Goal: Feedback & Contribution: Leave review/rating

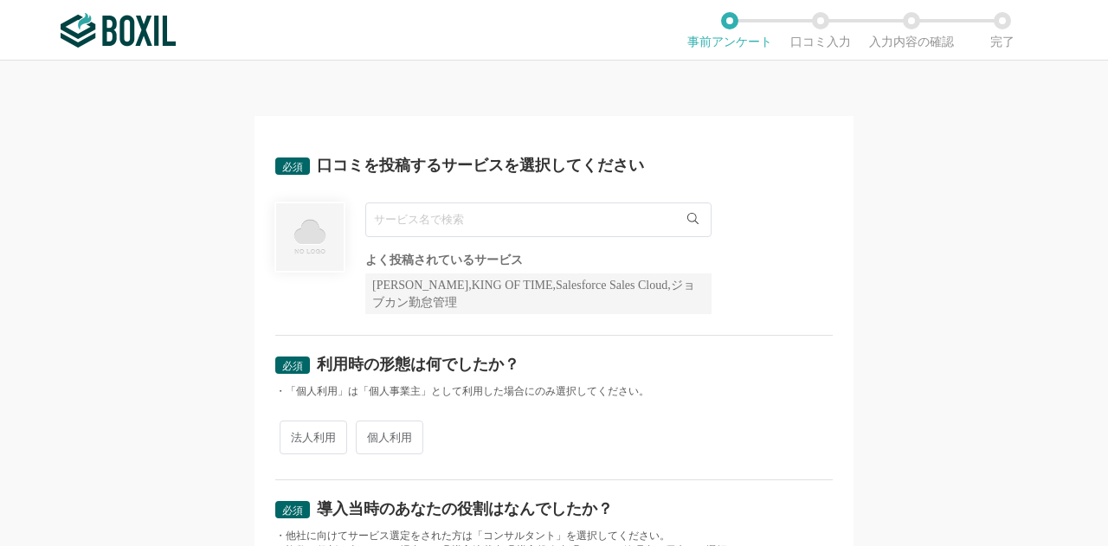
click at [490, 227] on input "text" at bounding box center [538, 219] width 346 height 35
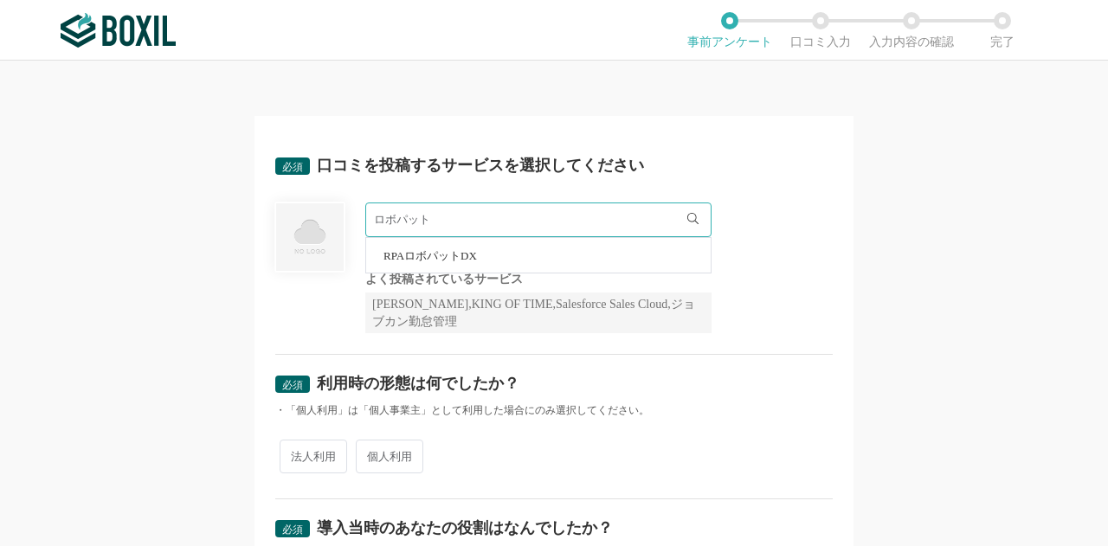
click at [556, 254] on li "RPAロボパットDX" at bounding box center [538, 255] width 344 height 35
type input "RPAロボパットDX"
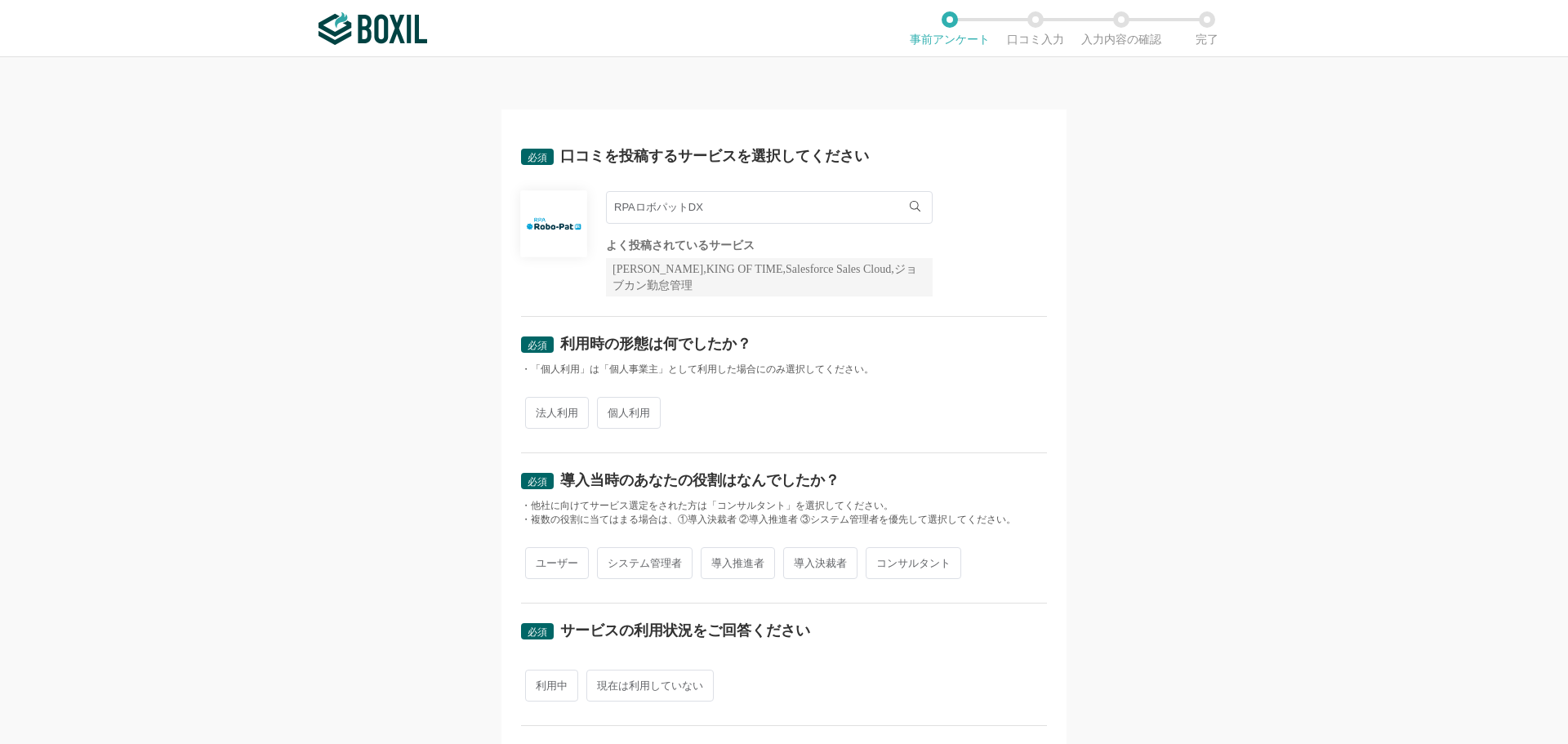
click at [529, 410] on span "法人利用" at bounding box center [556, 414] width 63 height 32
click at [530, 410] on input "法人利用" at bounding box center [534, 404] width 10 height 10
radio input "true"
click at [804, 515] on span "導入決裁者" at bounding box center [820, 564] width 75 height 32
click at [798, 515] on input "導入決裁者" at bounding box center [792, 554] width 10 height 10
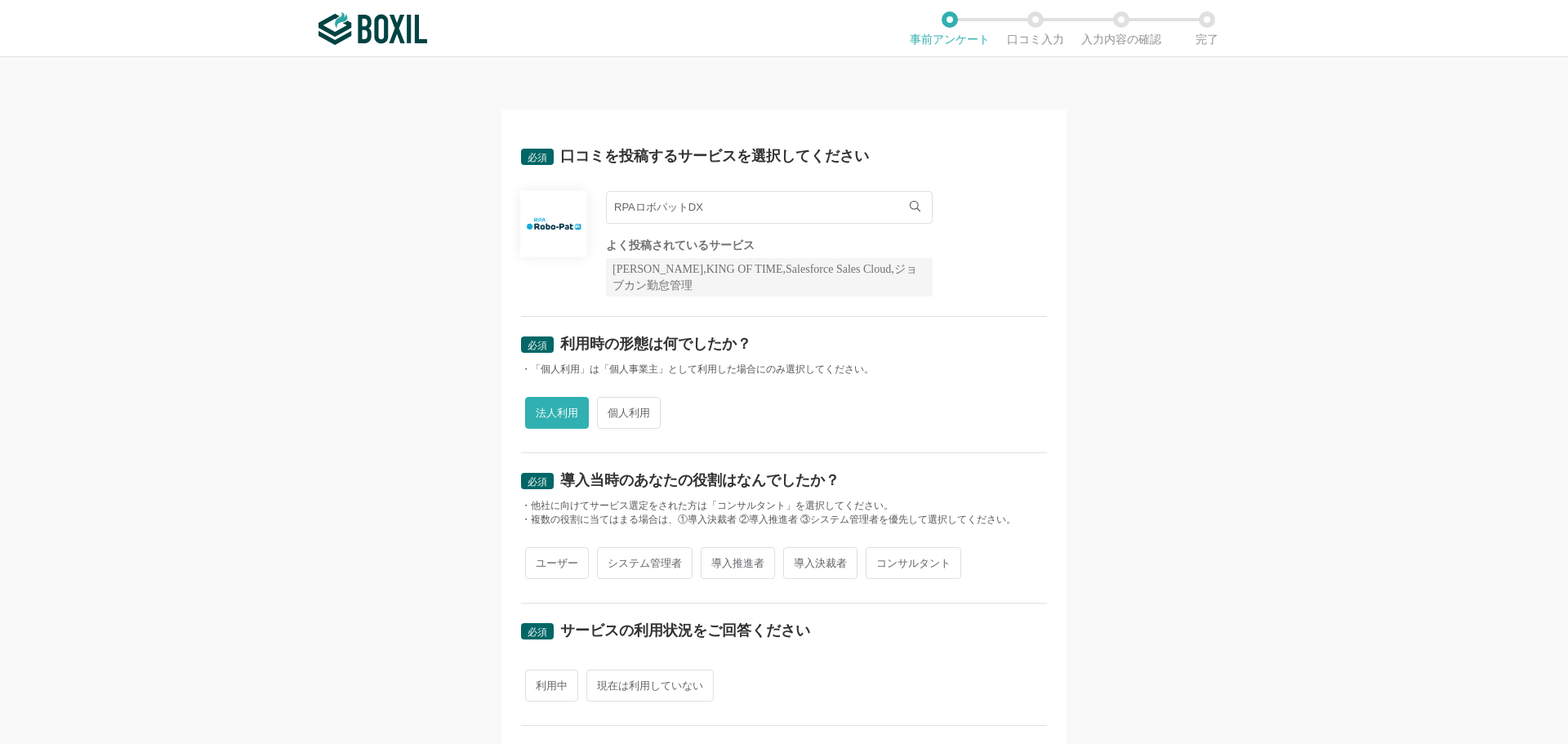
radio input "true"
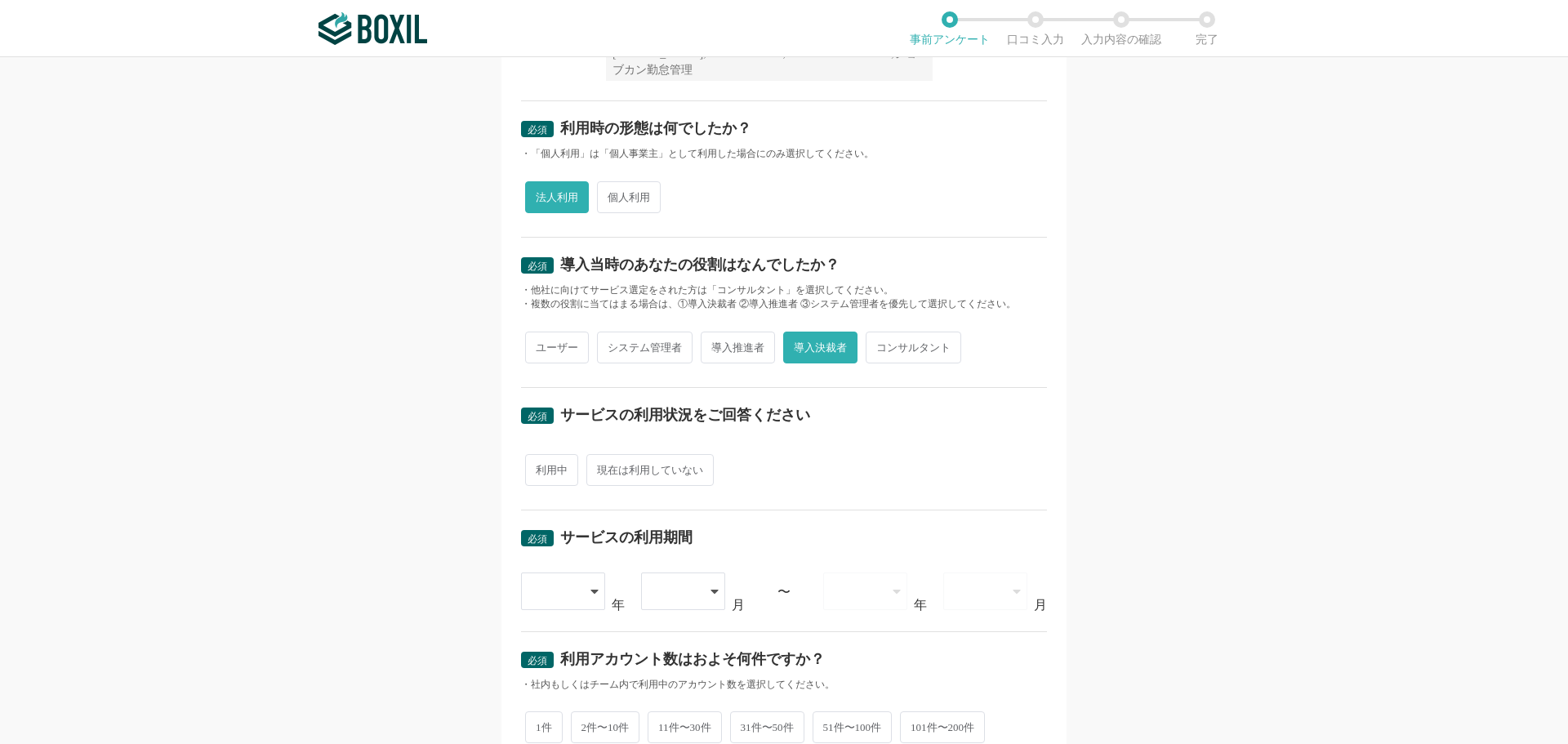
scroll to position [245, 0]
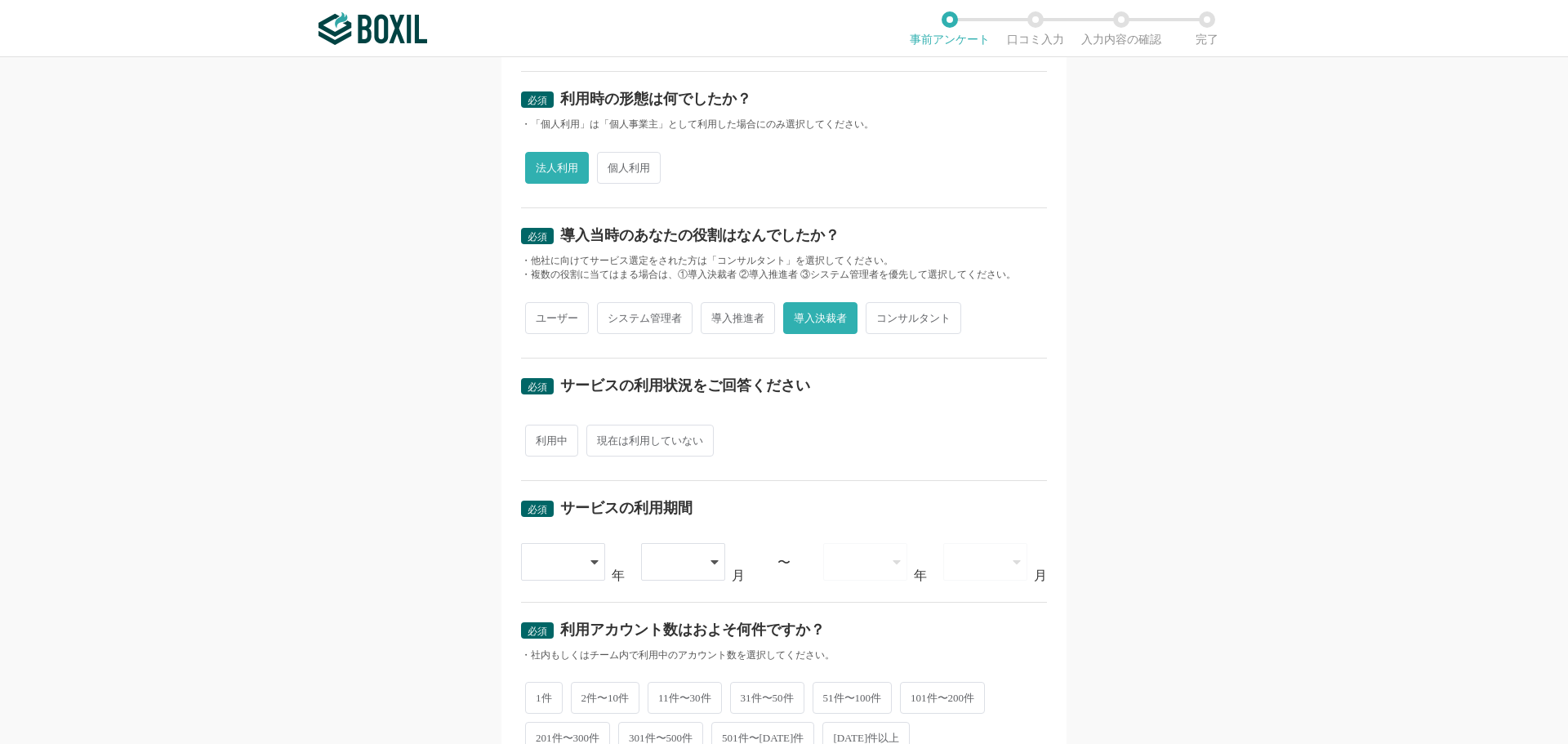
click at [745, 325] on span "導入推進者" at bounding box center [737, 318] width 75 height 32
click at [716, 315] on input "導入推進者" at bounding box center [710, 310] width 10 height 10
radio input "true"
radio input "false"
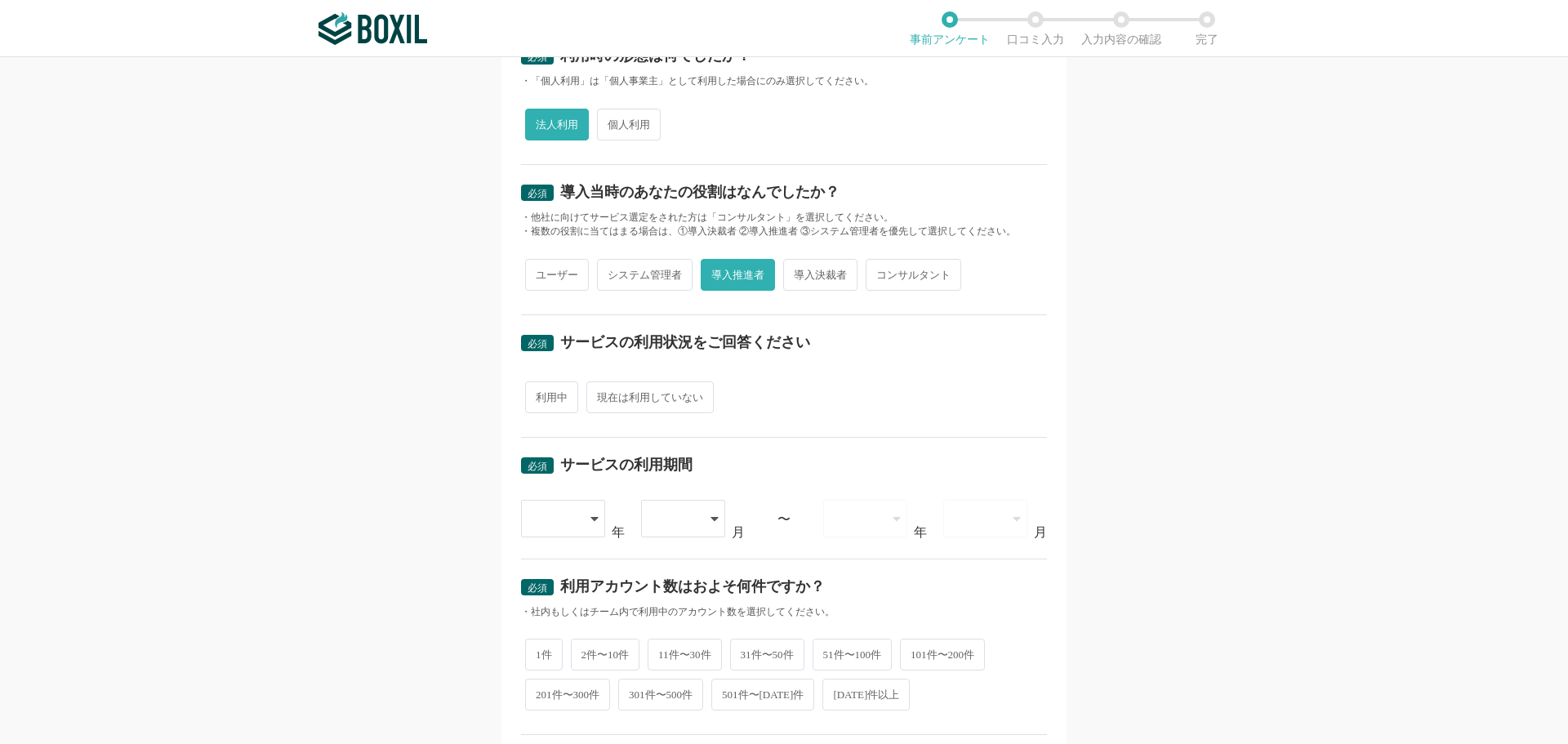
scroll to position [327, 0]
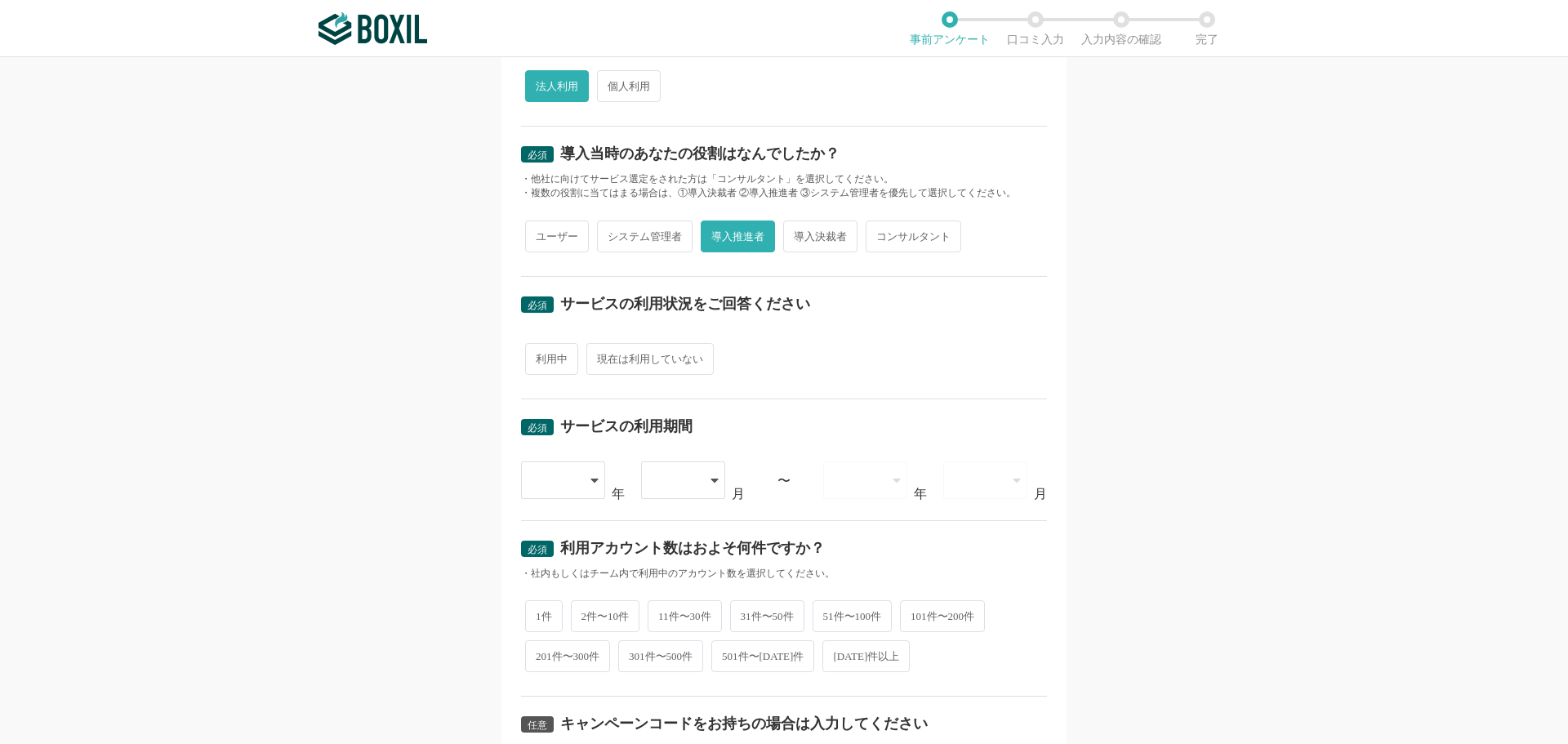
click at [542, 359] on span "利用中" at bounding box center [551, 359] width 53 height 32
click at [540, 356] on input "利用中" at bounding box center [534, 350] width 10 height 10
radio input "true"
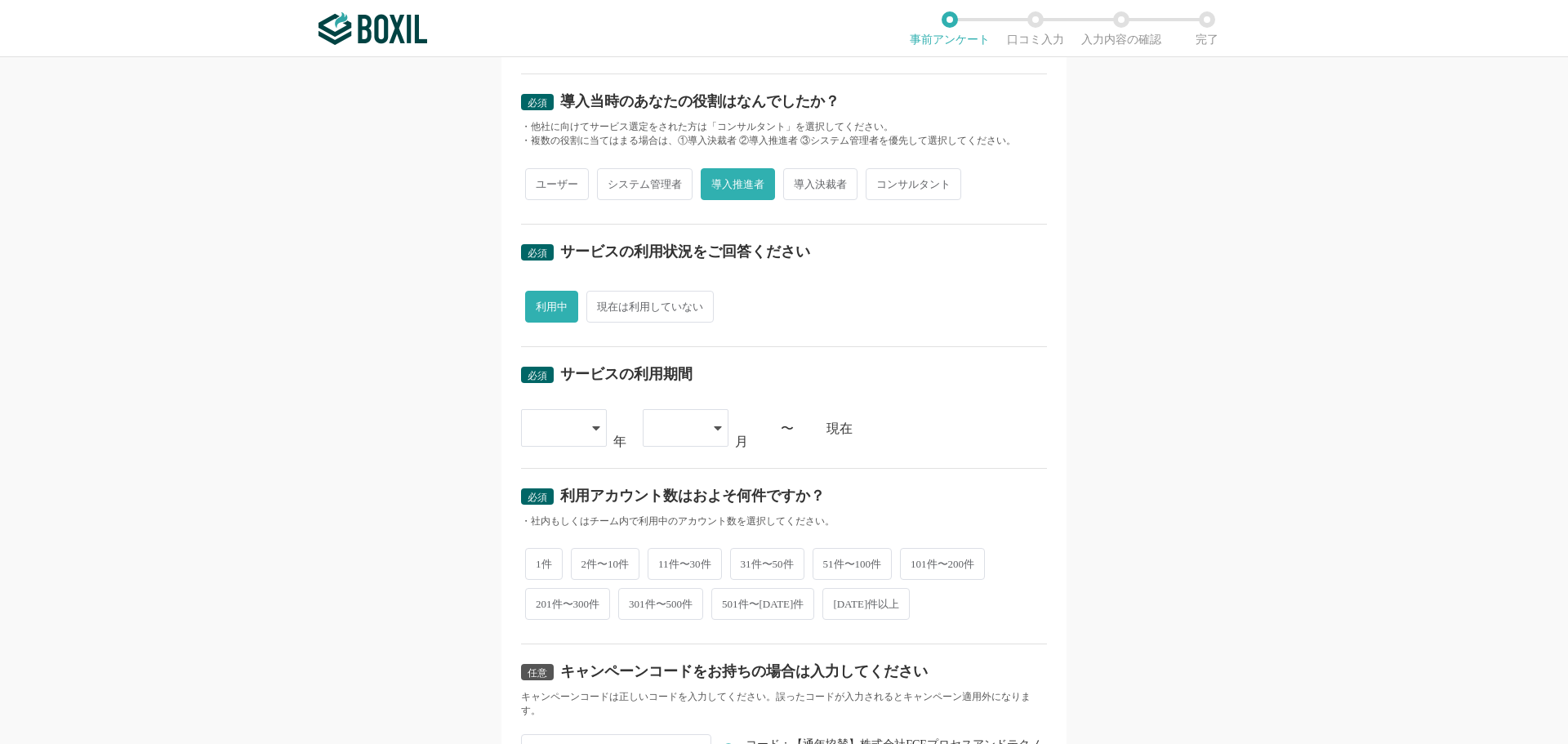
scroll to position [409, 0]
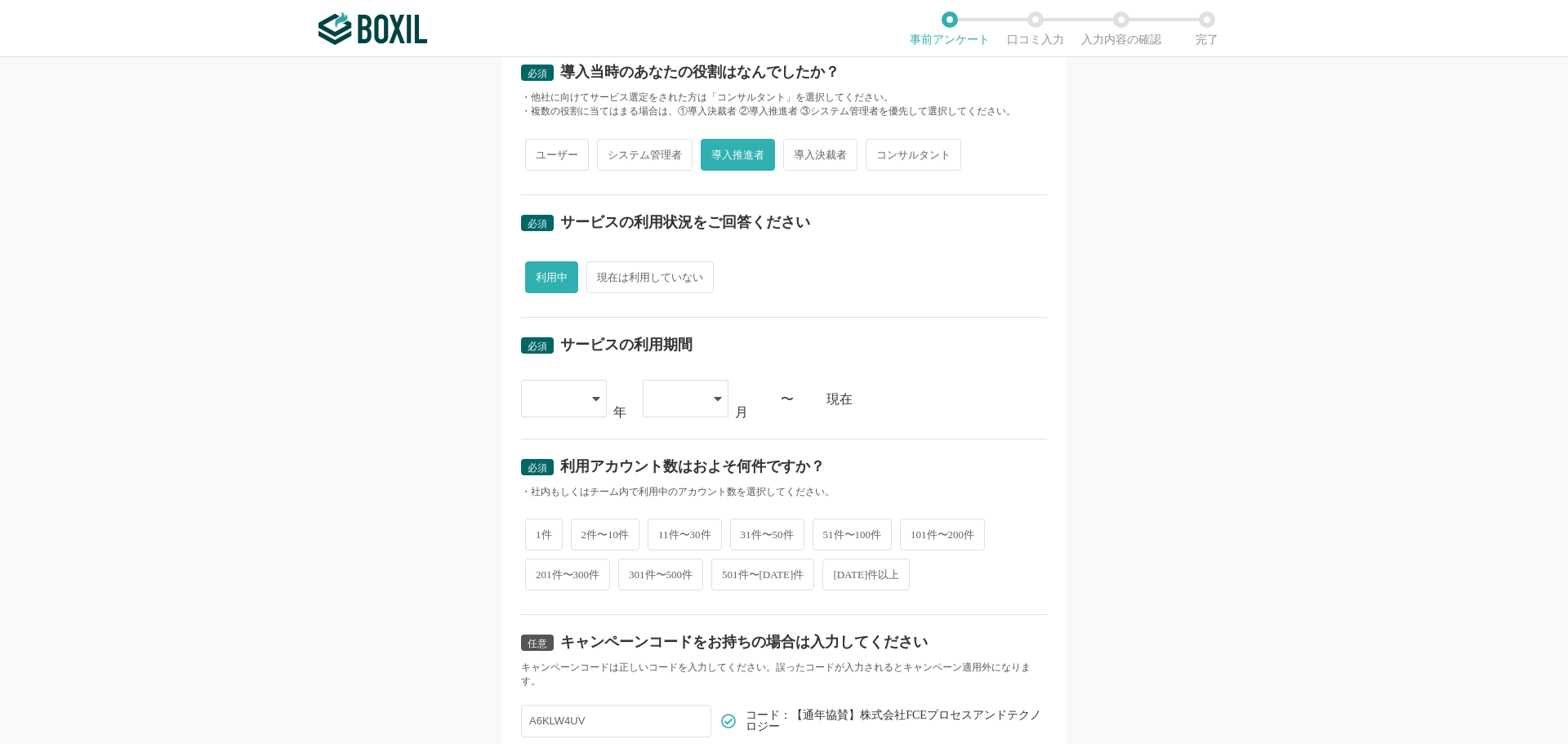
click at [588, 385] on div at bounding box center [564, 398] width 86 height 38
click at [555, 515] on span "[DATE]" at bounding box center [555, 651] width 42 height 13
click at [689, 389] on div at bounding box center [677, 398] width 48 height 36
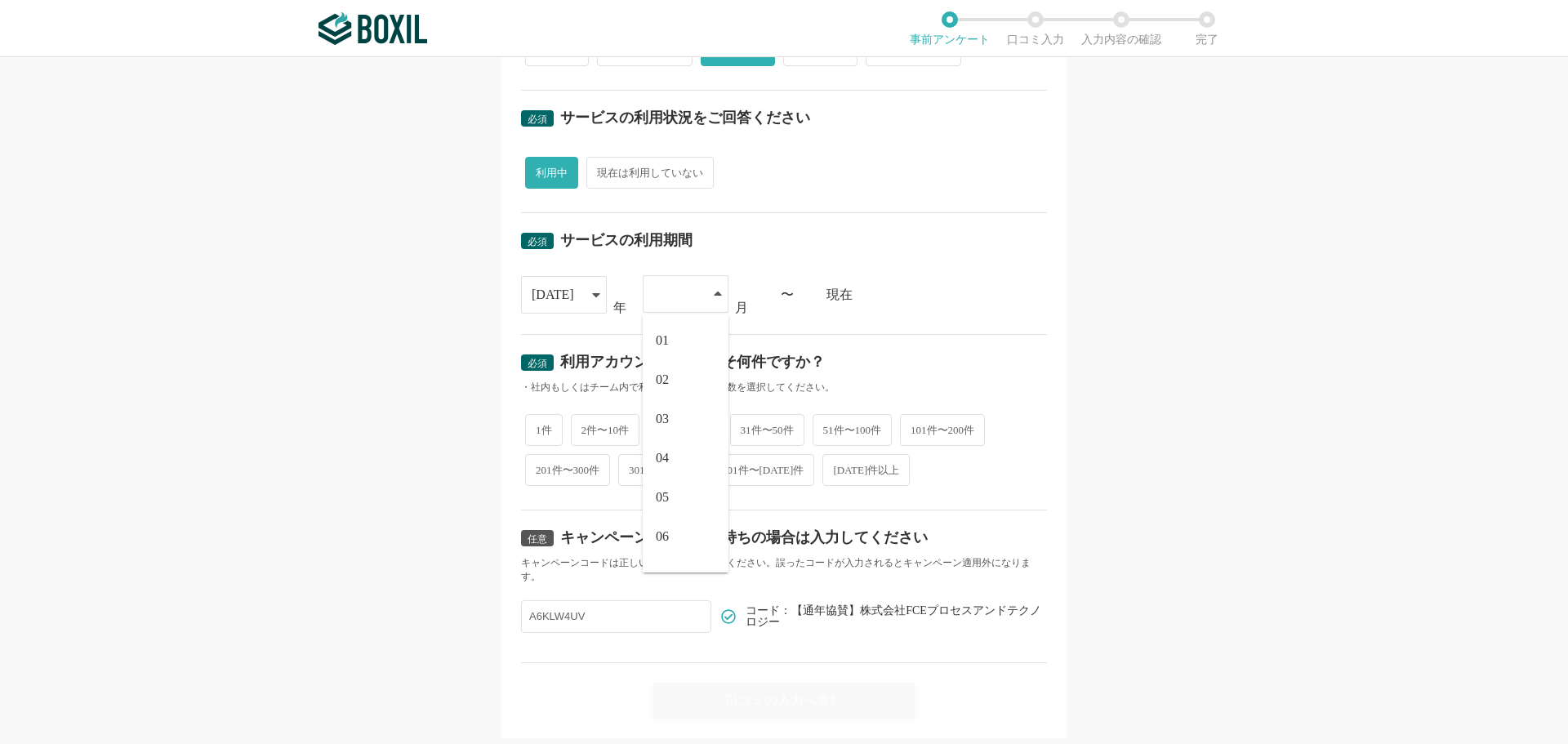
scroll to position [476, 0]
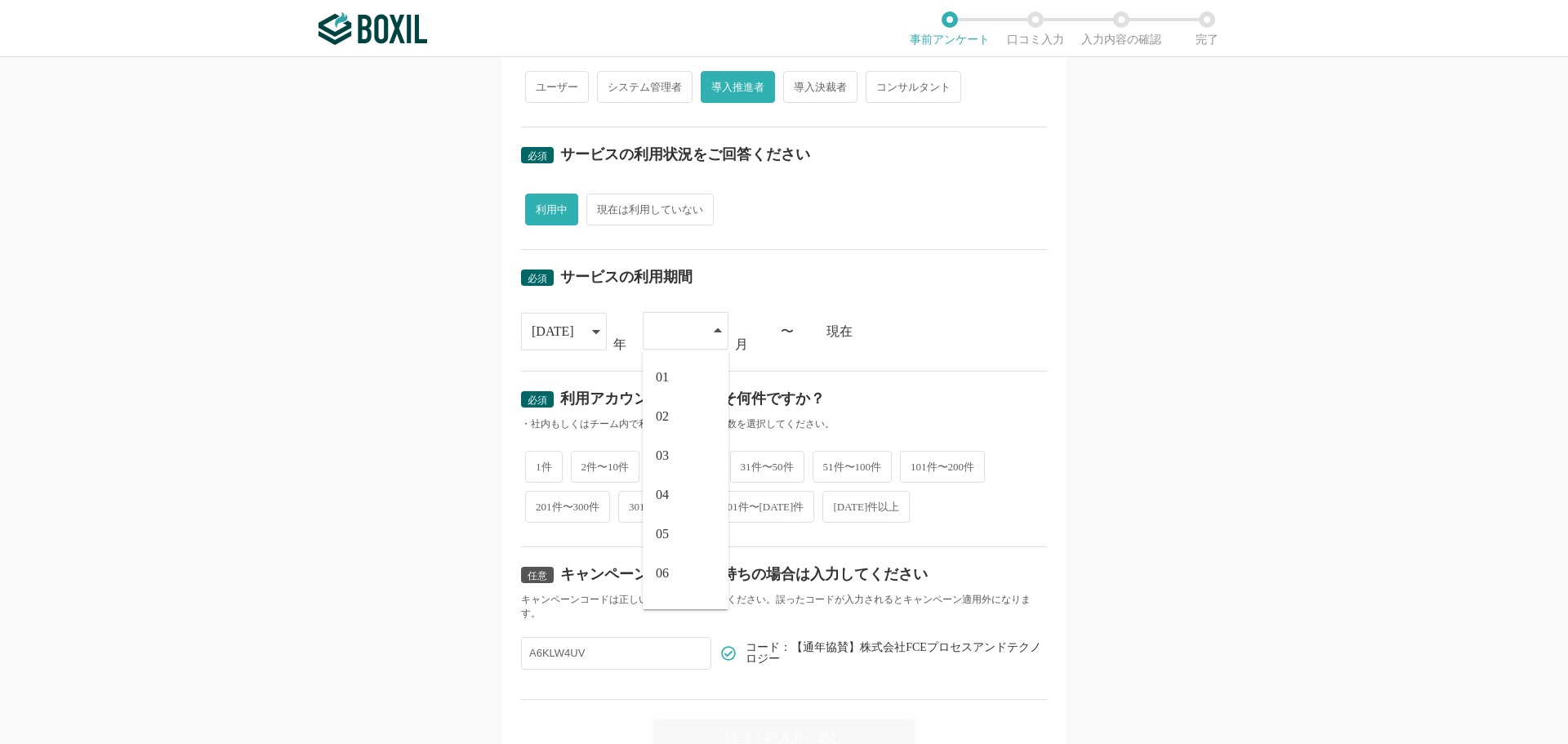
click at [581, 317] on div "[DATE]" at bounding box center [564, 331] width 86 height 38
click at [560, 515] on li "[DATE]" at bounding box center [564, 544] width 86 height 40
click at [669, 337] on div at bounding box center [677, 330] width 48 height 36
click at [658, 515] on span "10" at bounding box center [663, 567] width 13 height 13
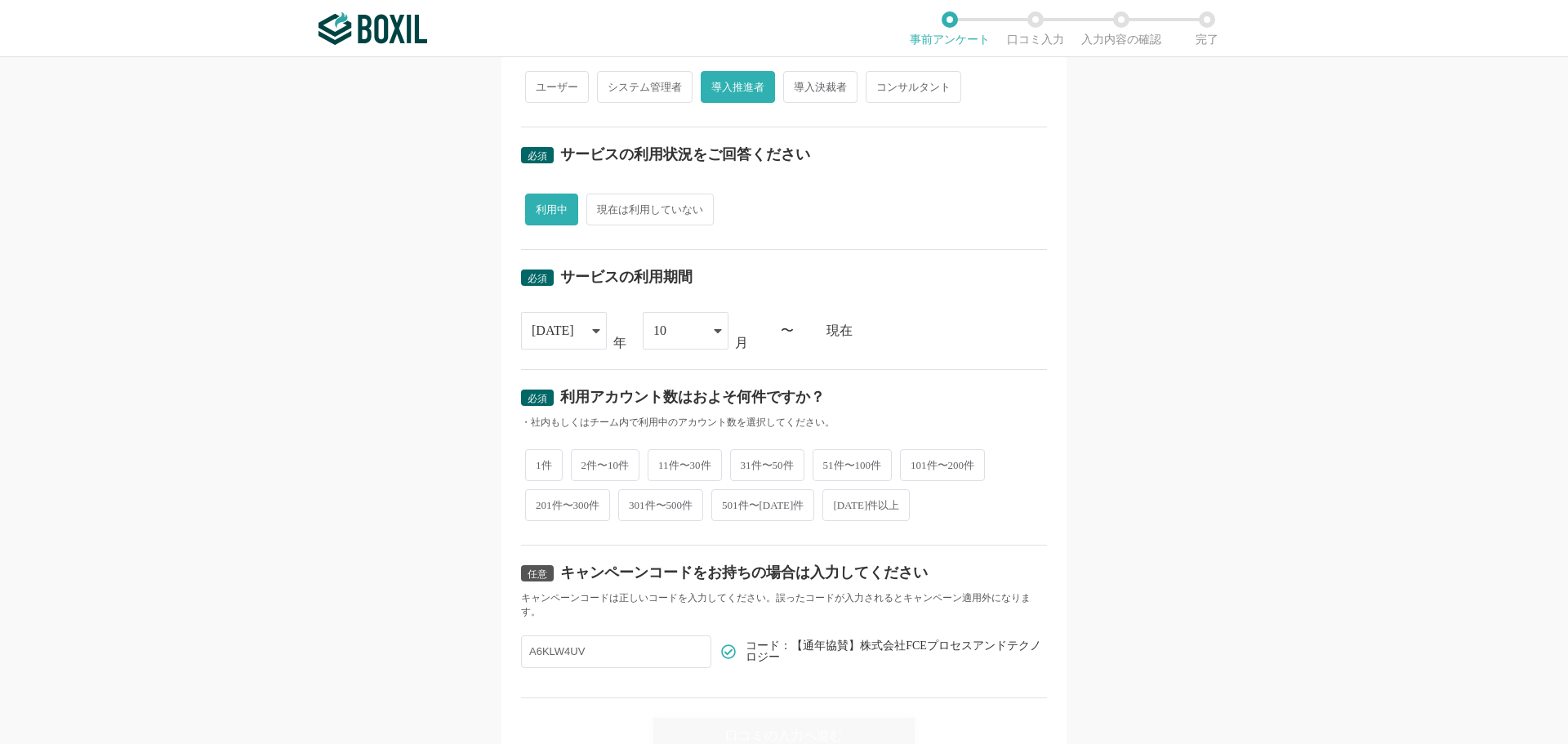
click at [406, 515] on div "必須 口コミを投稿するサービスを選択してください RPAロボパットDX RPAロボパットDX よく投稿されているサービス Sansan,KING OF TIM…" at bounding box center [784, 401] width 1568 height 687
click at [593, 472] on span "2件〜10件" at bounding box center [606, 465] width 70 height 32
click at [585, 463] on input "2件〜10件" at bounding box center [580, 457] width 10 height 10
radio input "true"
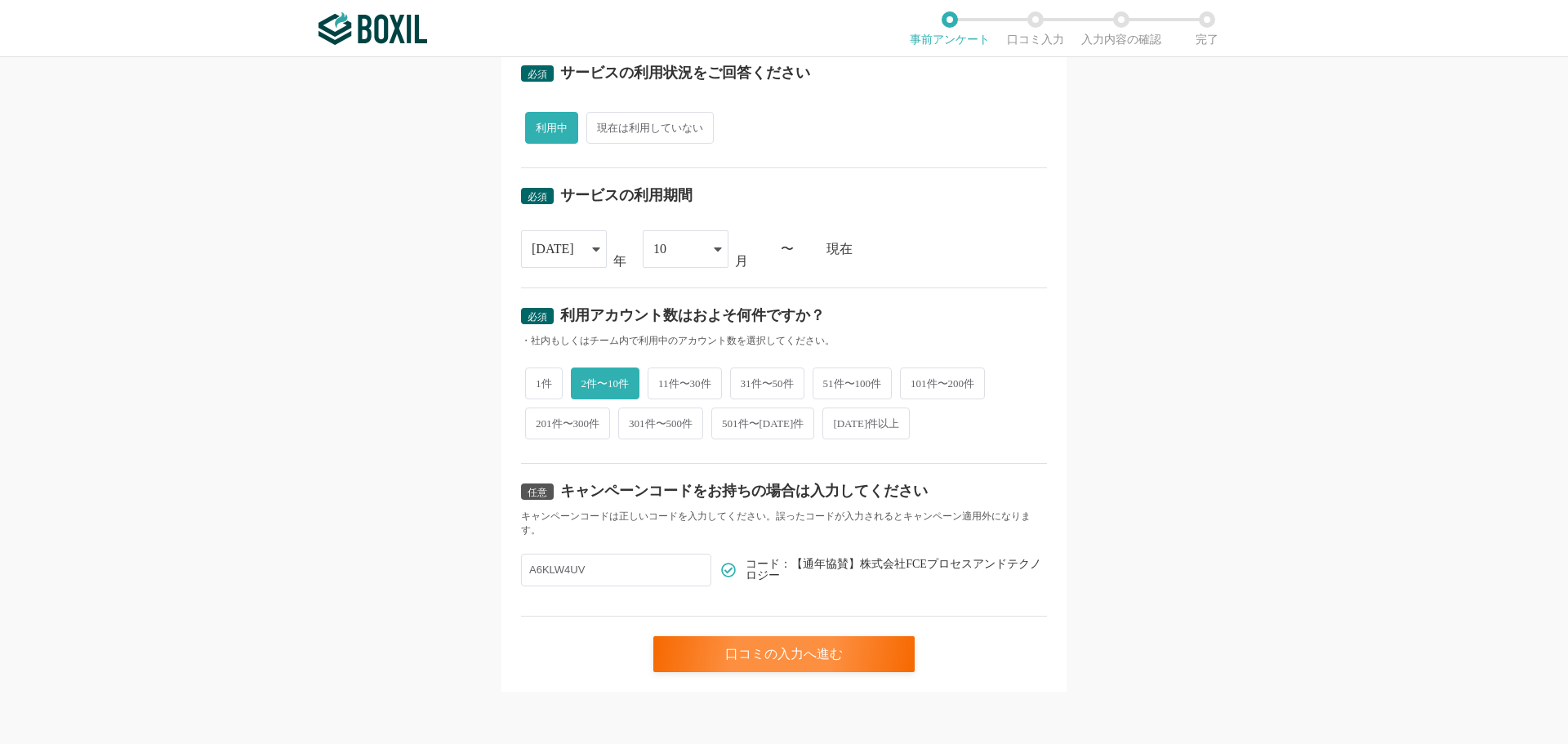
drag, startPoint x: 643, startPoint y: 571, endPoint x: 223, endPoint y: 574, distance: 420.0
click at [251, 515] on div "必須 口コミを投稿するサービスを選択してください RPAロボパットDX RPAロボパットDX よく投稿されているサービス Sansan,KING OF TIM…" at bounding box center [784, 401] width 1568 height 687
click at [521, 515] on div "口コミの入力へ進む" at bounding box center [784, 644] width 526 height 56
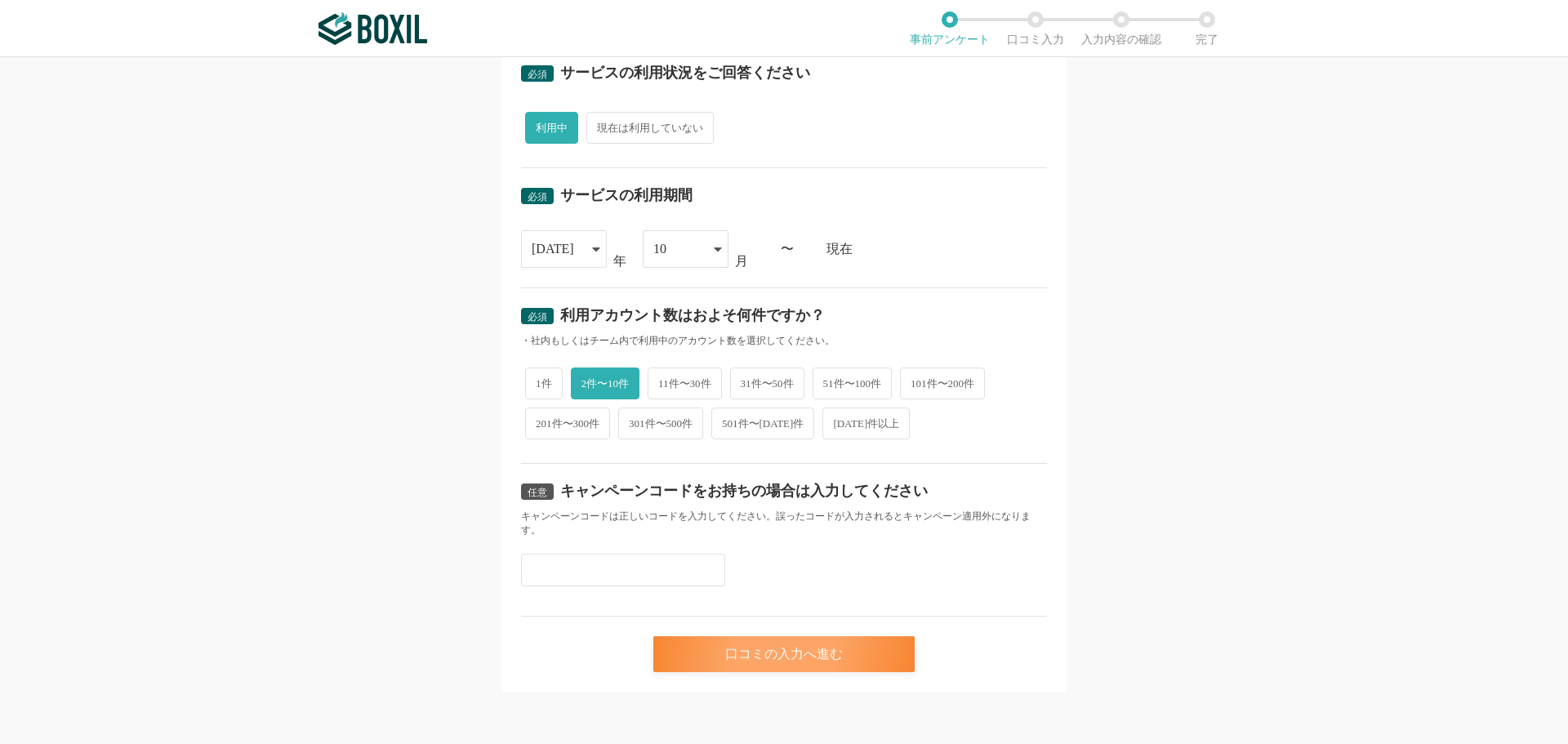
click at [675, 515] on div "口コミの入力へ進む" at bounding box center [784, 654] width 261 height 36
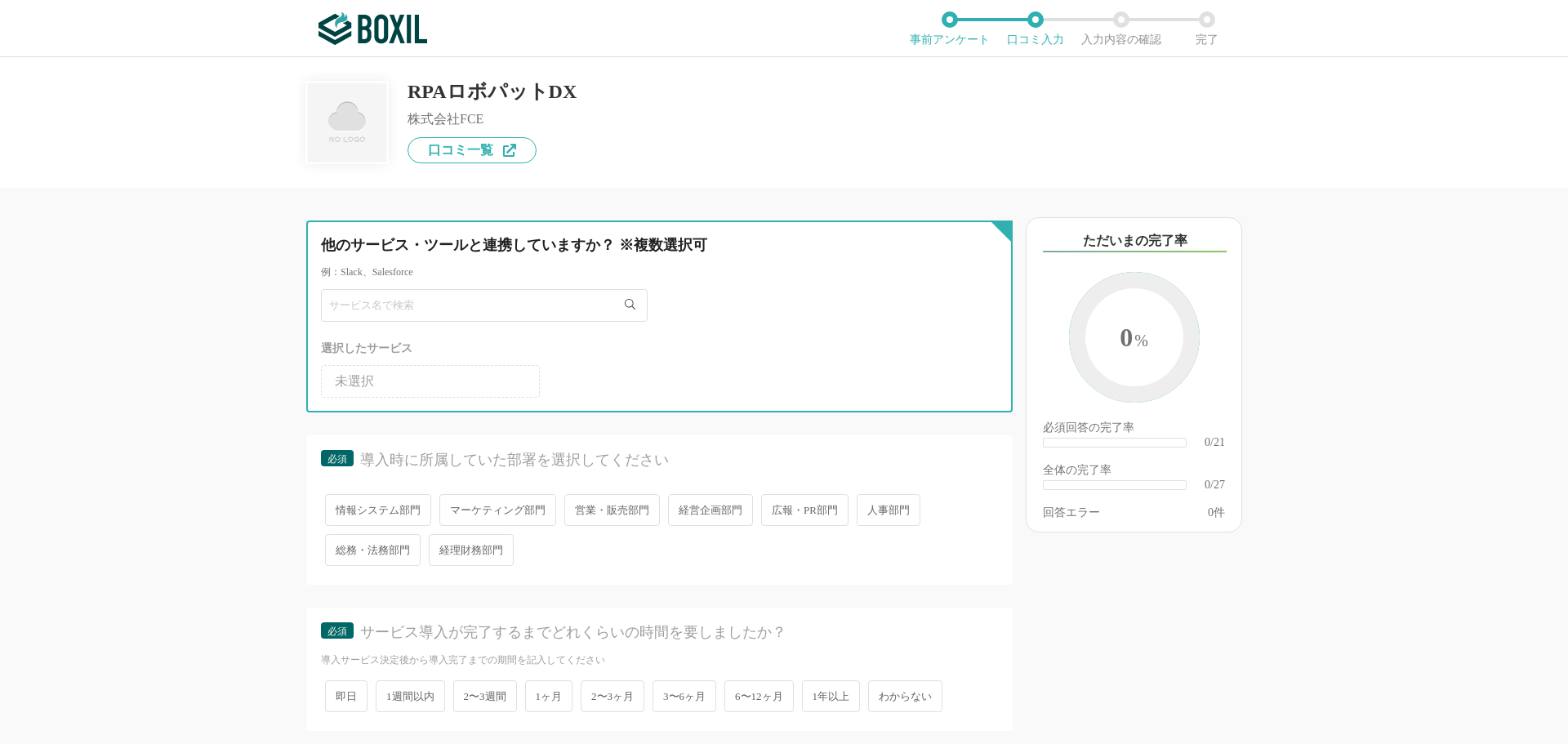
click at [383, 313] on input "text" at bounding box center [484, 305] width 327 height 33
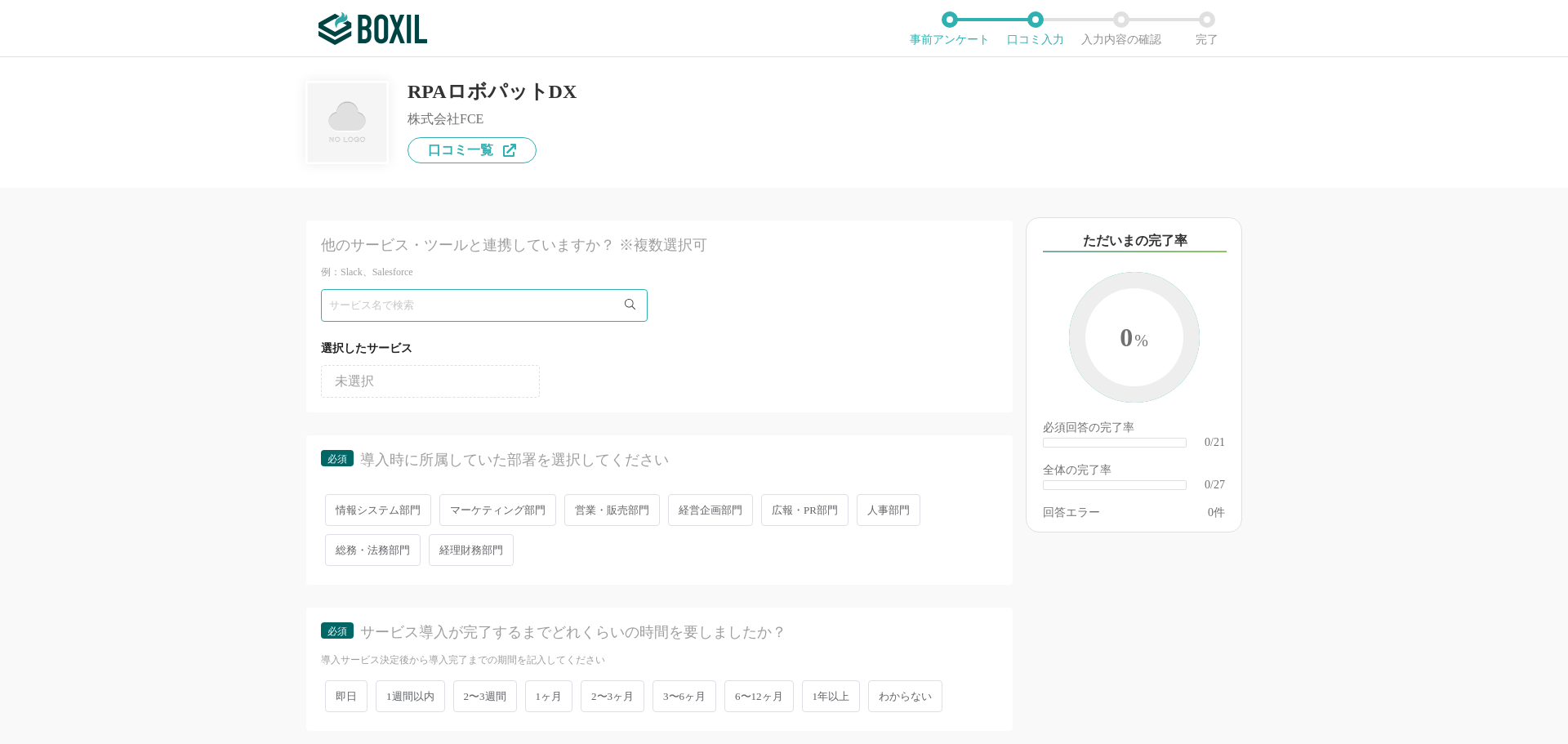
click at [241, 431] on div "他のサービス・ツールと連携していますか？ ※複数選択可 例：Slack、Salesforce 選択したサービス 未選択 必須 導入時に所属していた部署を選択し…" at bounding box center [604, 465] width 817 height 556
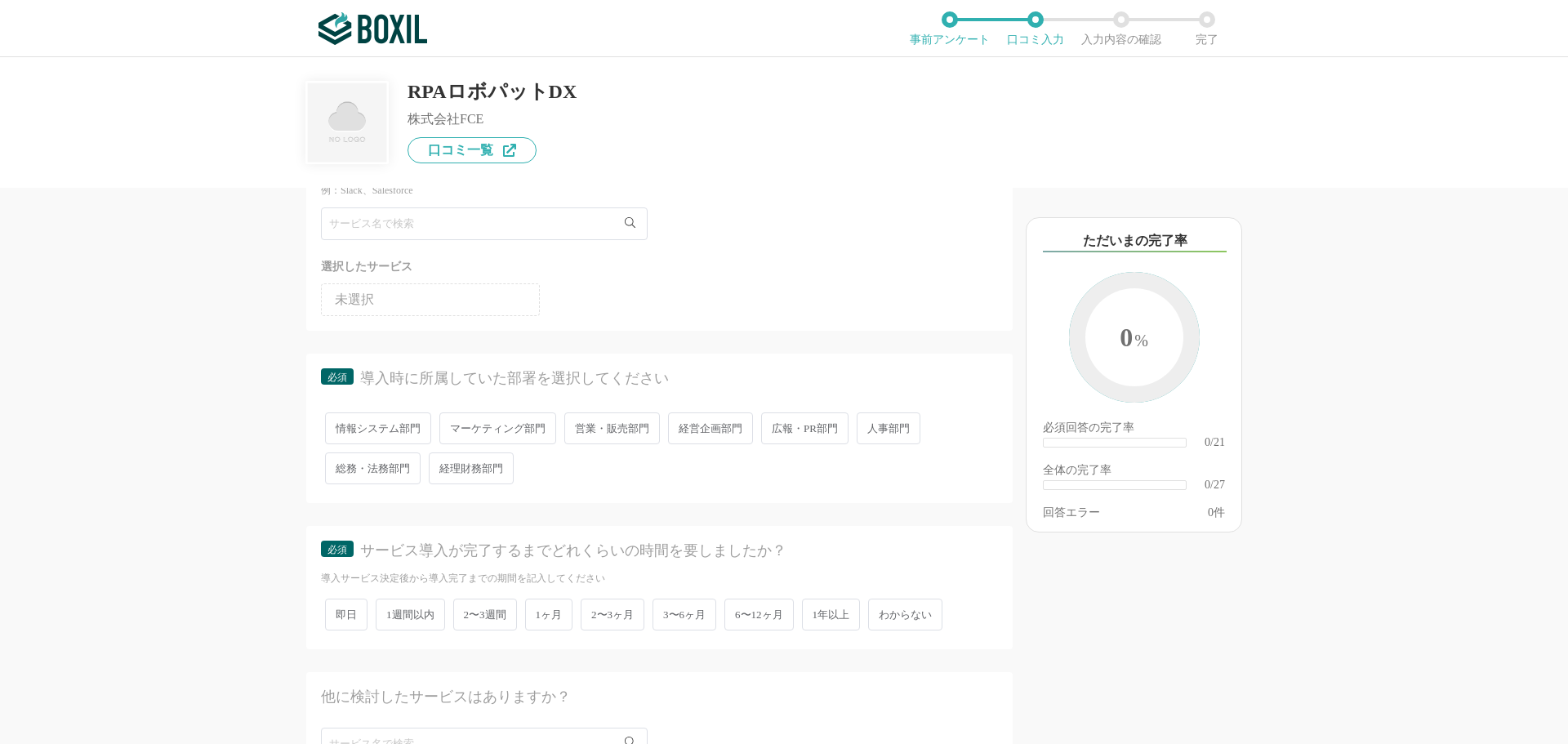
click at [665, 442] on div "情報システム部門 マーケティング部門 営業・販売部門 経営企画部門 広報・PR部門 人事部門 総務・法務部門 経理財務部門" at bounding box center [659, 448] width 677 height 80
click at [675, 435] on span "経営企画部門" at bounding box center [711, 429] width 85 height 32
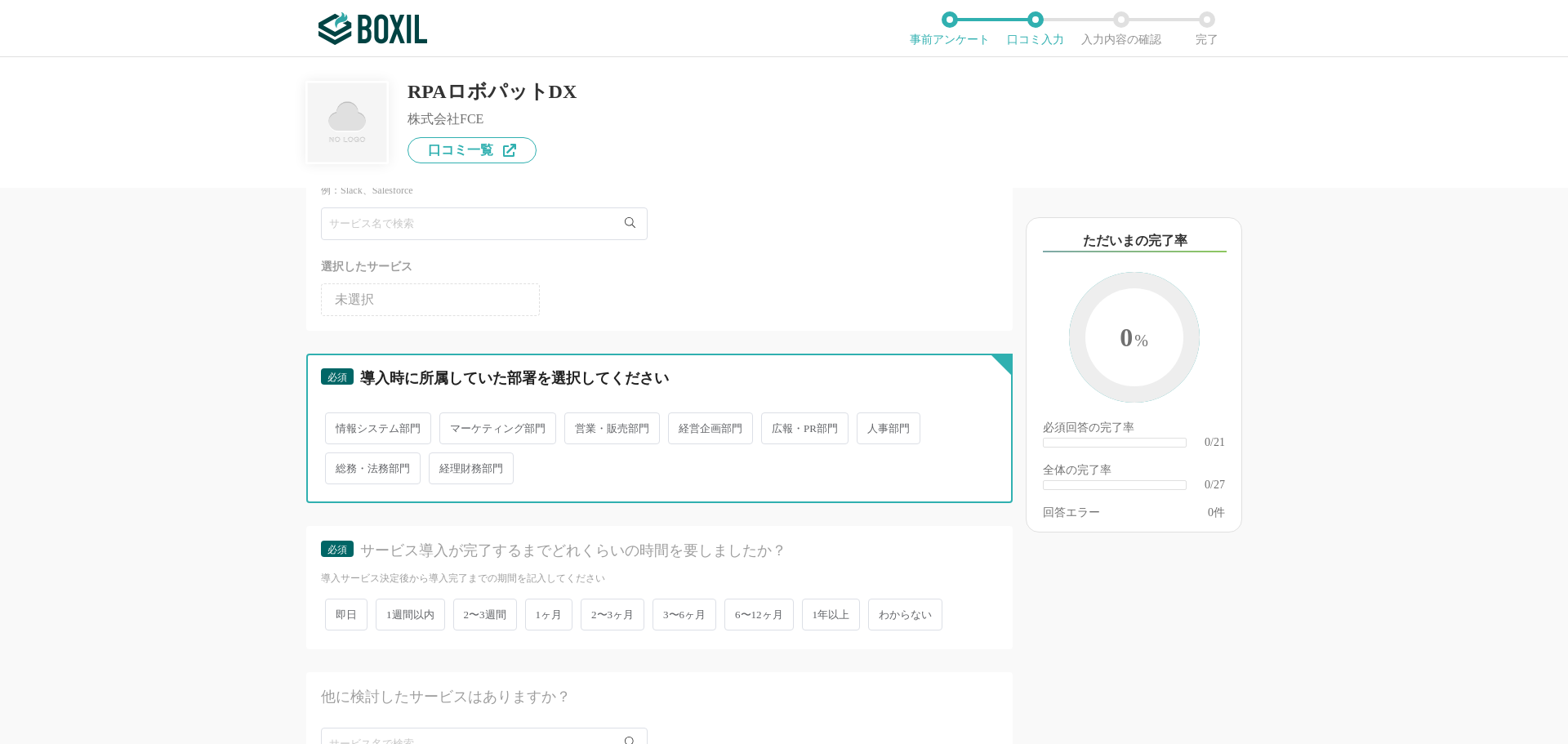
click at [675, 426] on input "経営企画部門" at bounding box center [677, 420] width 10 height 10
radio input "true"
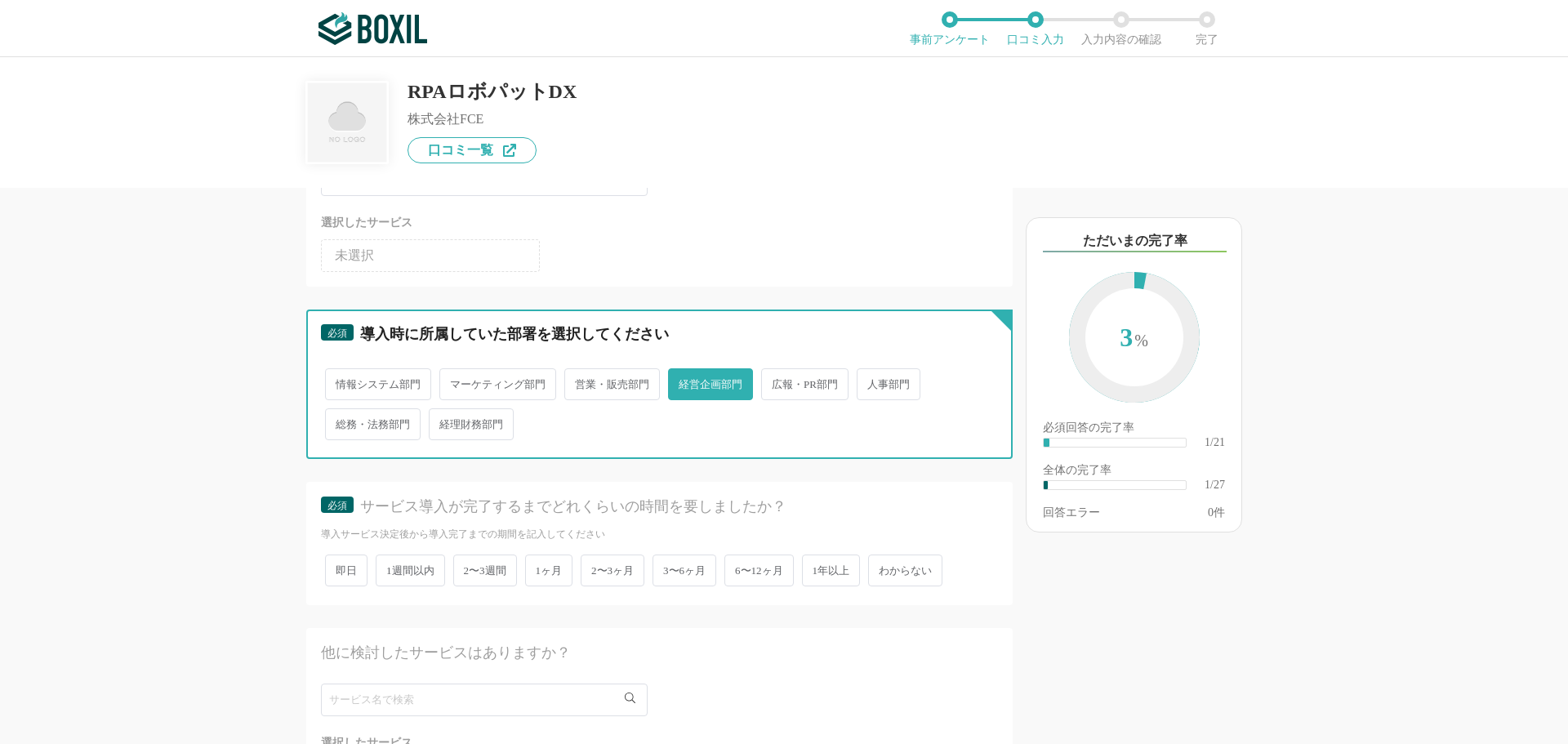
scroll to position [163, 0]
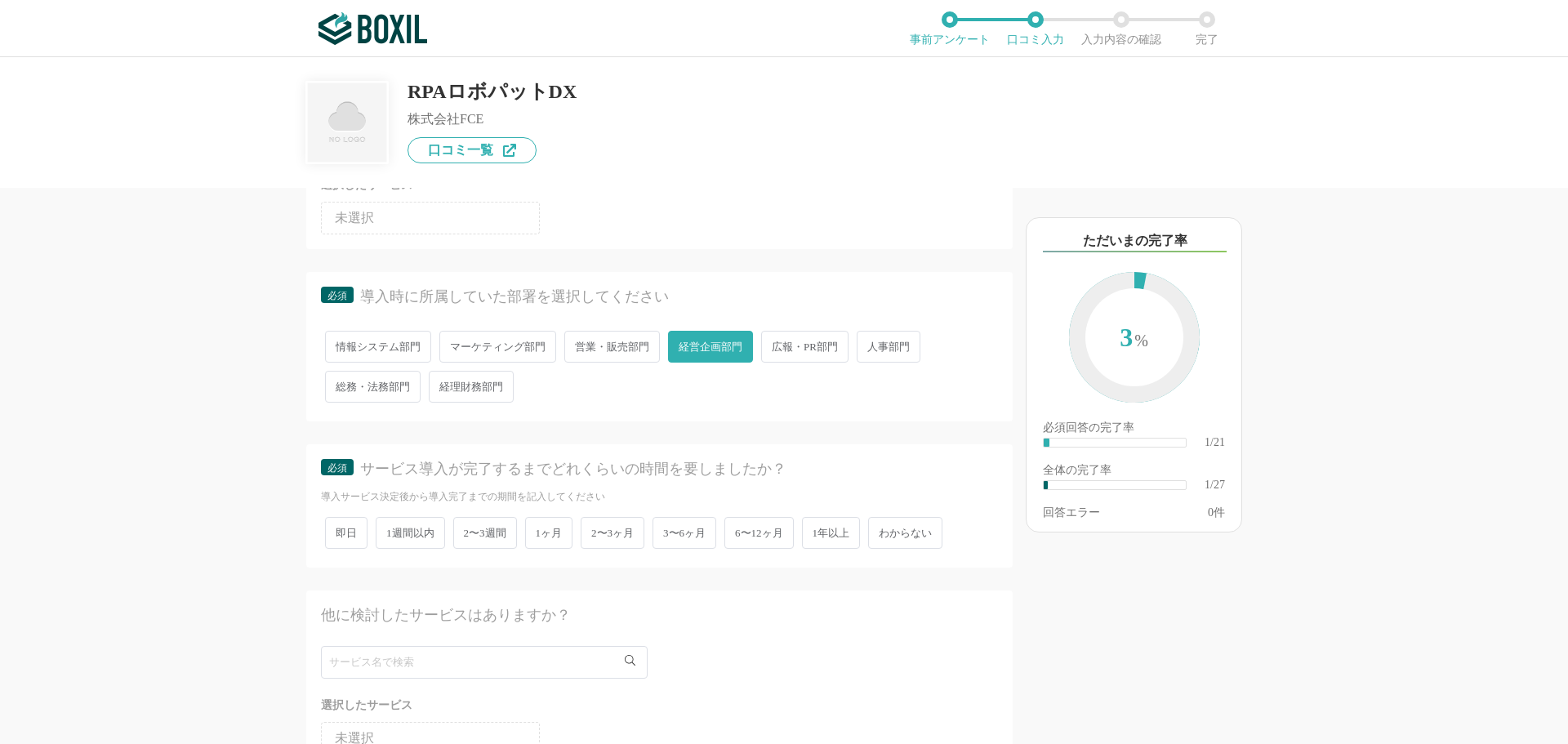
click at [567, 515] on span "1ヶ月" at bounding box center [548, 533] width 48 height 32
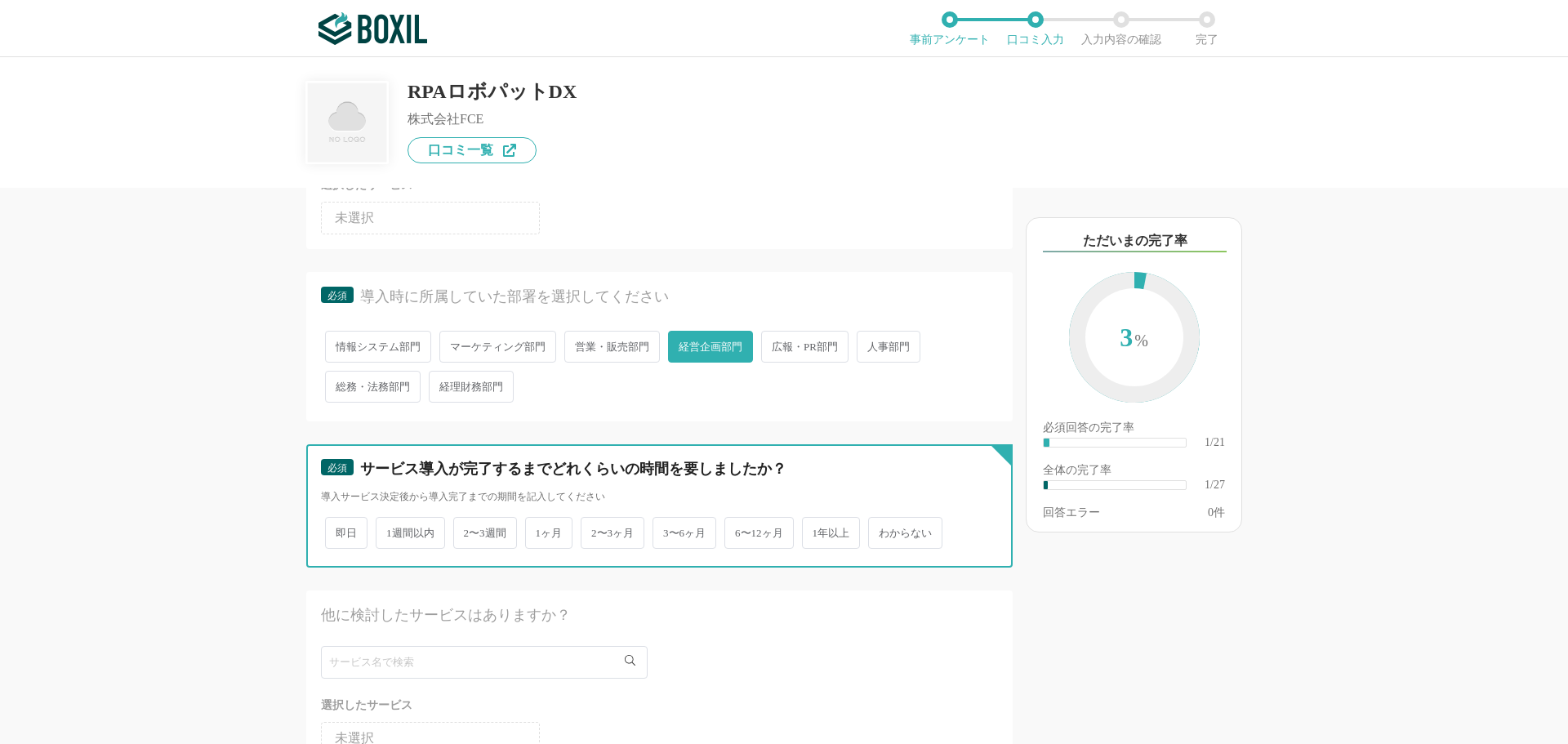
click at [540, 515] on input "1ヶ月" at bounding box center [534, 524] width 10 height 10
radio input "true"
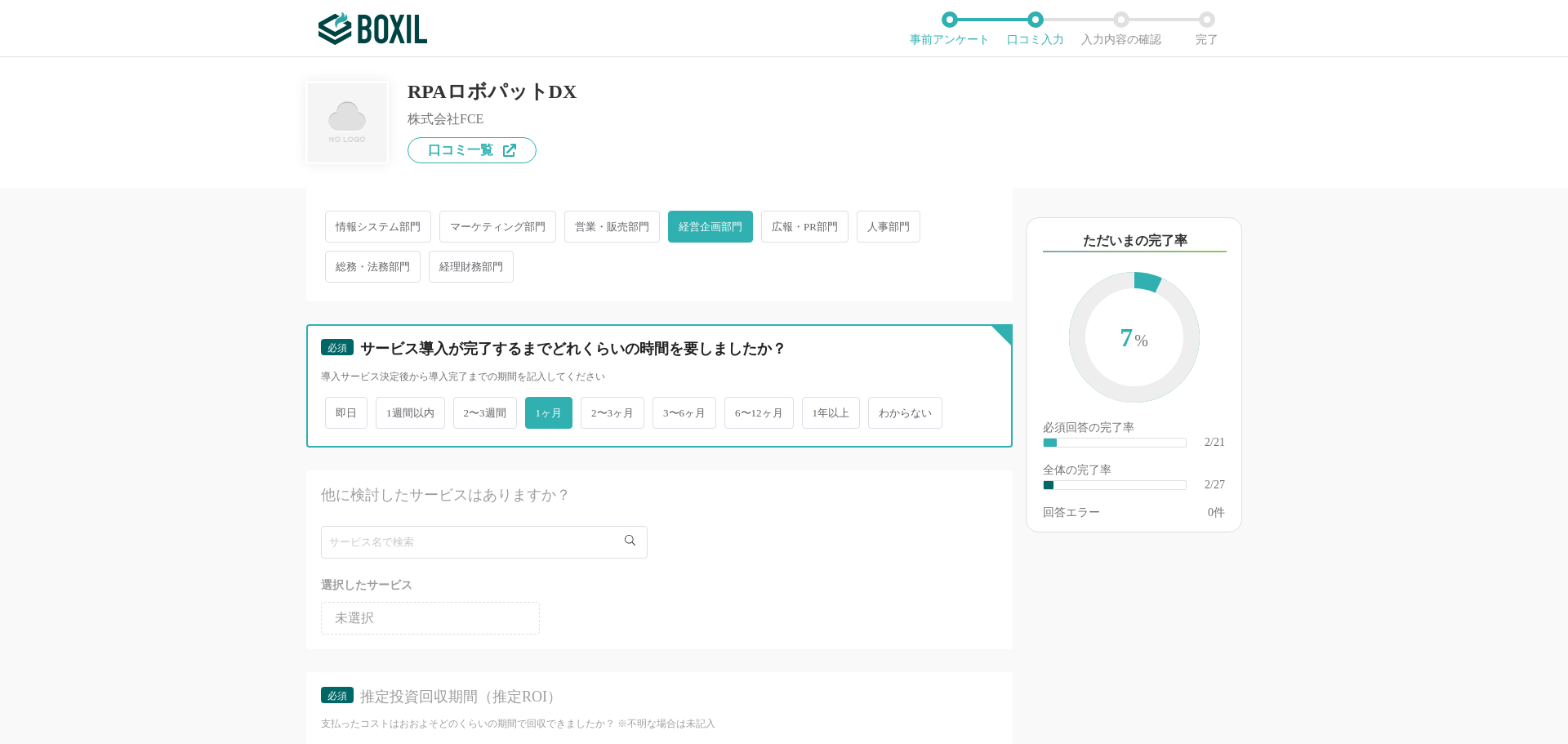
scroll to position [327, 0]
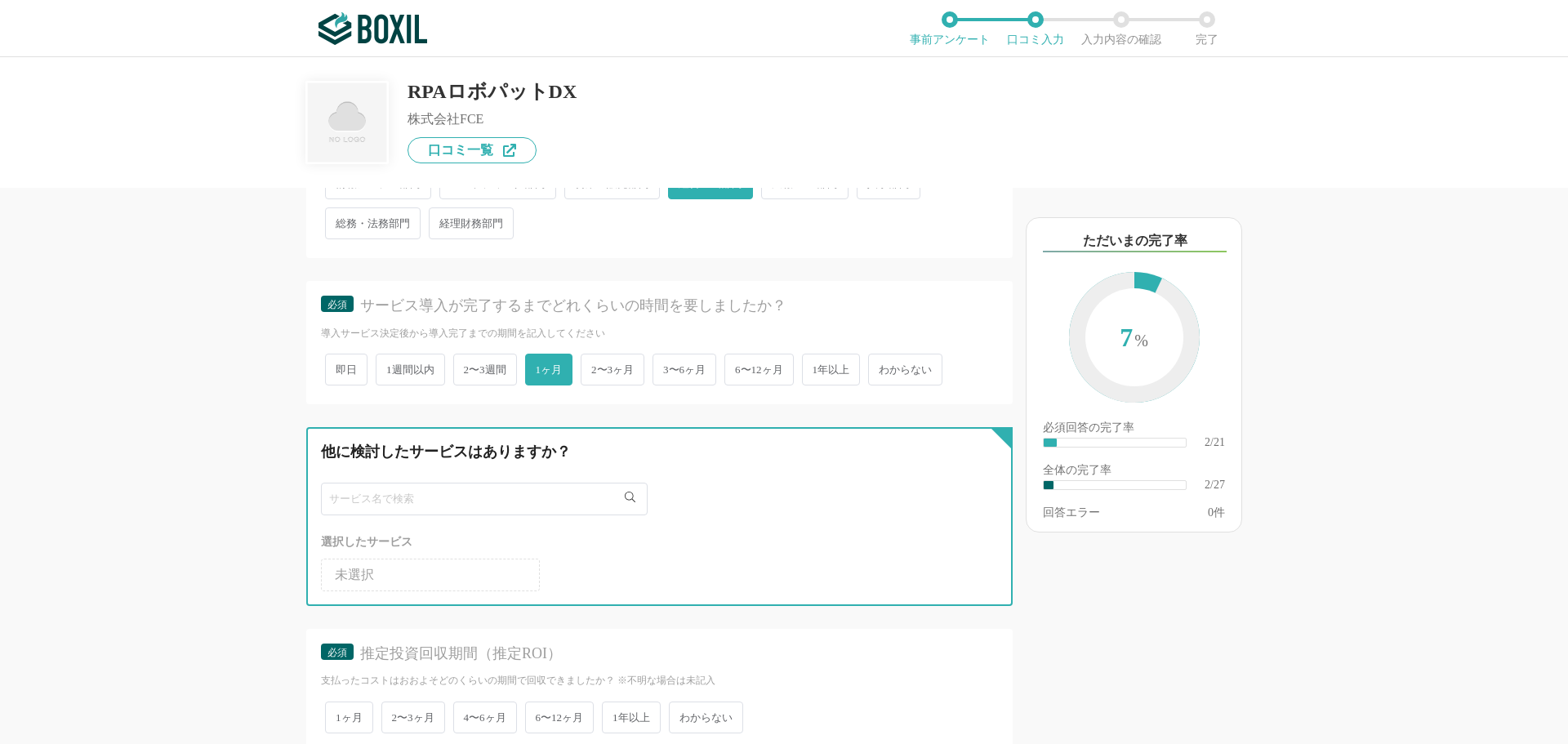
click at [459, 492] on input "text" at bounding box center [484, 499] width 327 height 33
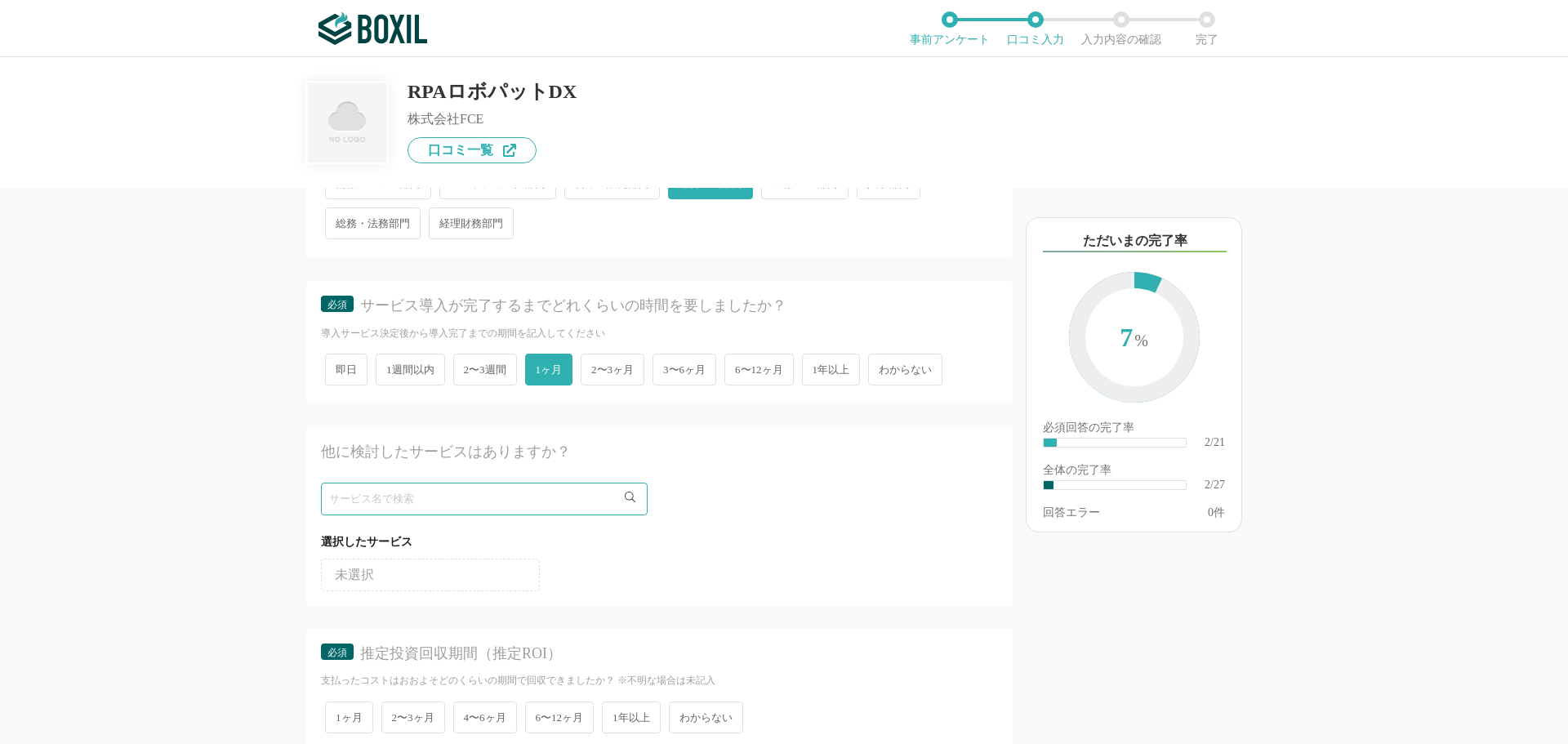
click at [266, 515] on div "他のサービス・ツールと連携していますか？ ※複数選択可 例：Slack、Salesforce 選択したサービス 未選択 必須 導入時に所属していた部署を選択し…" at bounding box center [604, 465] width 817 height 556
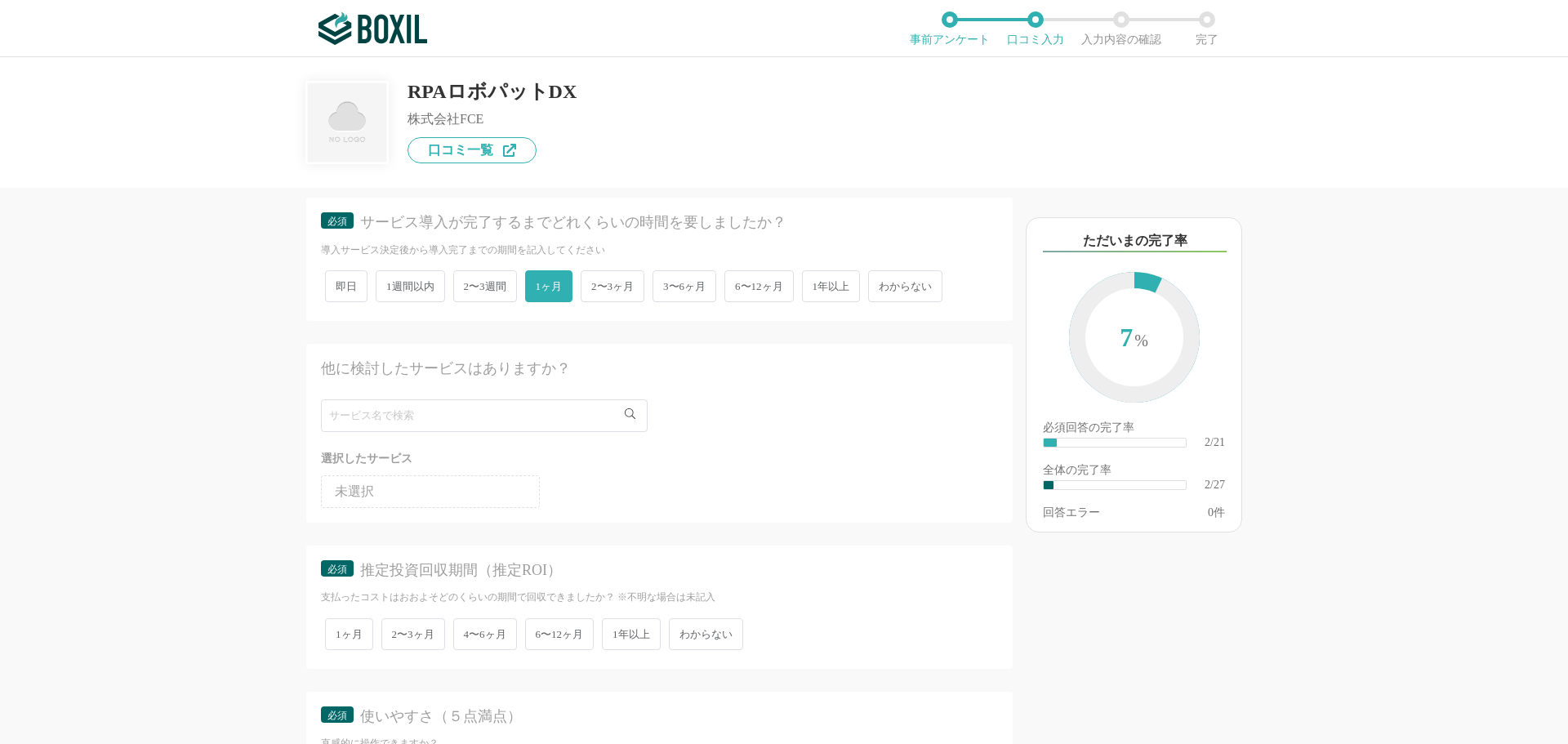
scroll to position [490, 0]
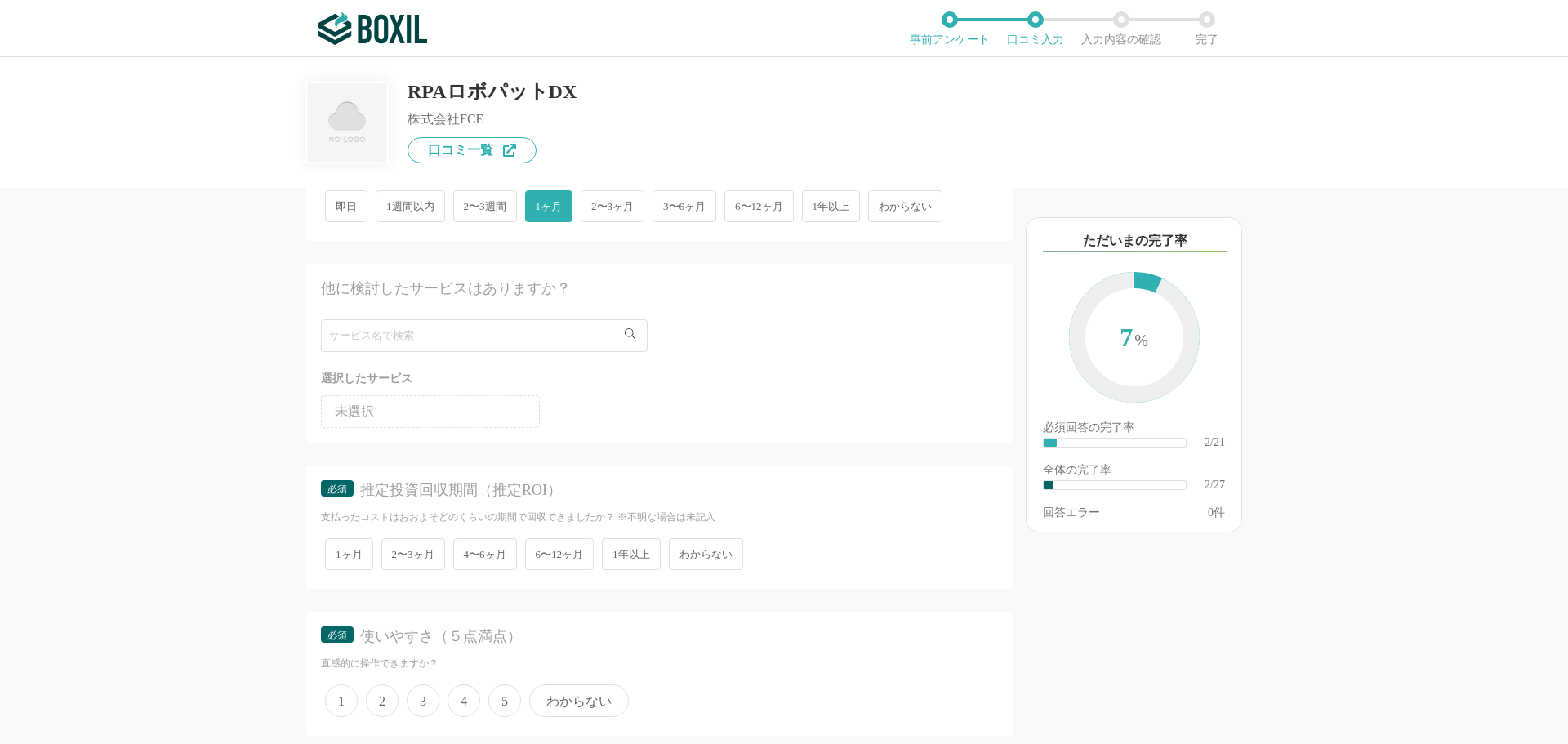
click at [611, 515] on span "1年以上" at bounding box center [632, 554] width 59 height 32
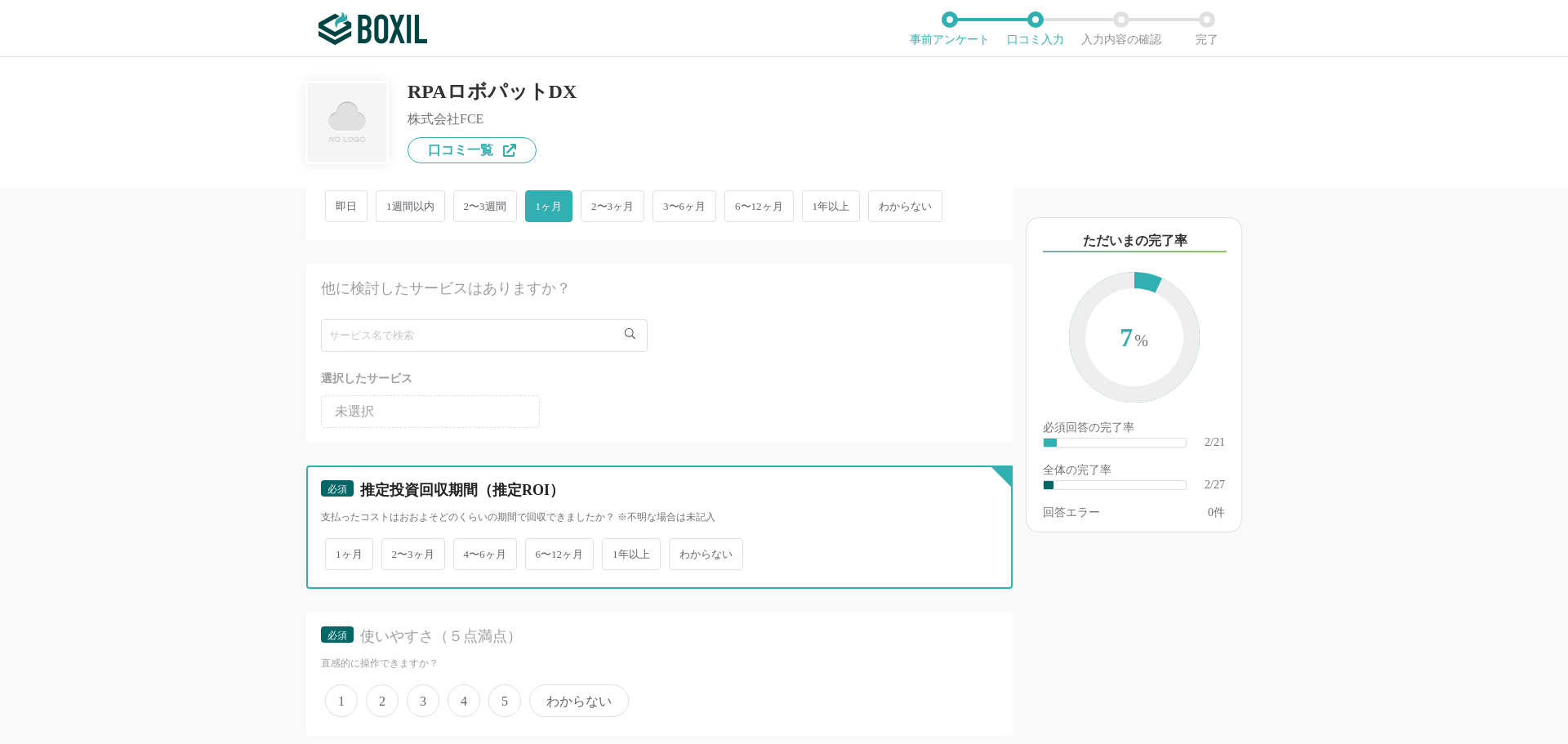
click at [611, 515] on input "1年以上" at bounding box center [611, 546] width 10 height 10
radio input "true"
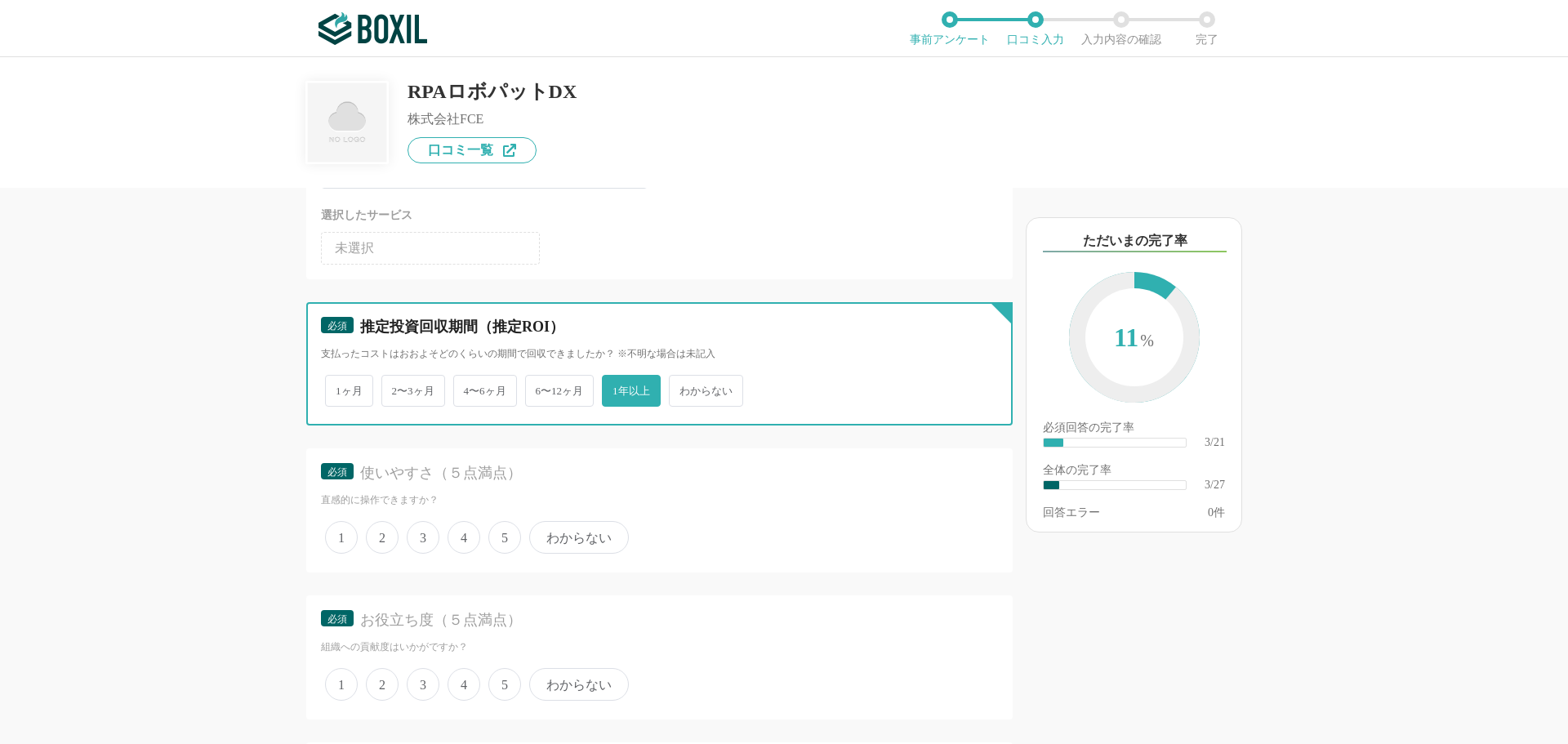
scroll to position [736, 0]
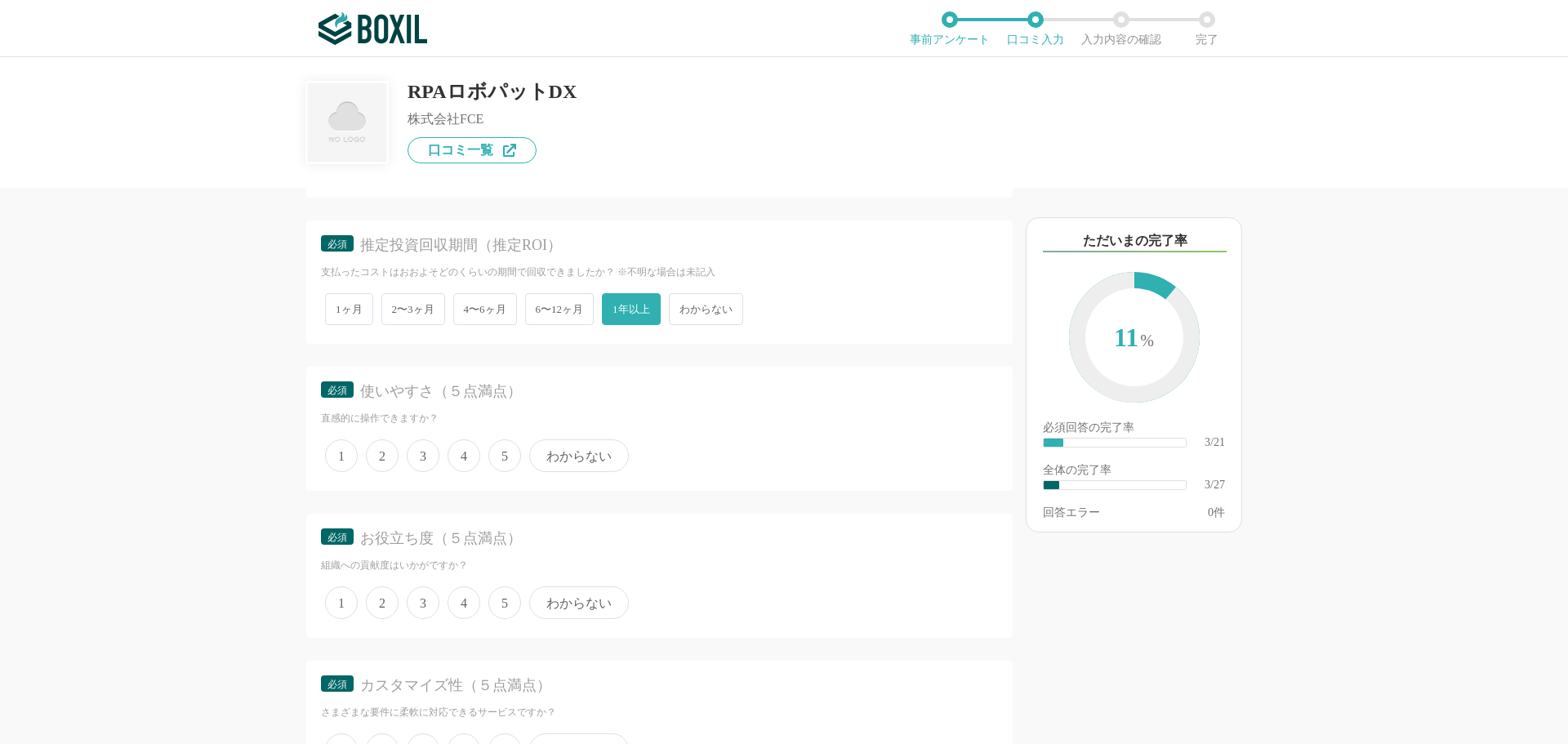
click at [592, 462] on span "わからない" at bounding box center [580, 456] width 100 height 33
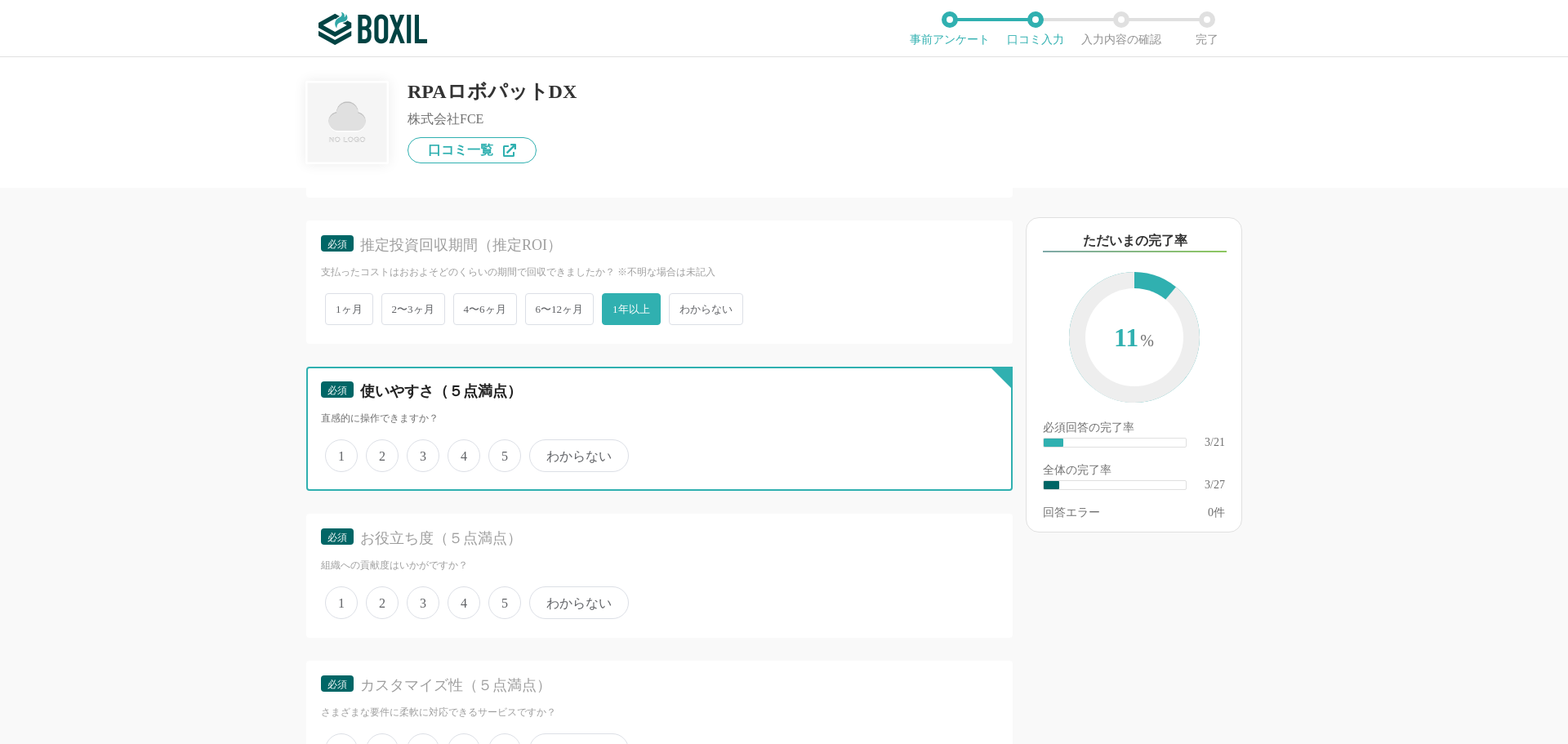
click at [544, 452] on input "わからない" at bounding box center [538, 447] width 10 height 10
radio input "true"
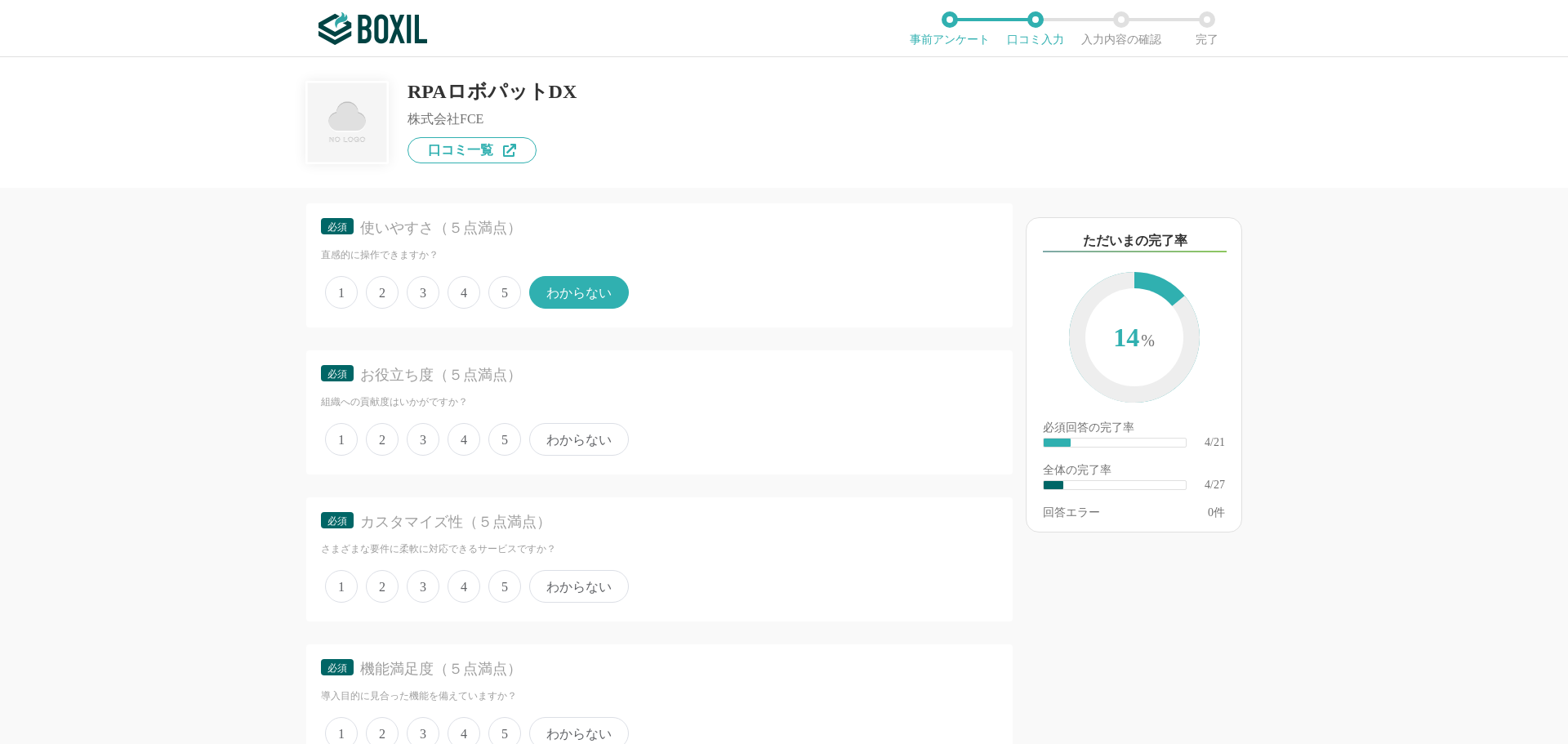
click at [504, 452] on span "5" at bounding box center [504, 439] width 33 height 33
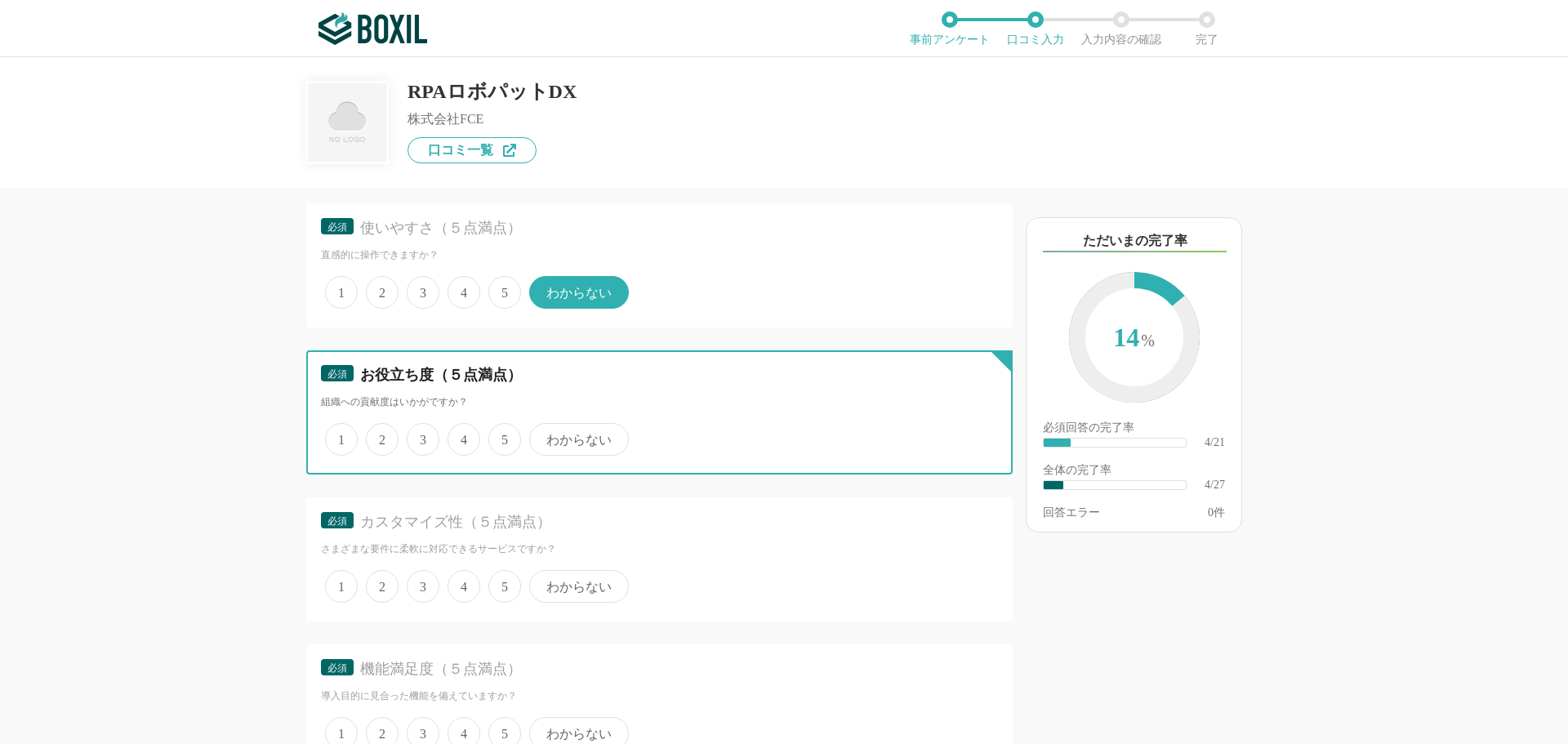
click at [503, 436] on input "5" at bounding box center [497, 431] width 10 height 10
radio input "true"
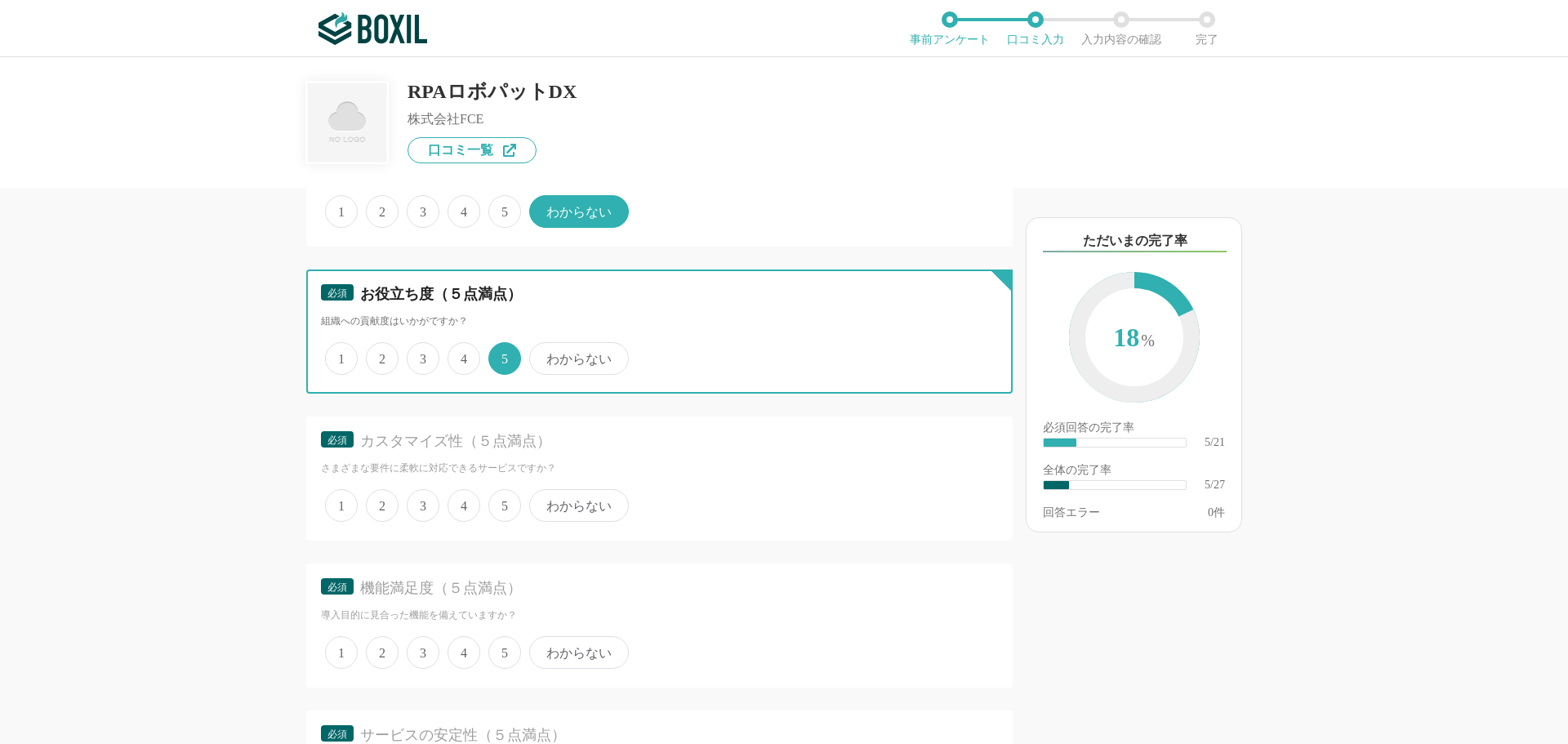
scroll to position [980, 0]
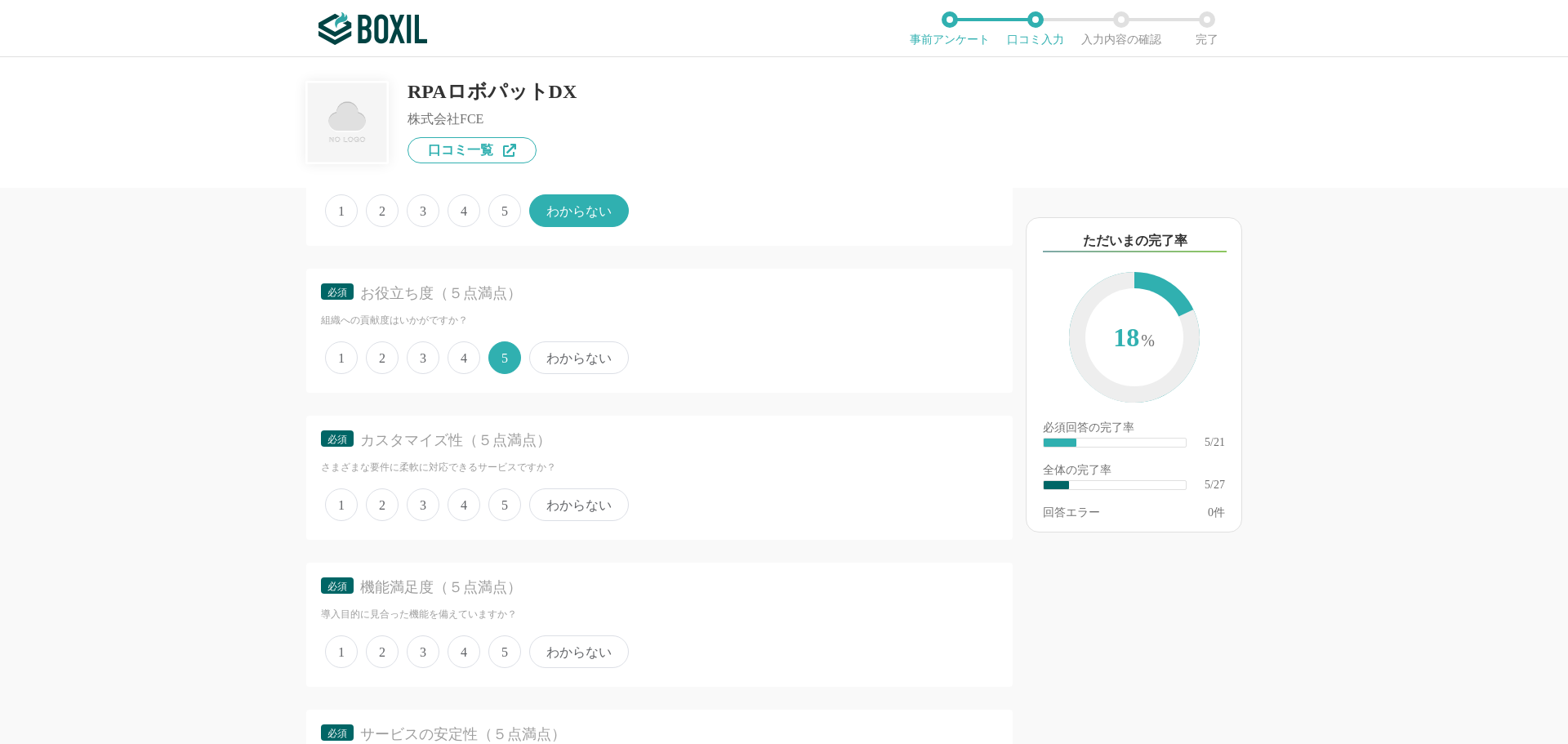
click at [475, 515] on span "4" at bounding box center [464, 504] width 33 height 33
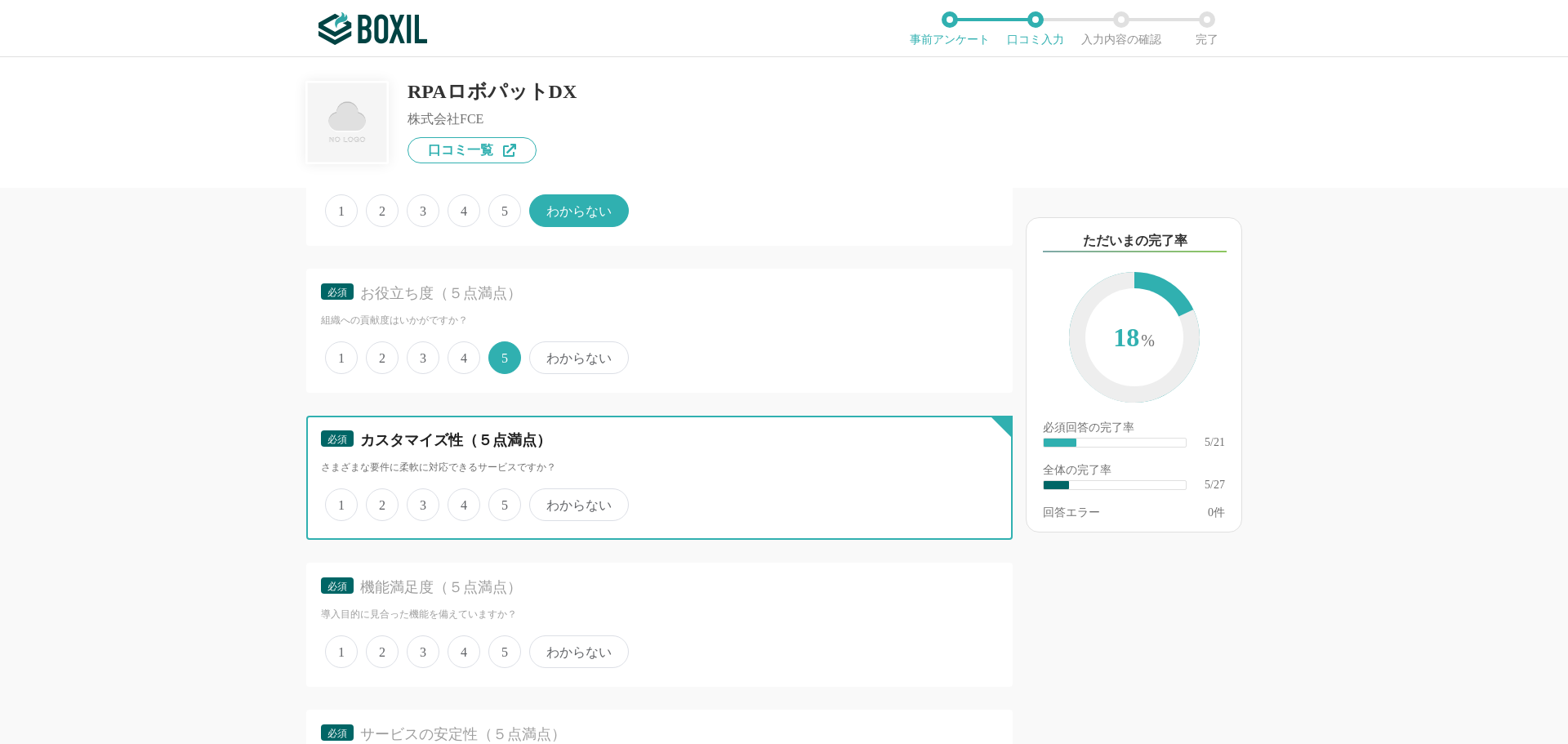
click at [463, 501] on input "4" at bounding box center [457, 496] width 10 height 10
radio input "true"
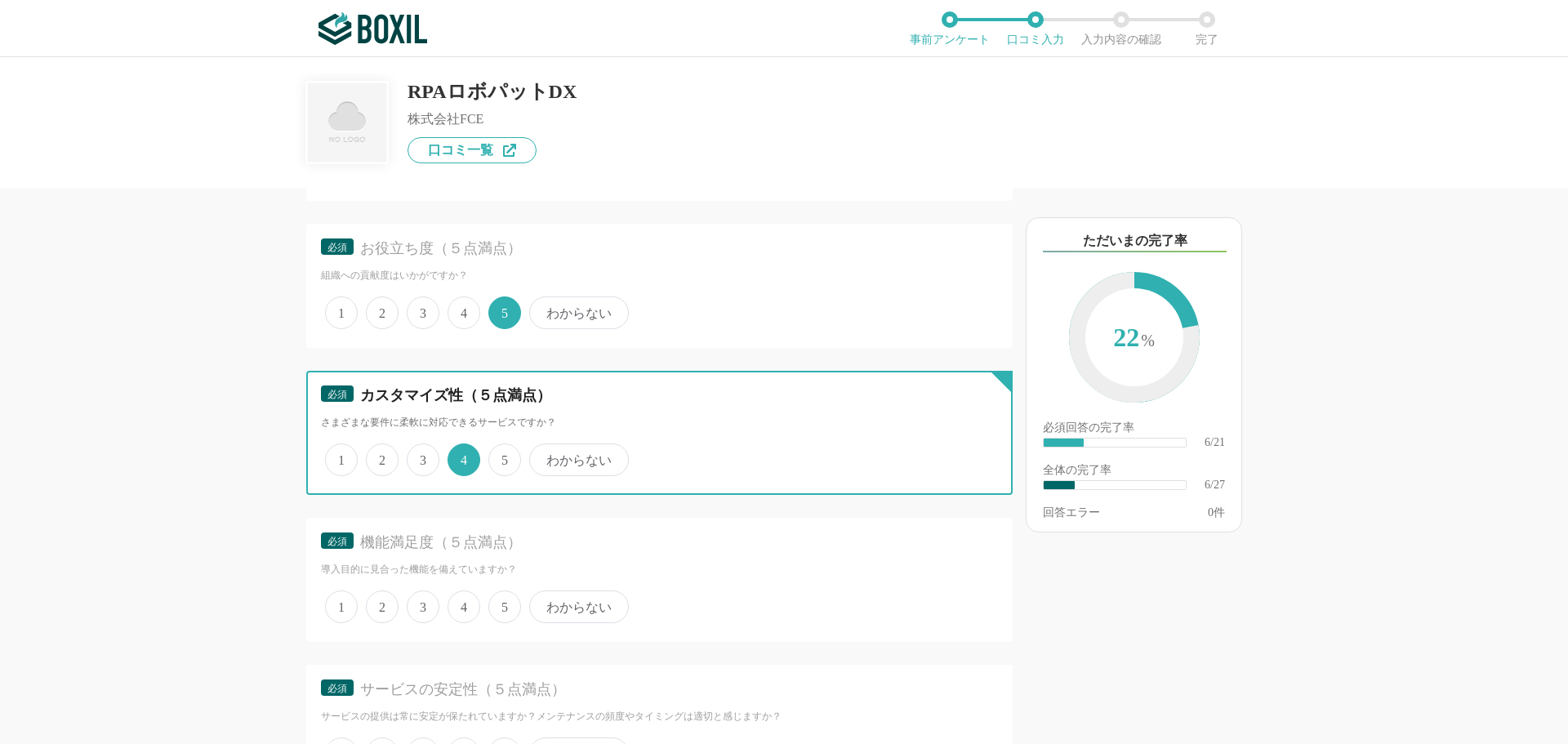
scroll to position [1062, 0]
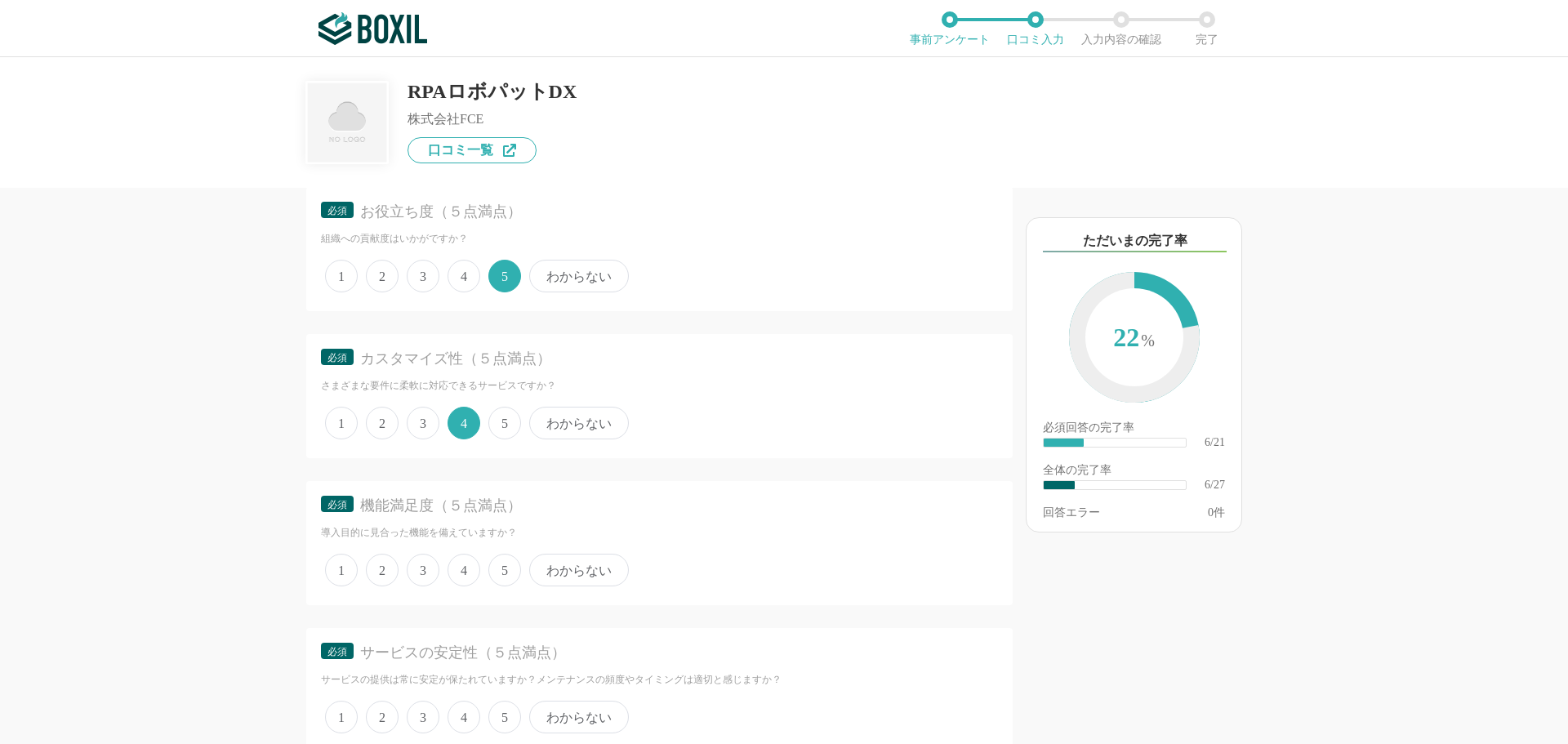
click at [496, 515] on span "5" at bounding box center [504, 570] width 33 height 33
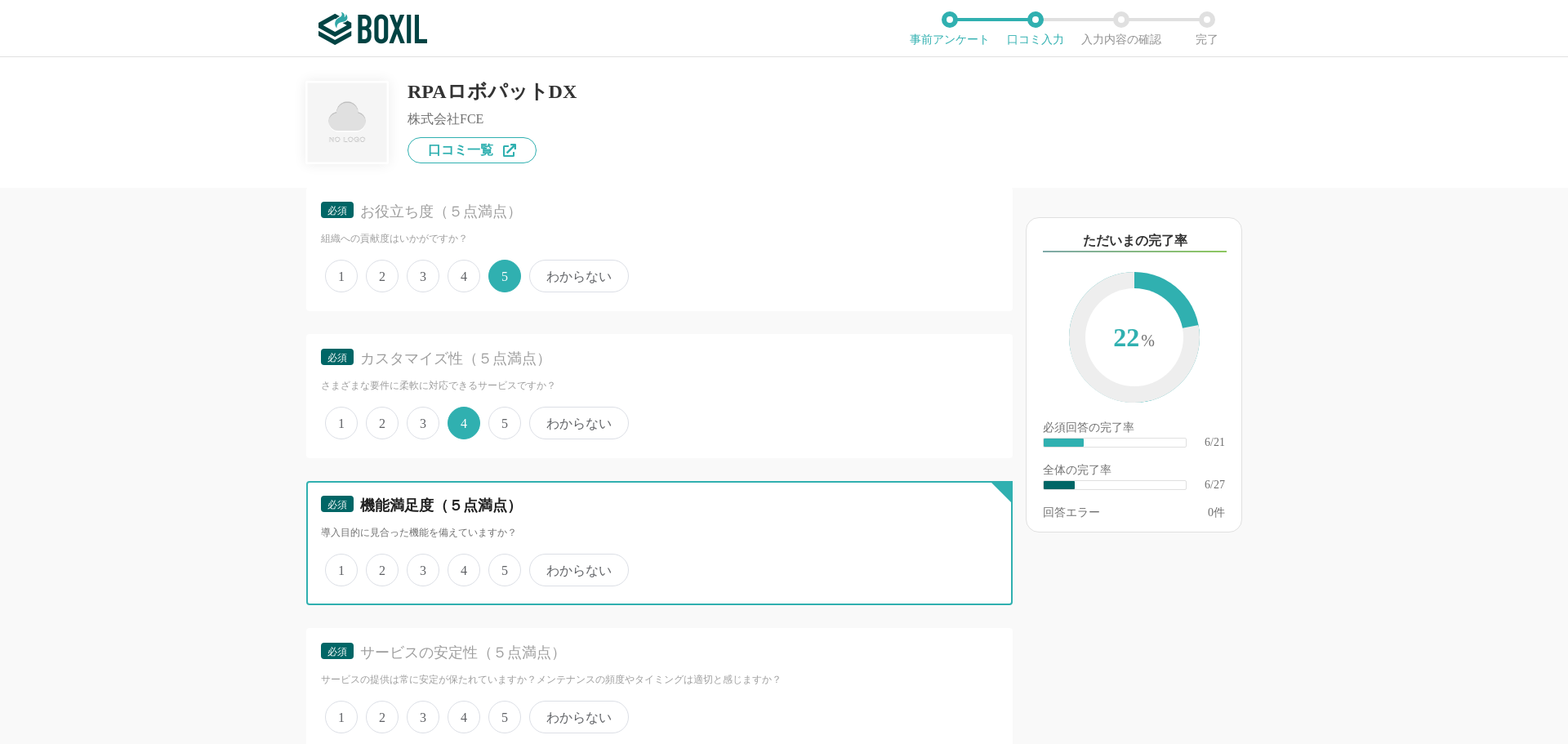
click at [496, 515] on input "5" at bounding box center [497, 561] width 10 height 10
radio input "true"
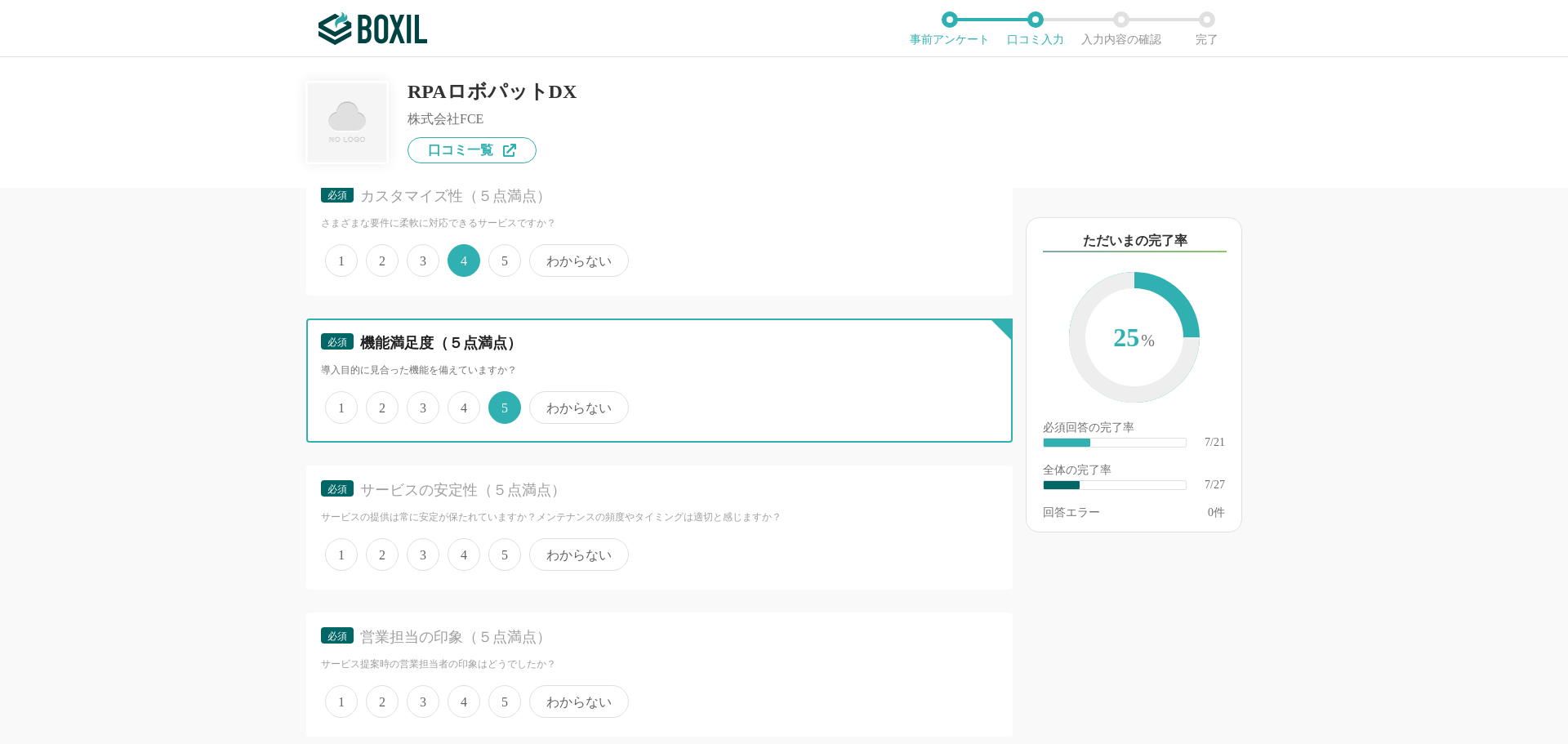
scroll to position [1226, 0]
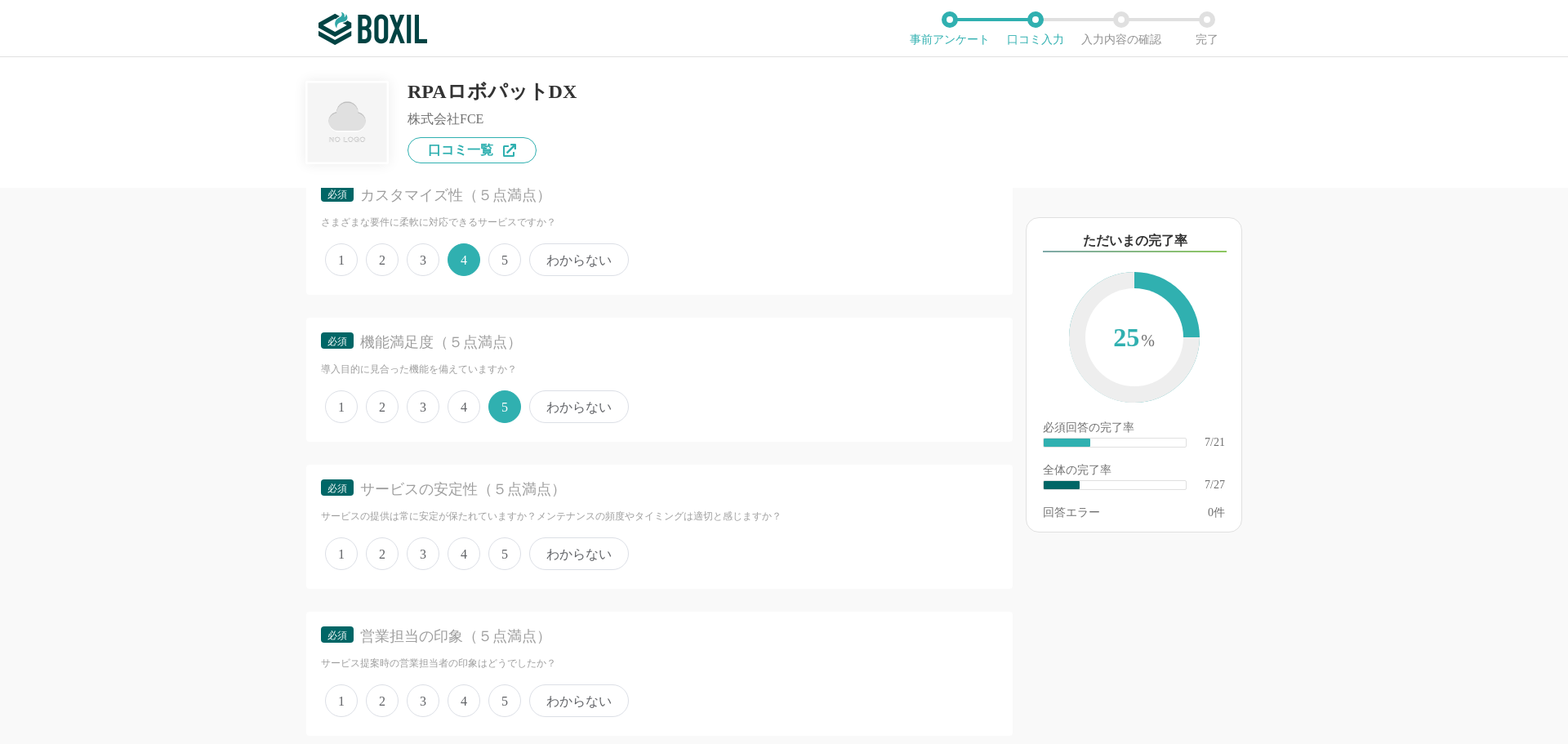
click at [472, 415] on span "4" at bounding box center [464, 407] width 33 height 33
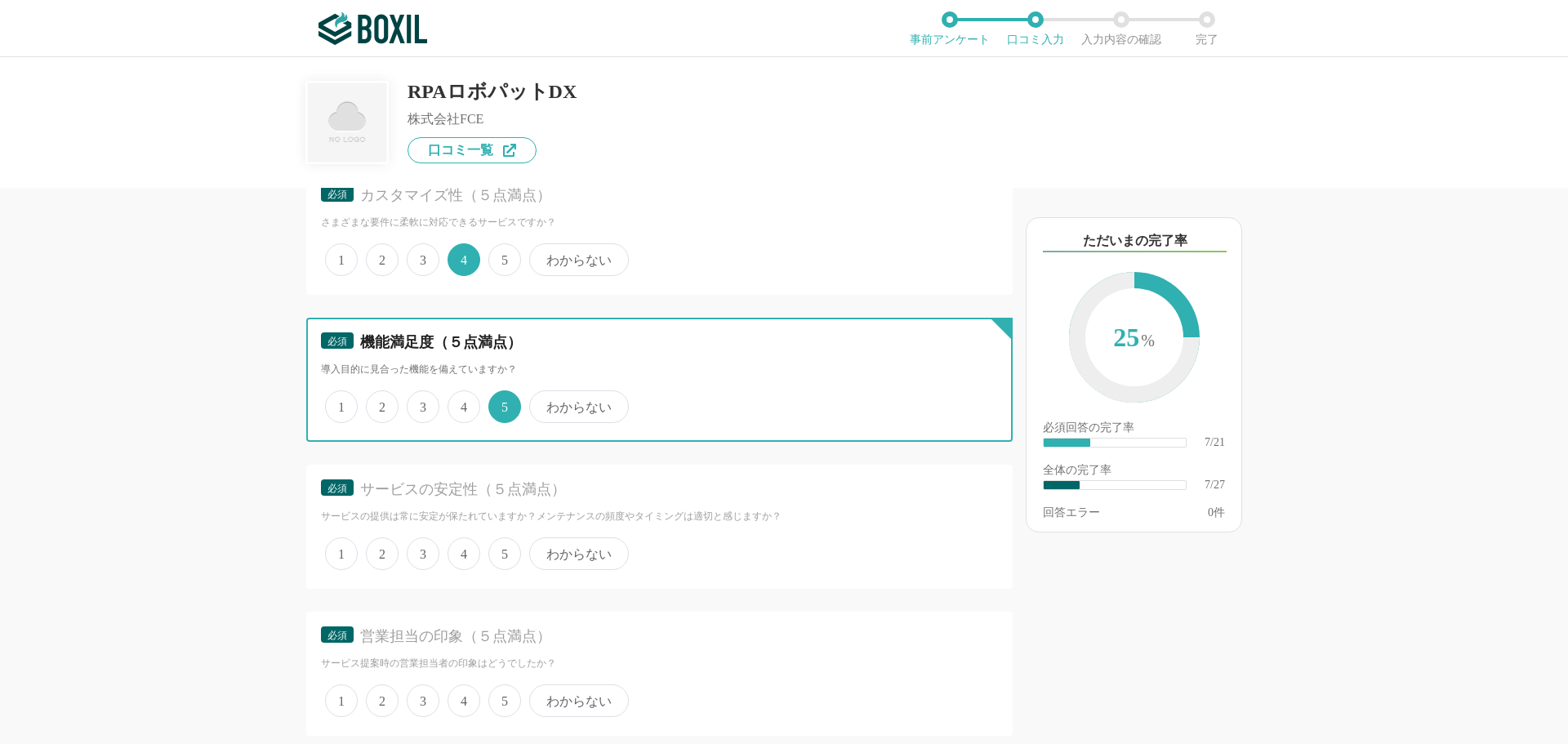
click at [463, 403] on input "4" at bounding box center [457, 397] width 10 height 10
radio input "true"
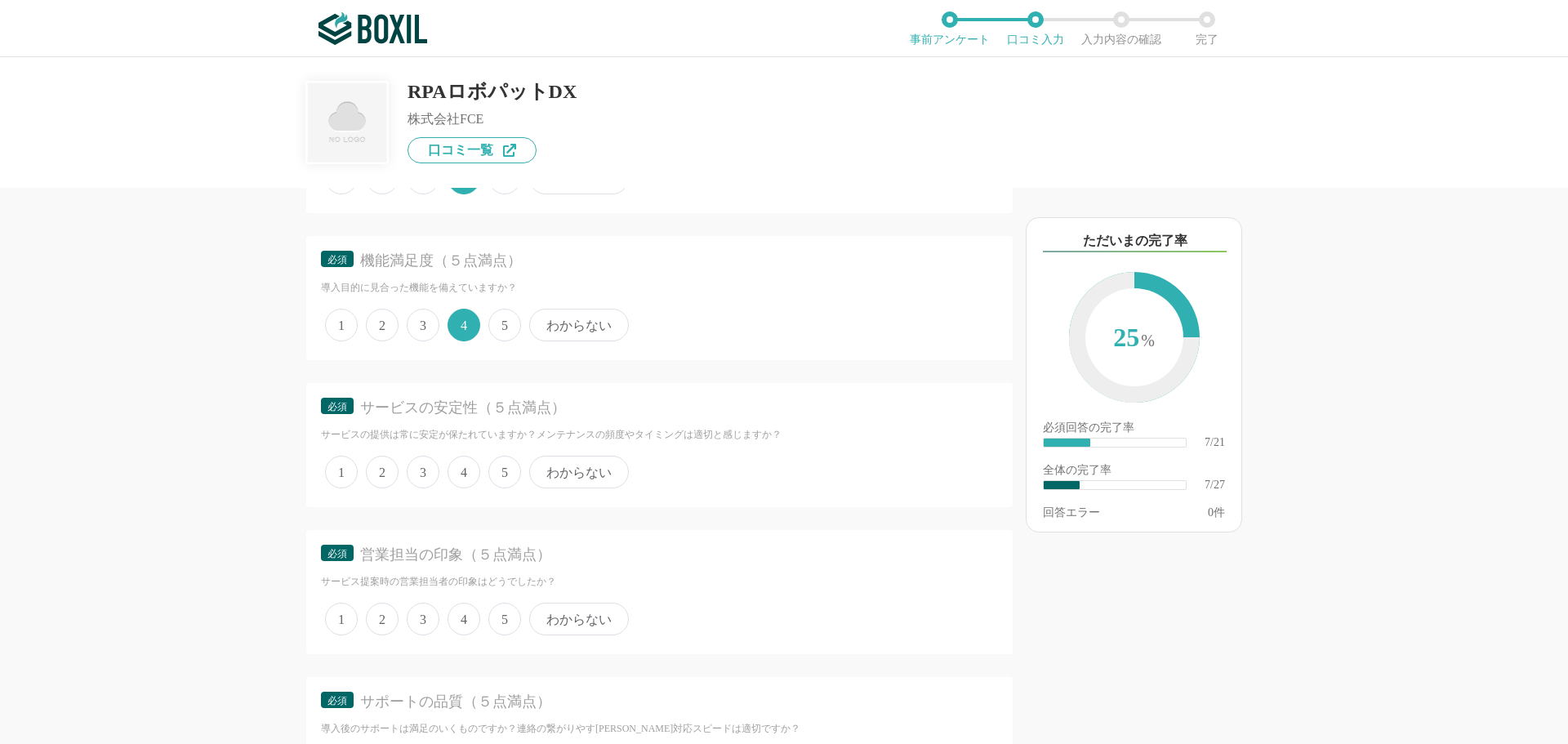
click at [500, 469] on span "5" at bounding box center [504, 472] width 33 height 33
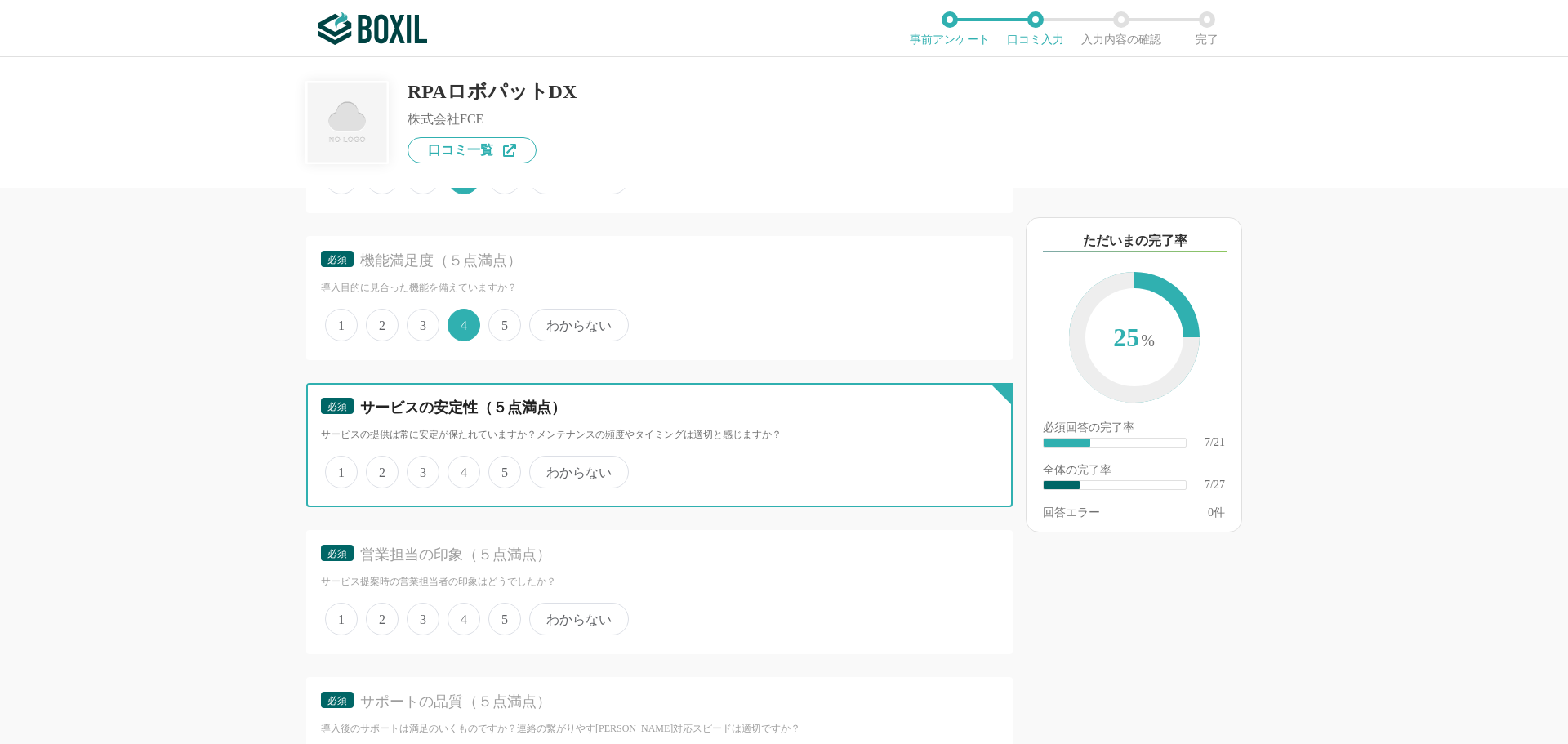
click at [500, 469] on input "5" at bounding box center [497, 463] width 10 height 10
radio input "true"
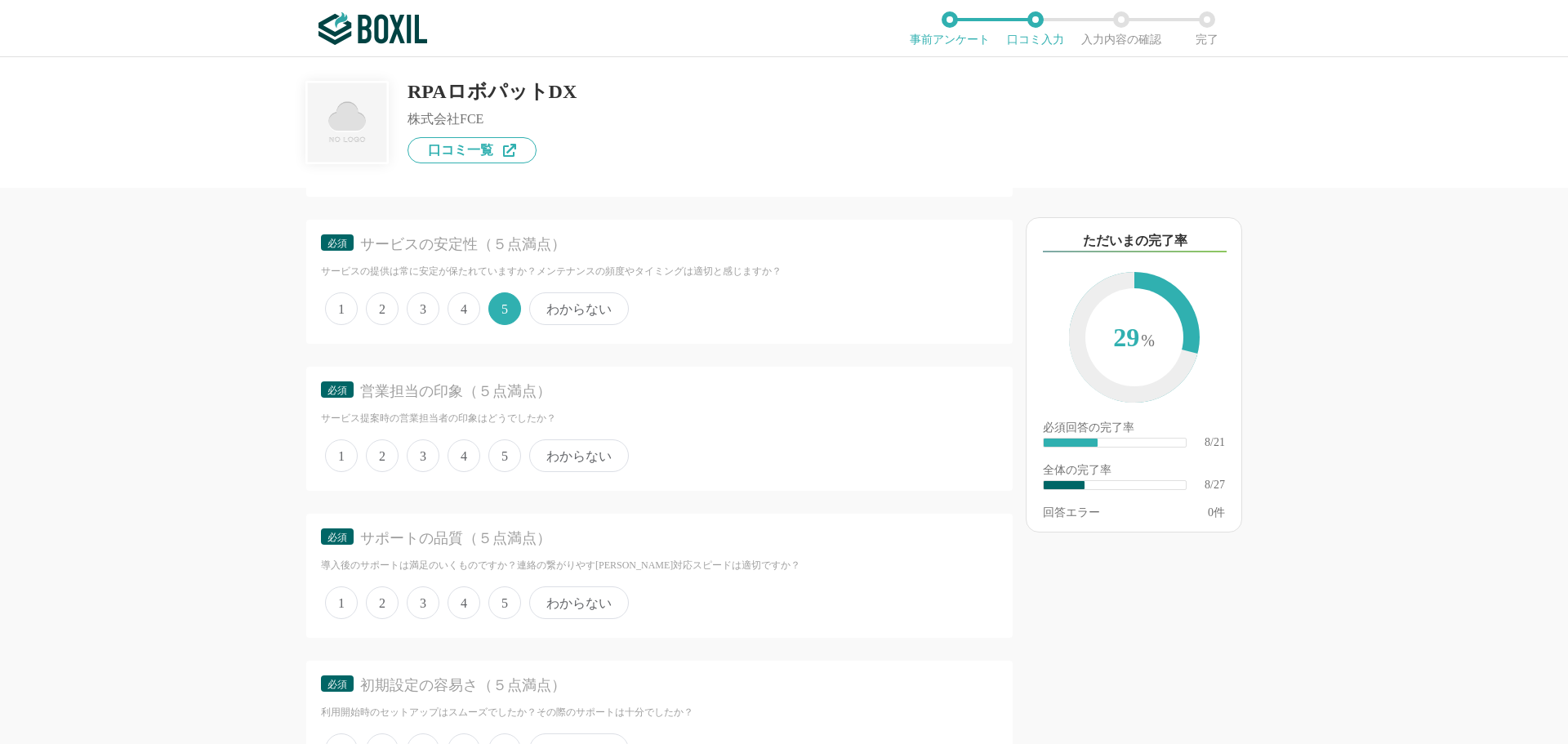
click at [516, 450] on span "5" at bounding box center [504, 456] width 33 height 33
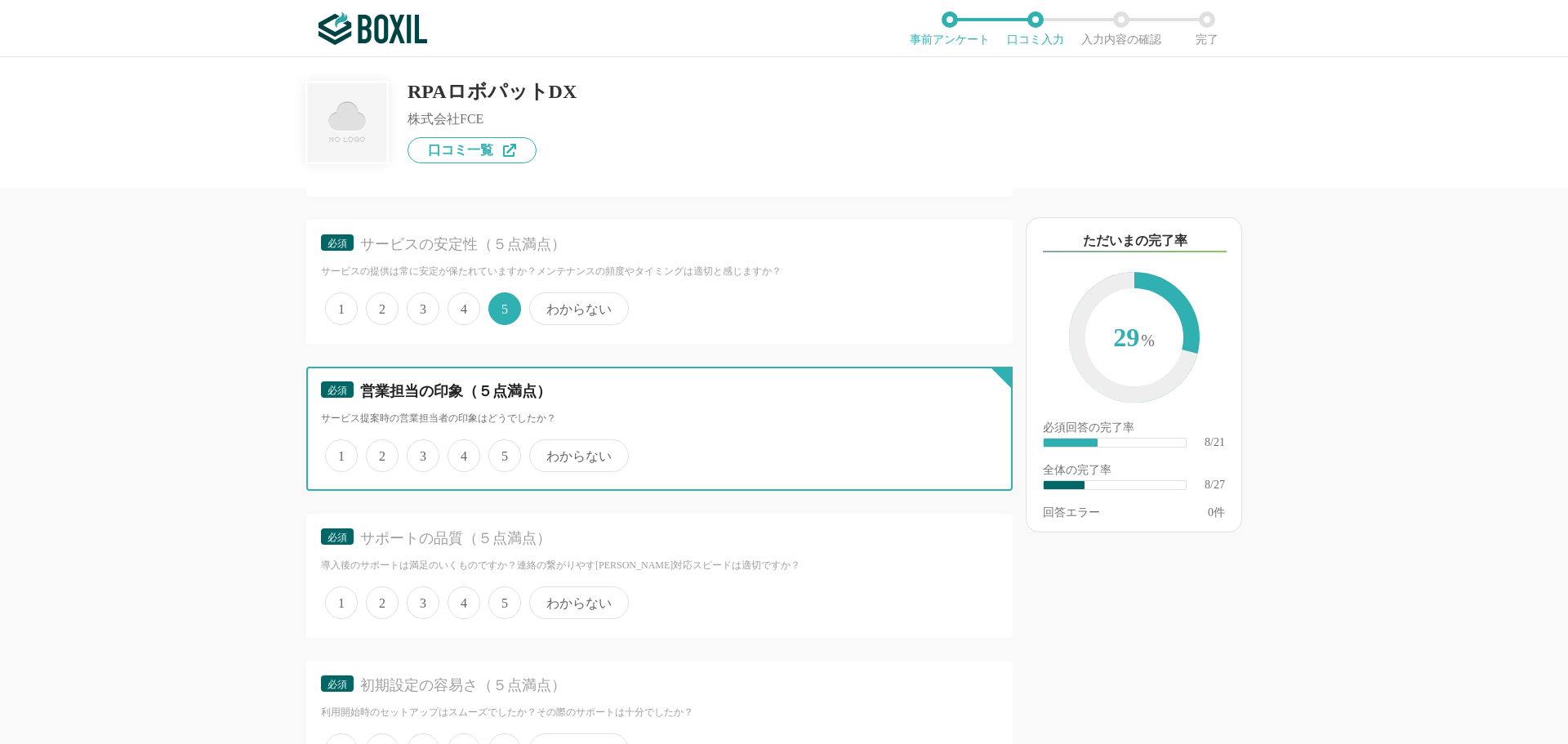
click at [503, 450] on input "5" at bounding box center [497, 447] width 10 height 10
radio input "true"
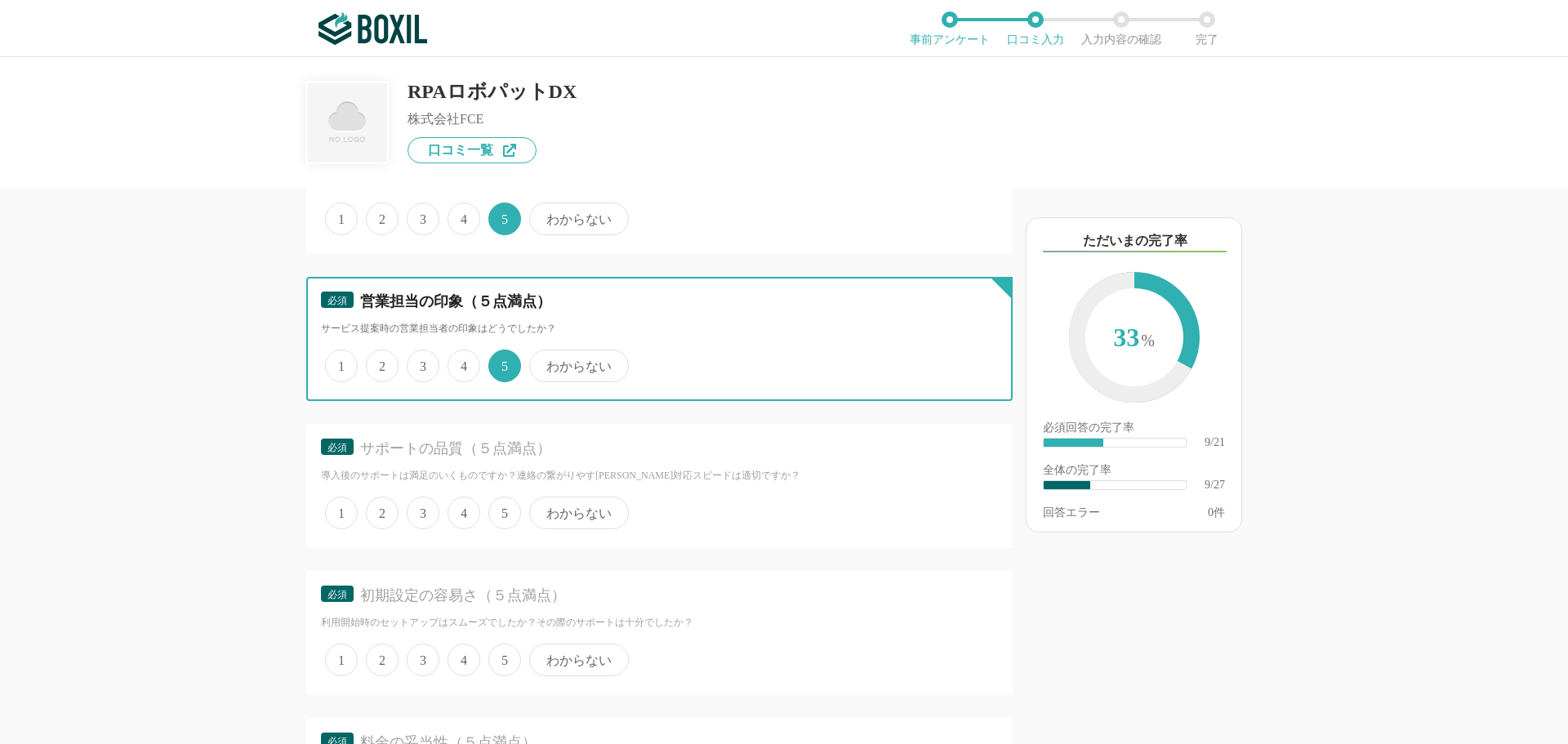
scroll to position [1716, 0]
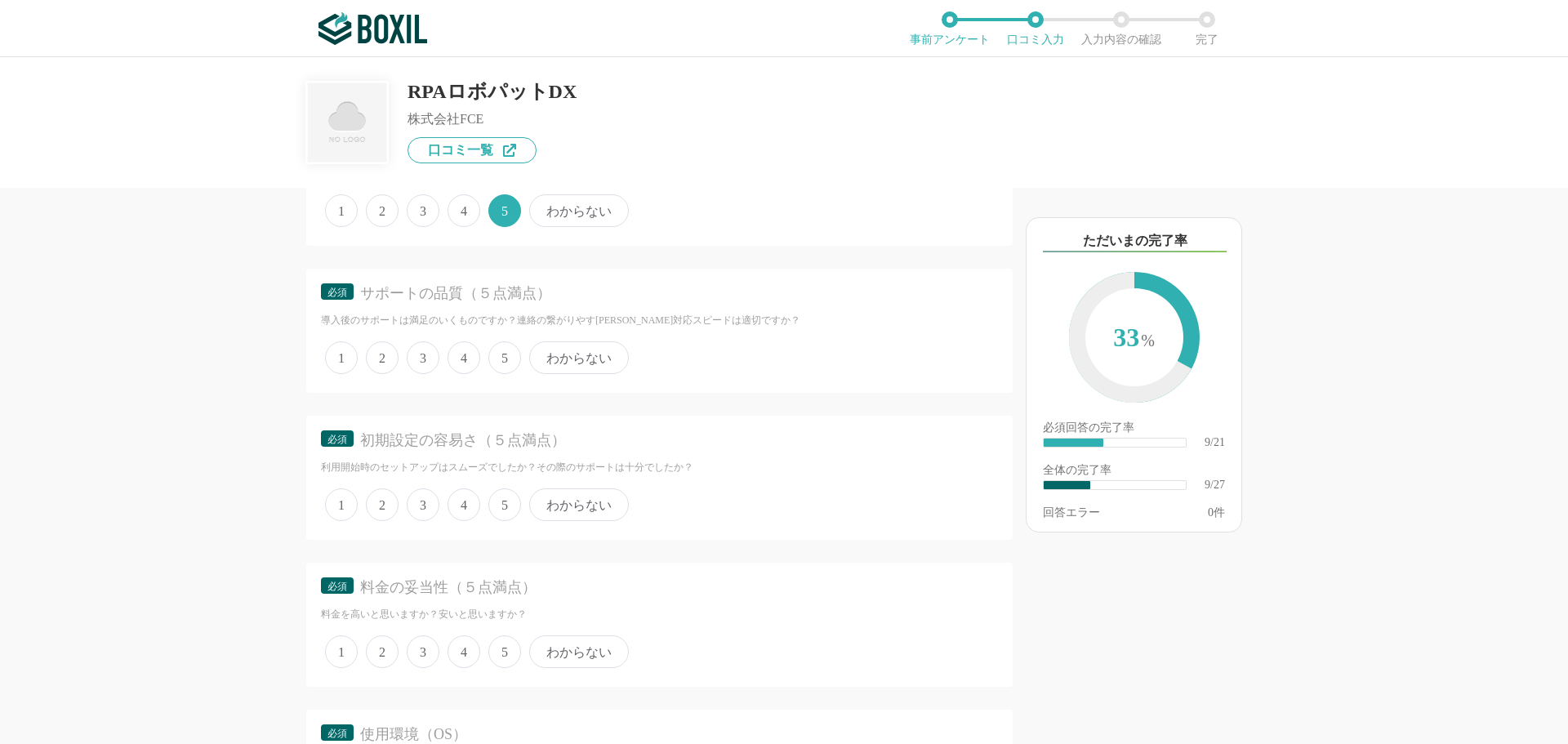
click at [495, 357] on span "5" at bounding box center [504, 358] width 33 height 33
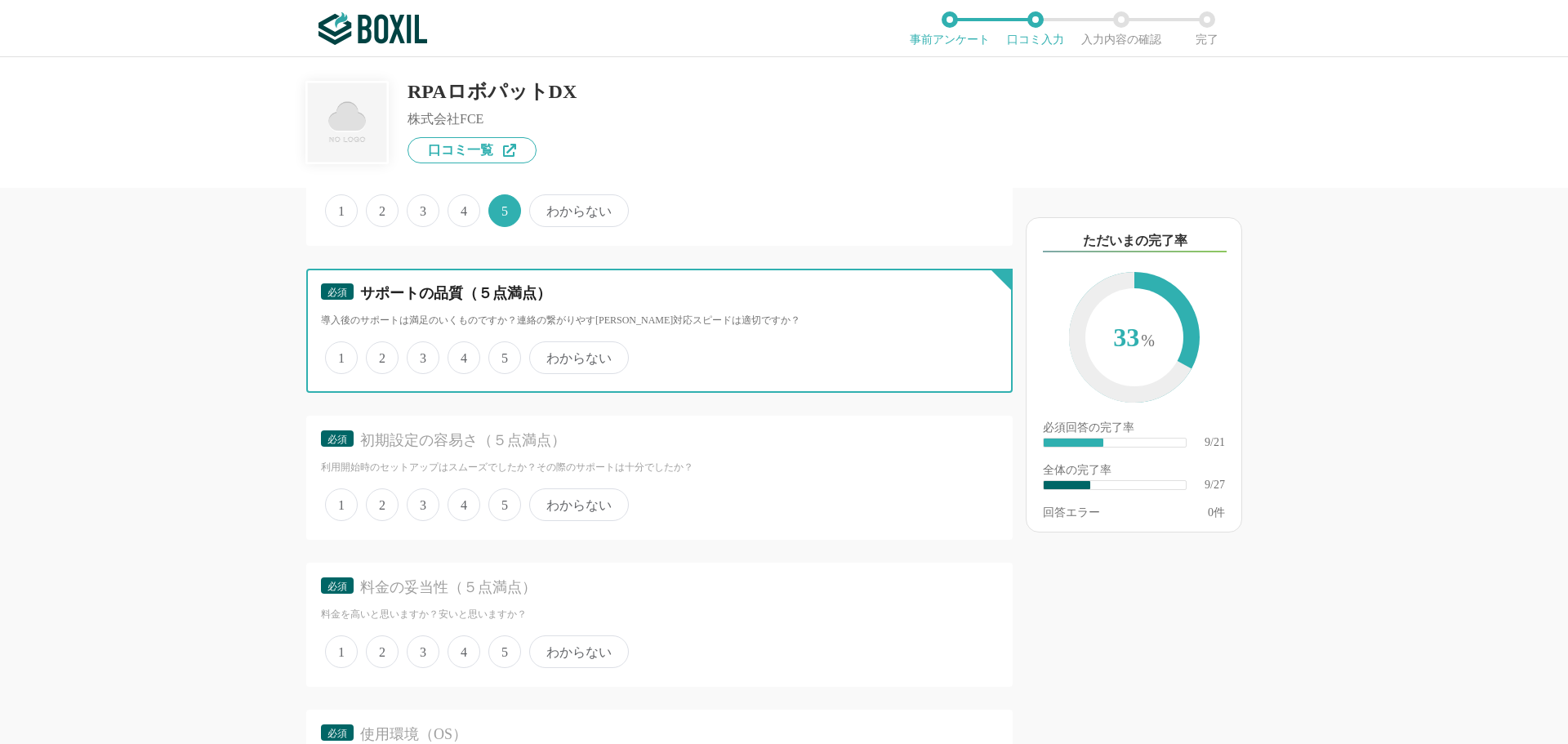
click at [495, 355] on input "5" at bounding box center [497, 348] width 10 height 10
radio input "true"
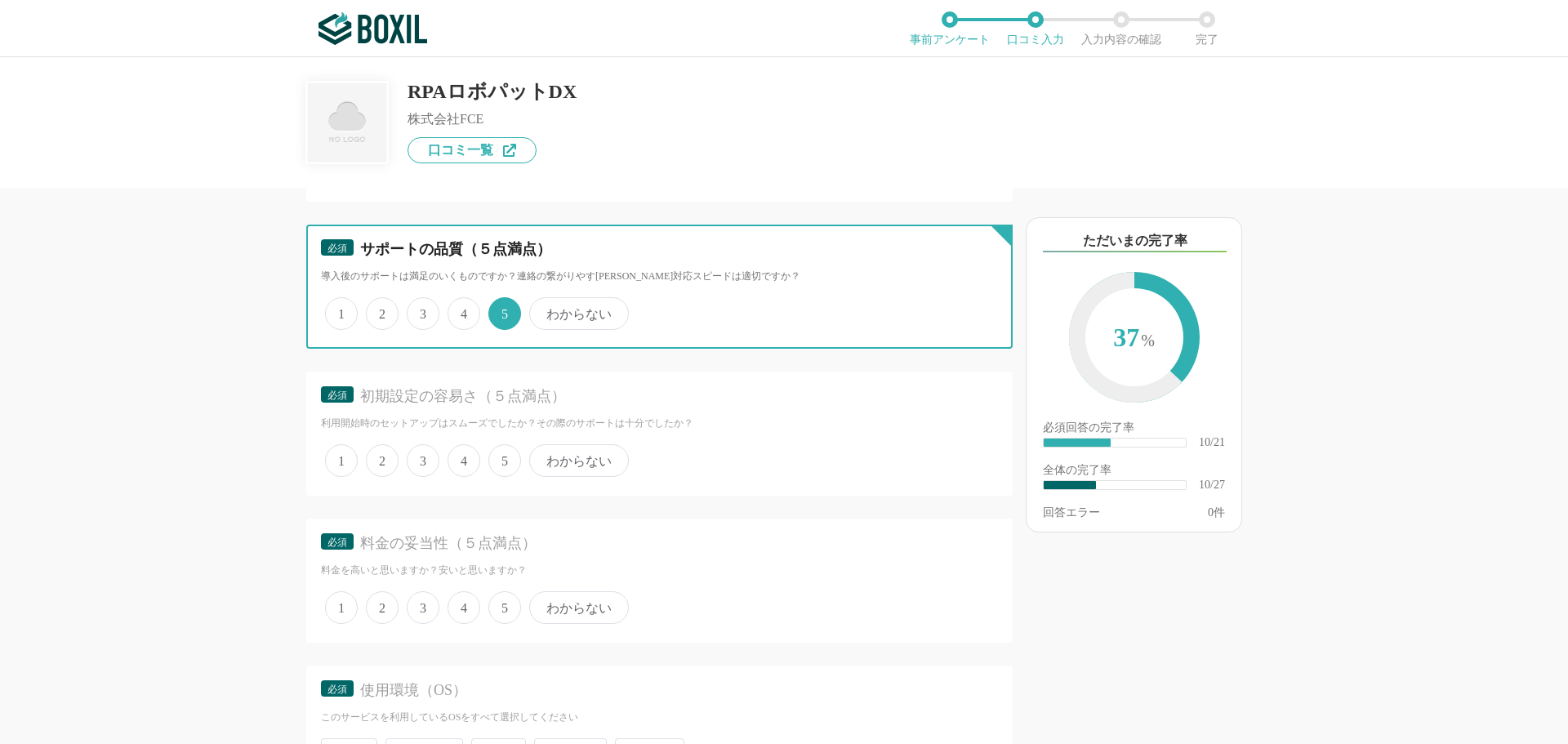
scroll to position [1798, 0]
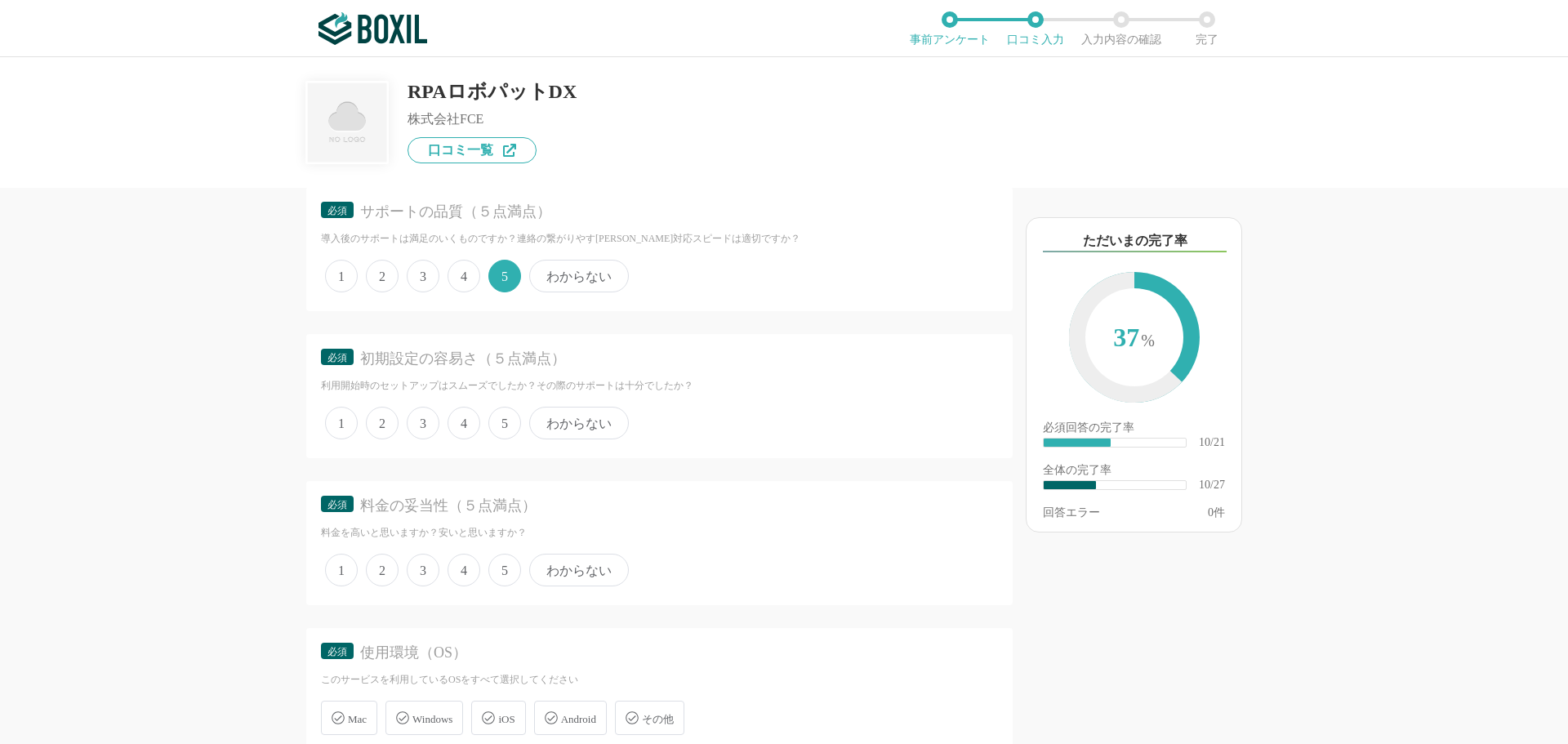
click at [493, 427] on span "5" at bounding box center [504, 423] width 33 height 33
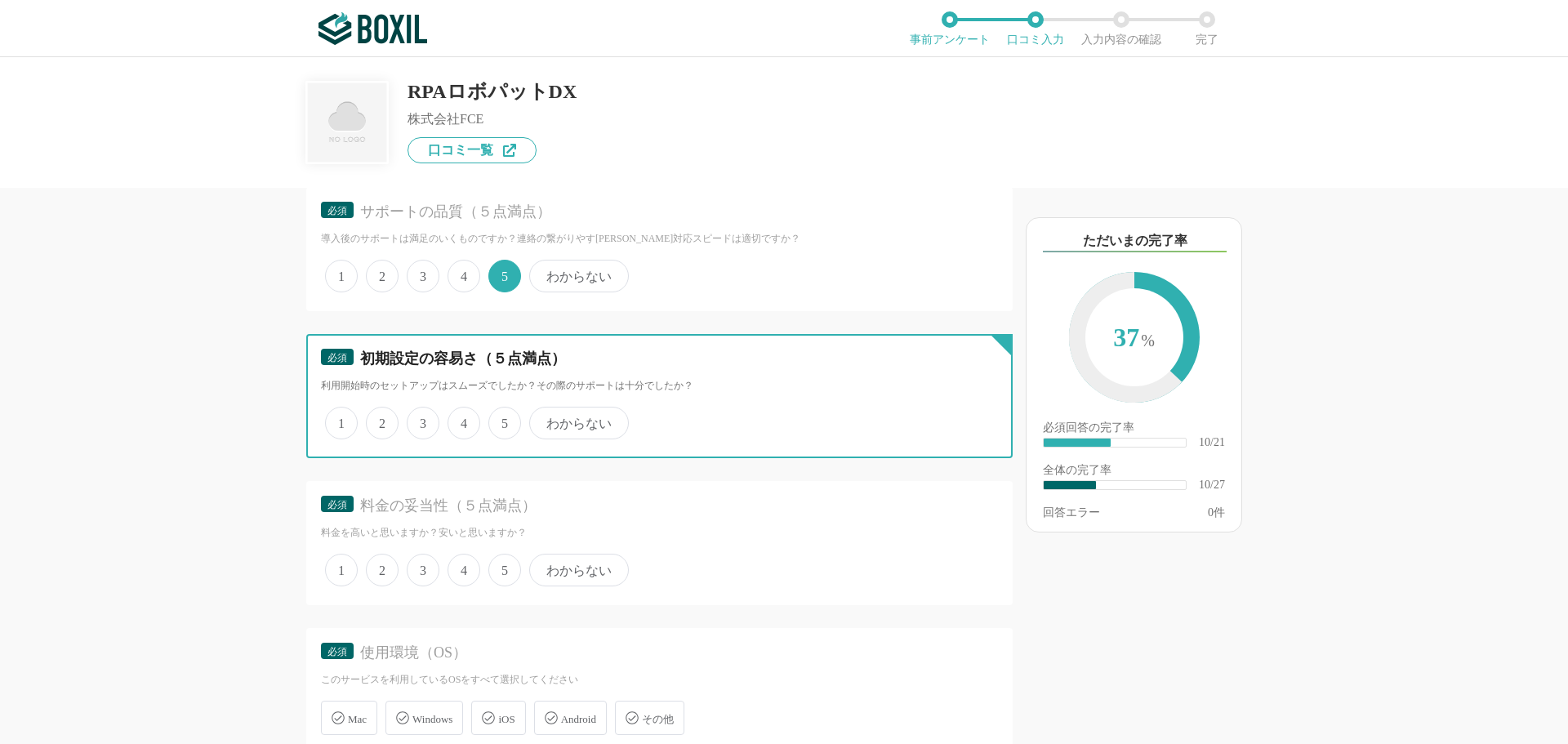
click at [493, 420] on input "5" at bounding box center [497, 414] width 10 height 10
radio input "true"
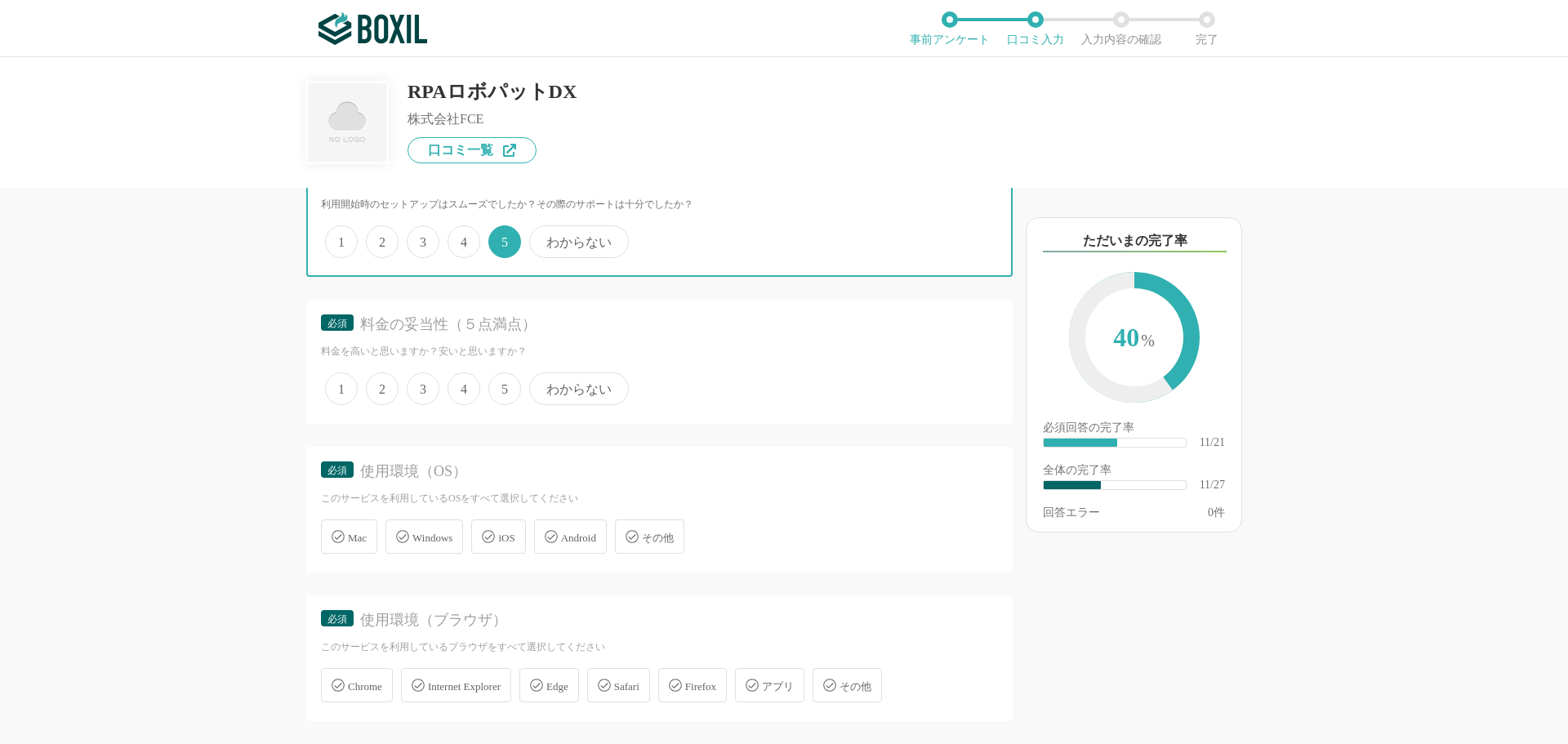
scroll to position [2042, 0]
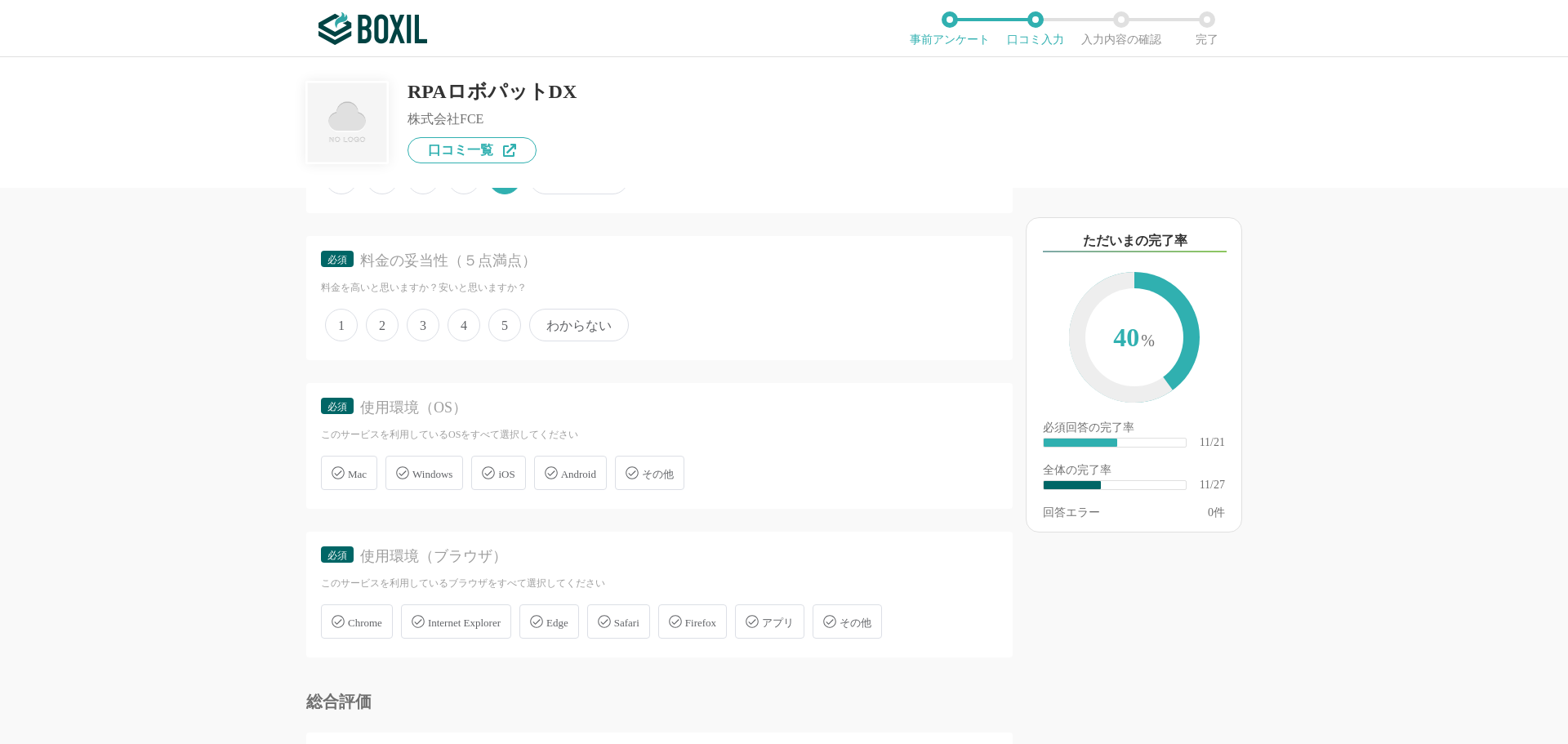
click at [495, 328] on span "5" at bounding box center [504, 325] width 33 height 33
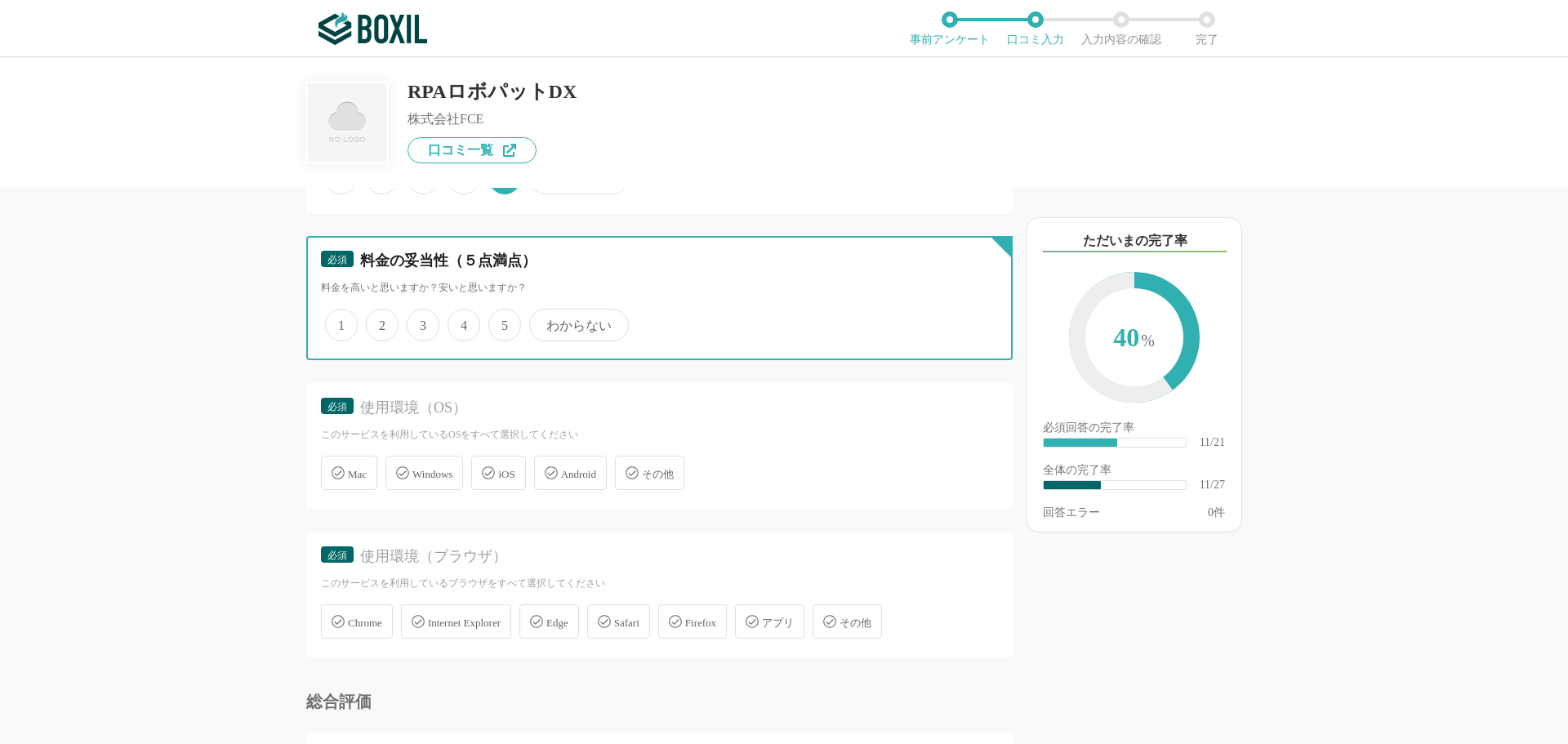
click at [495, 322] on input "5" at bounding box center [497, 316] width 10 height 10
radio input "true"
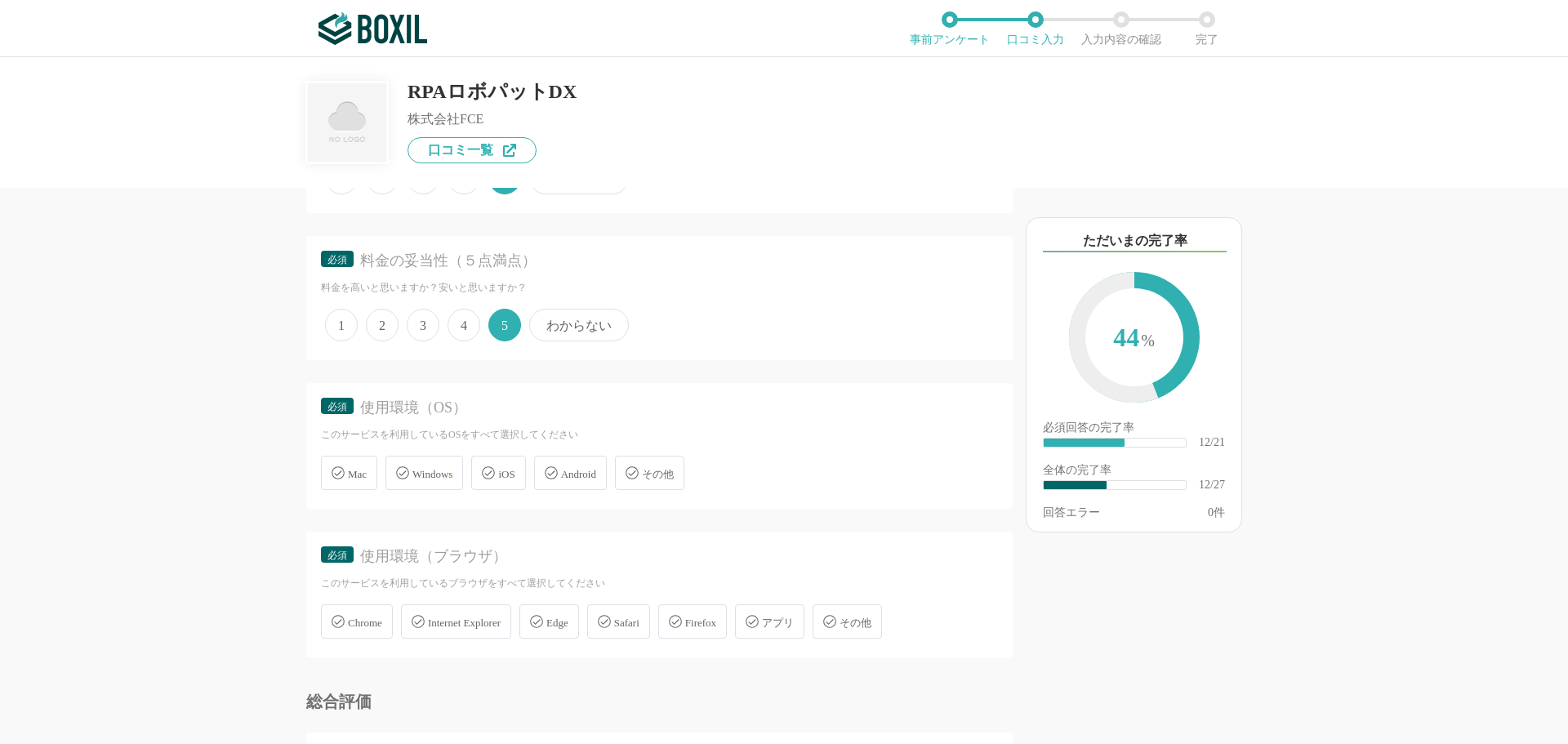
click at [430, 487] on div "Windows" at bounding box center [424, 473] width 77 height 34
click at [428, 476] on span "Windows" at bounding box center [432, 474] width 40 height 12
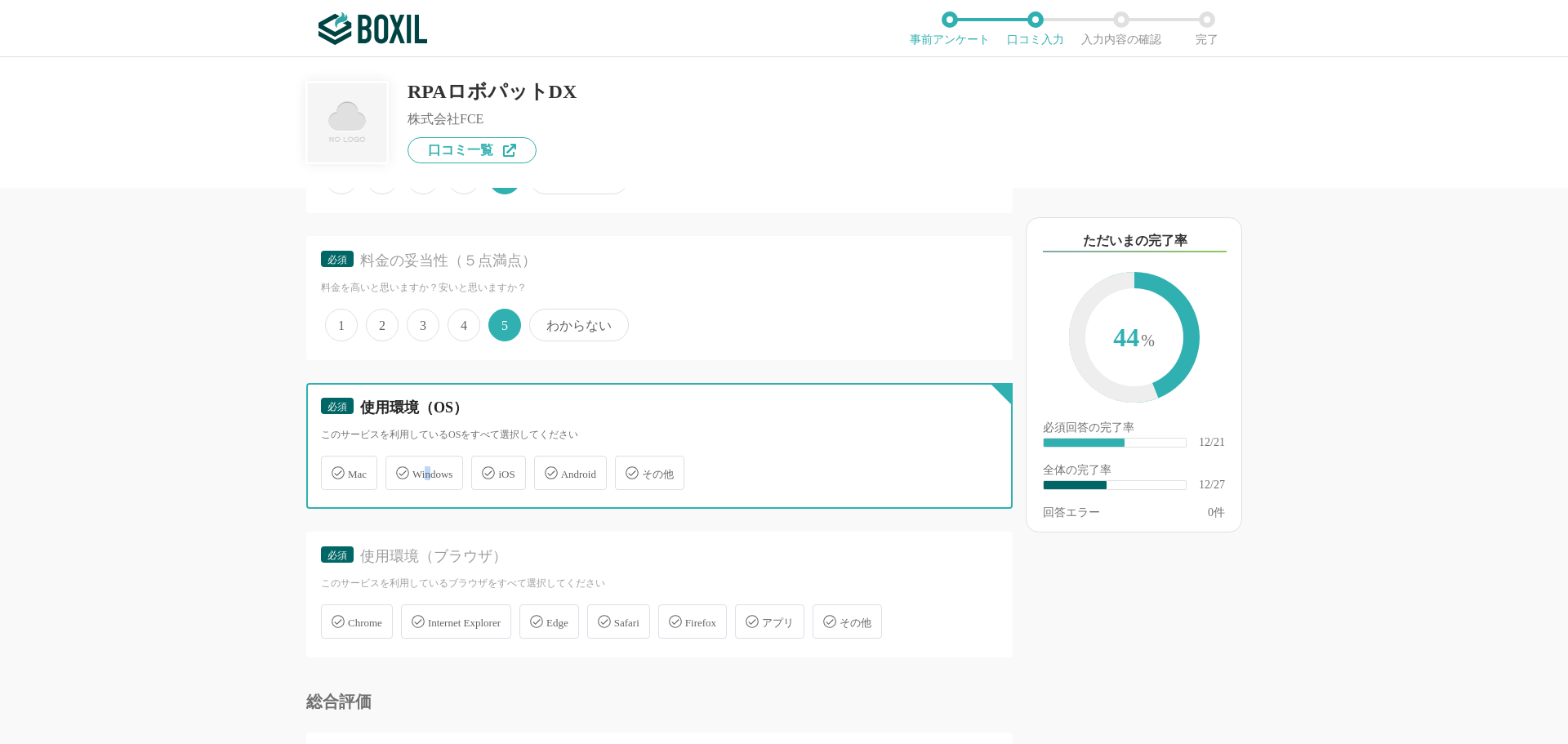
click at [399, 469] on input "Windows" at bounding box center [394, 463] width 10 height 10
checkbox input "true"
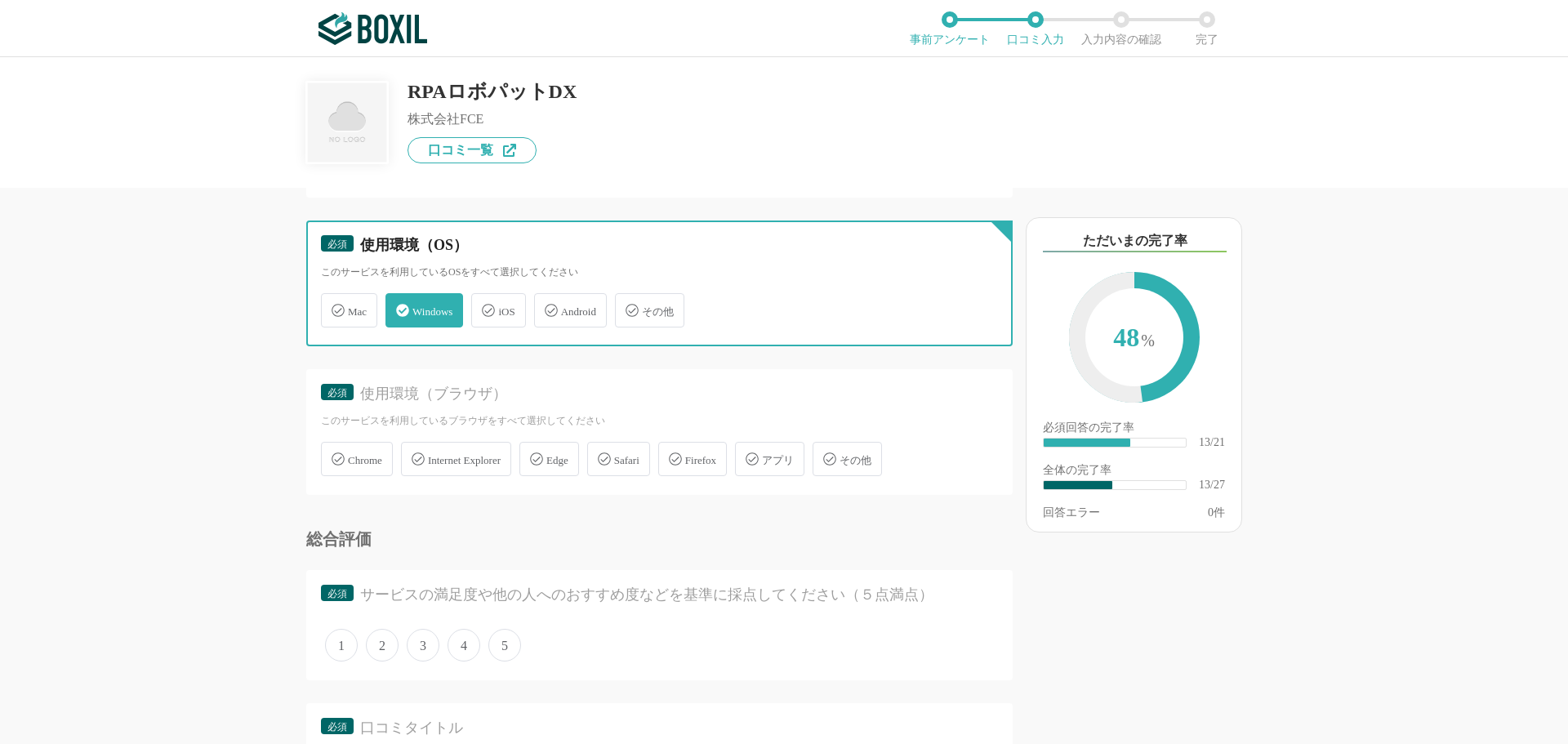
scroll to position [2206, 0]
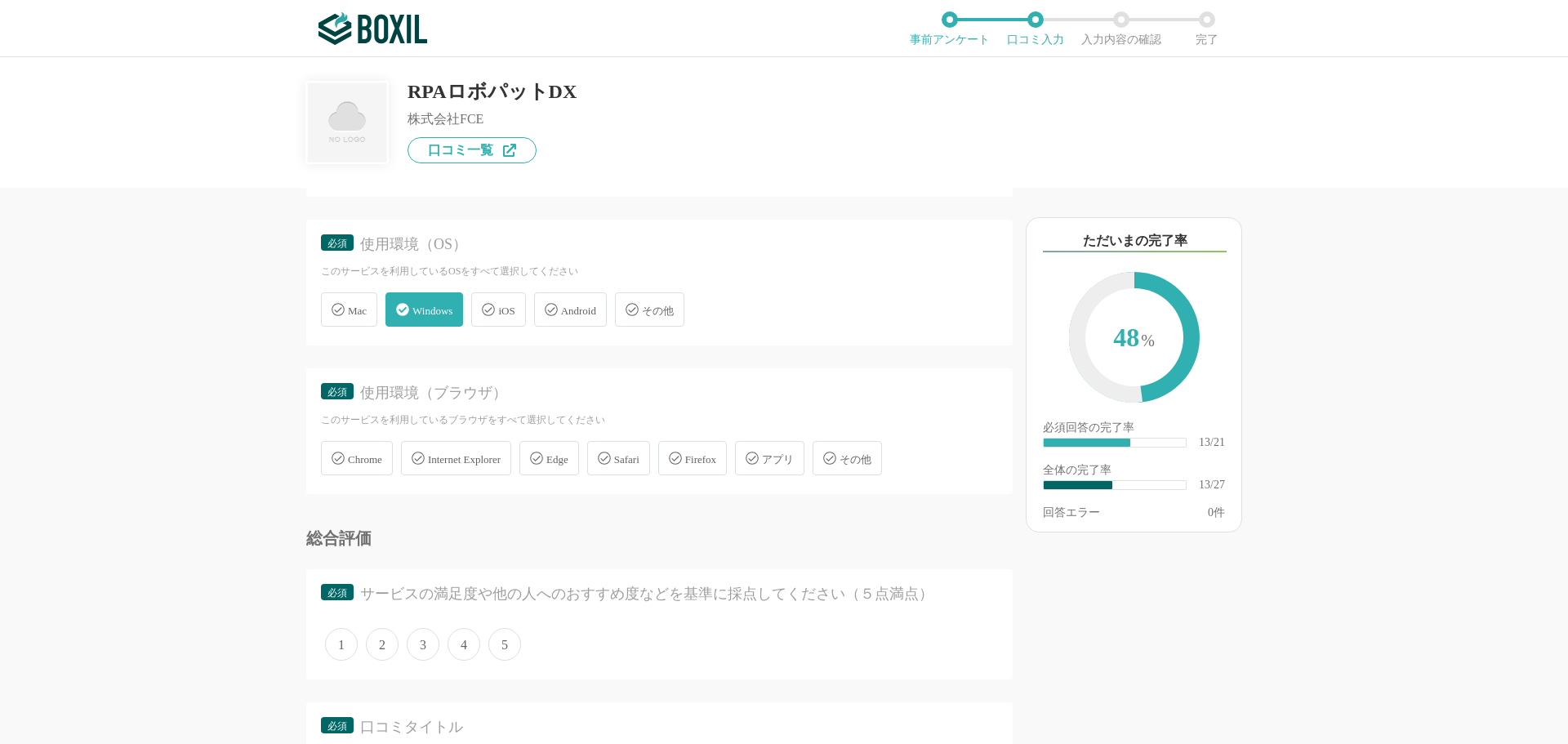
click at [374, 458] on span "Chrome" at bounding box center [365, 459] width 34 height 12
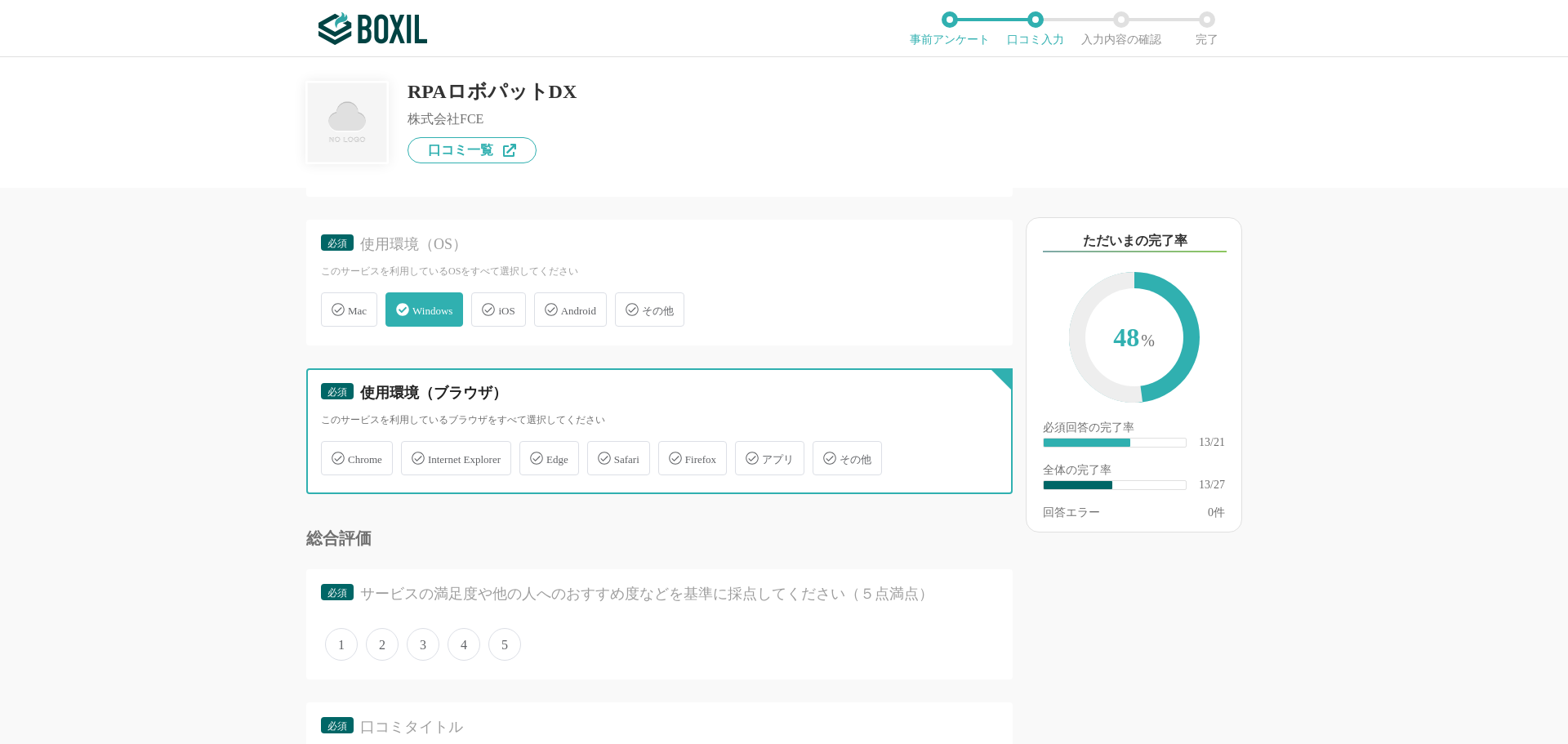
click at [335, 454] on input "Chrome" at bounding box center [329, 448] width 10 height 10
checkbox input "true"
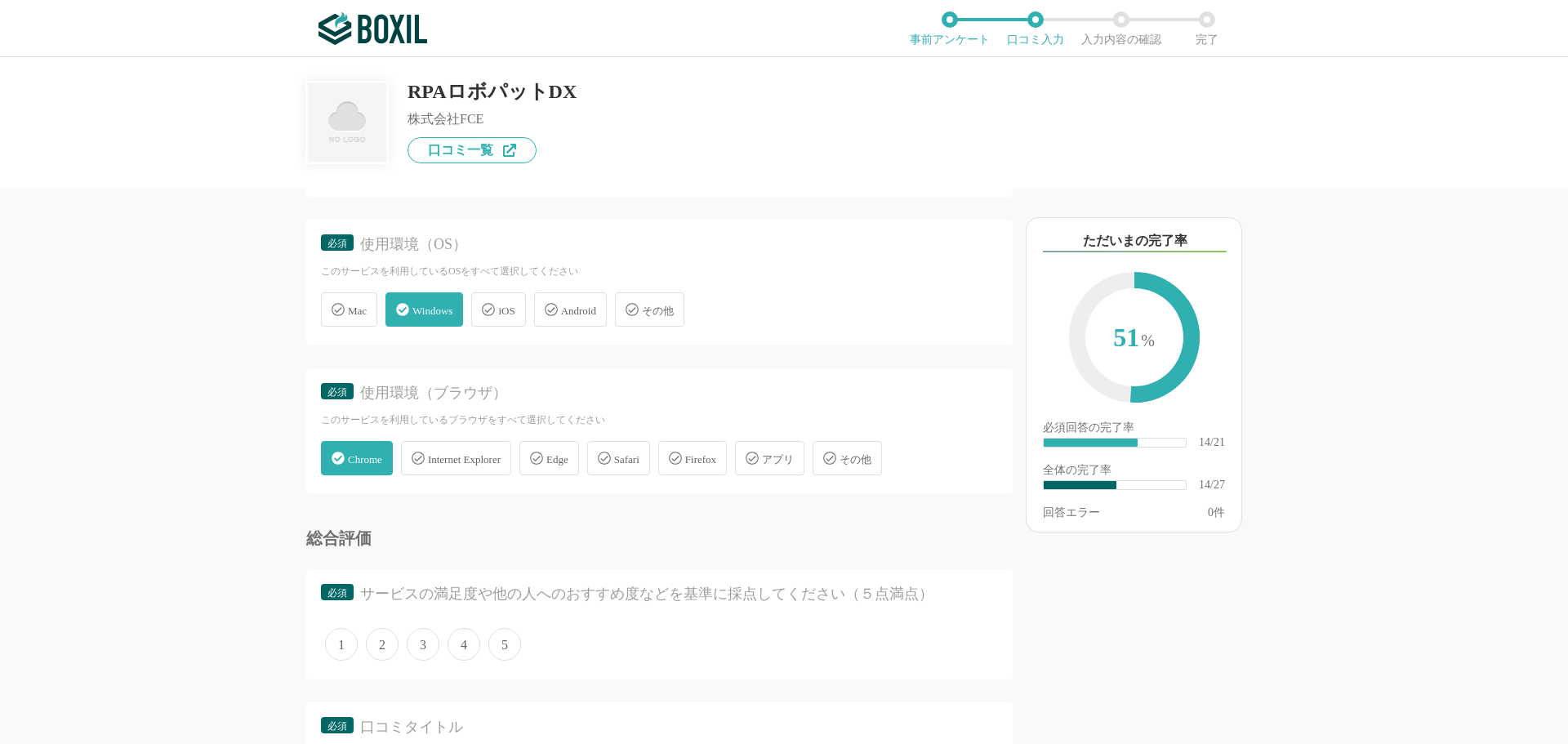
click at [568, 458] on span "Edge" at bounding box center [557, 459] width 22 height 12
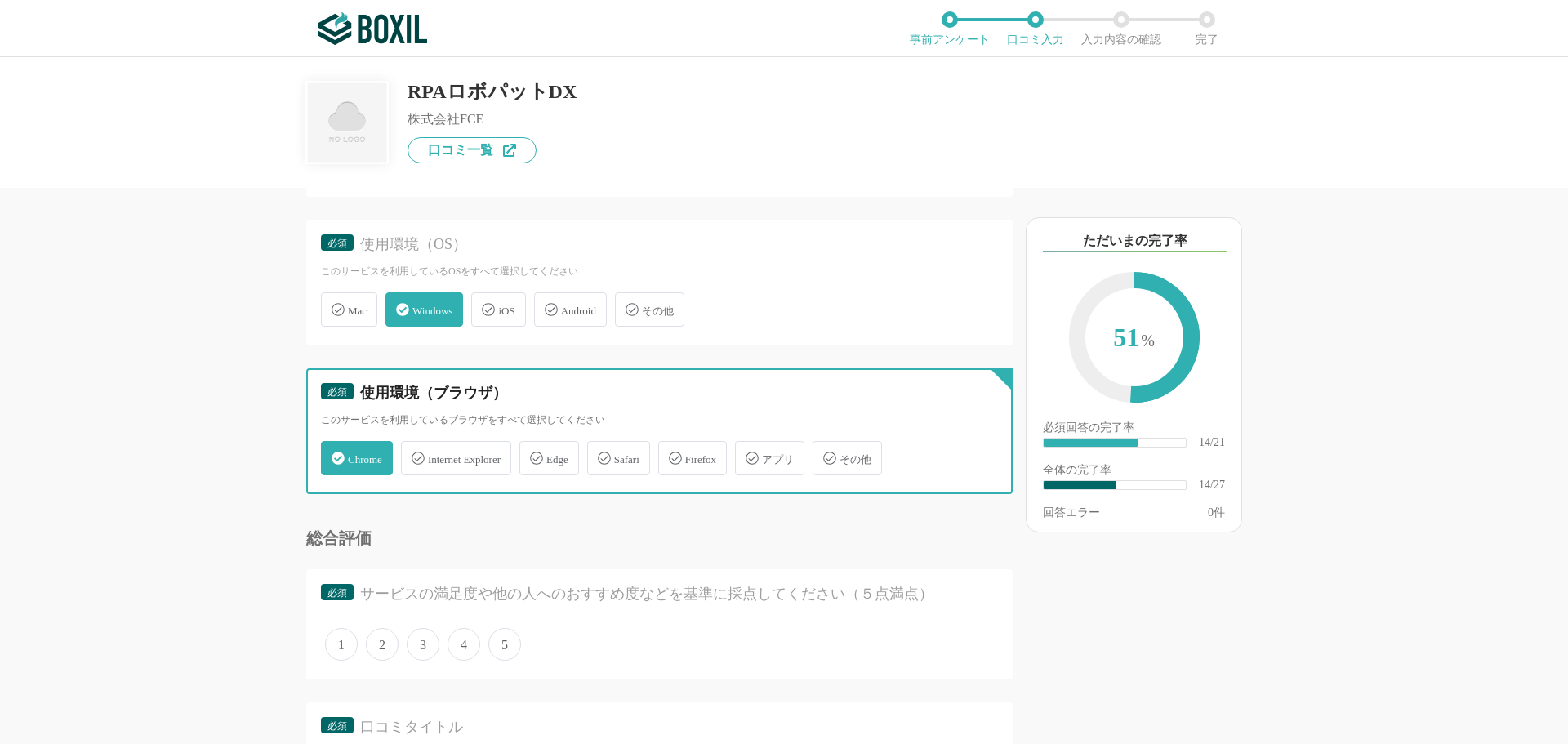
click at [533, 454] on input "Edge" at bounding box center [528, 448] width 10 height 10
checkbox input "true"
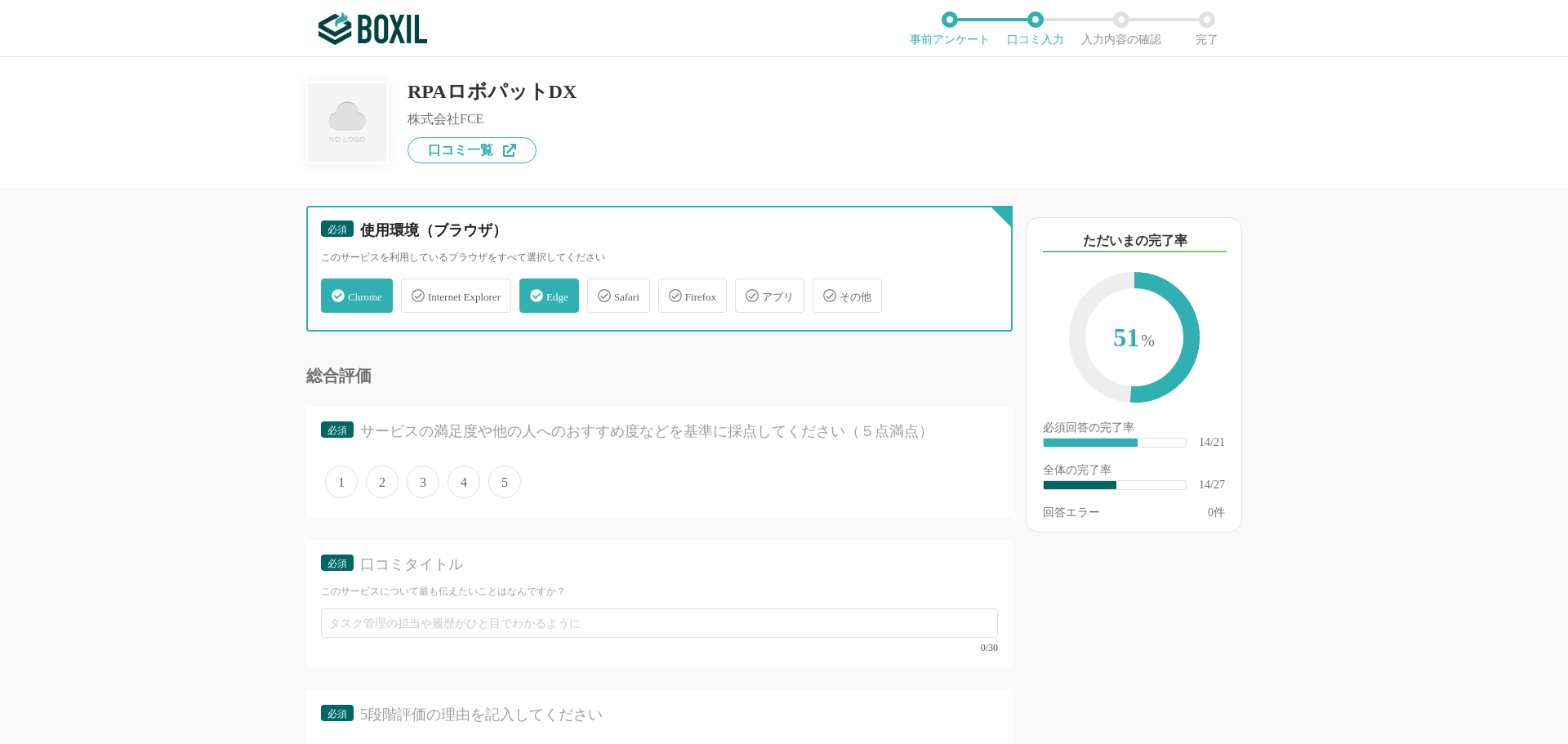
scroll to position [2369, 0]
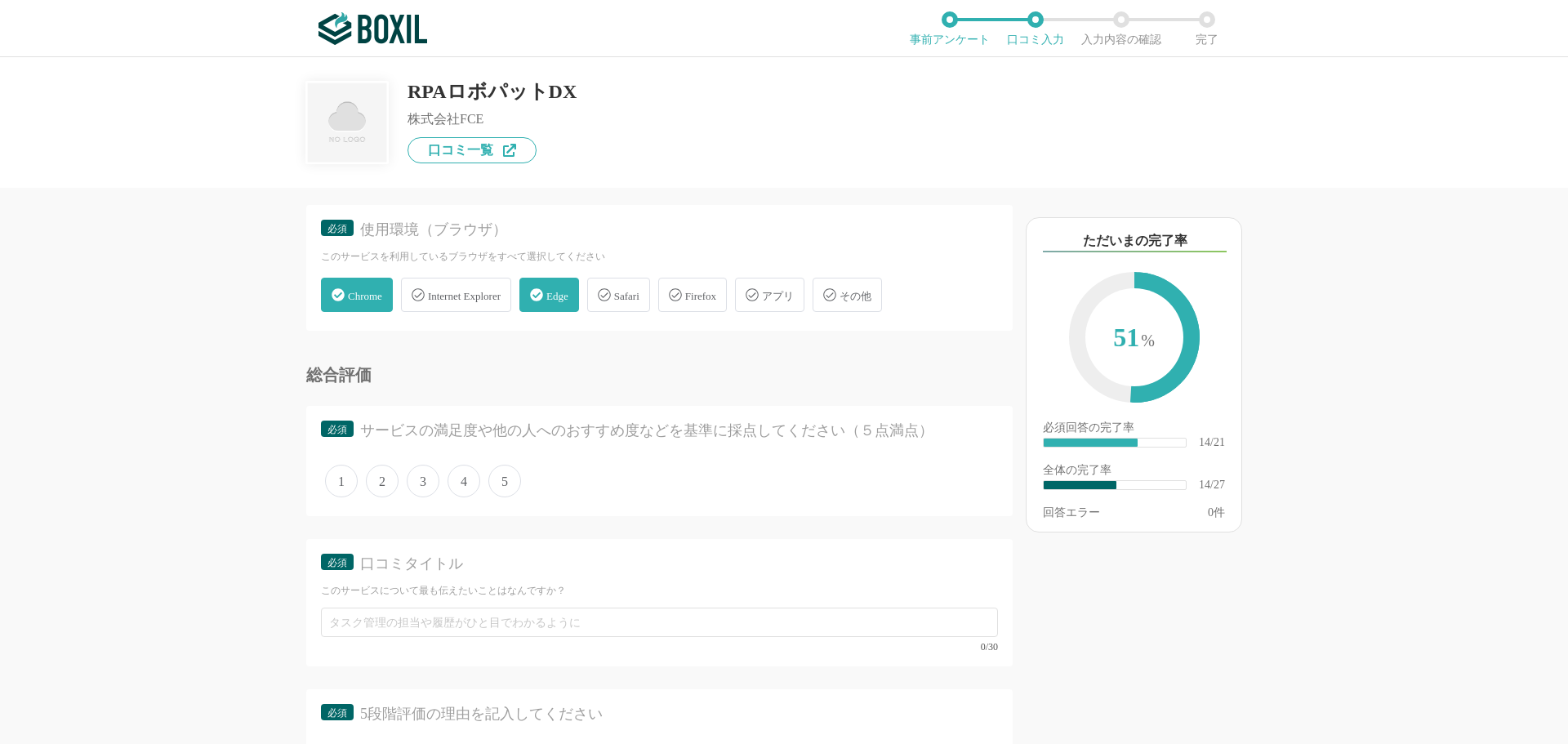
click at [779, 304] on div "アプリ" at bounding box center [770, 295] width 70 height 34
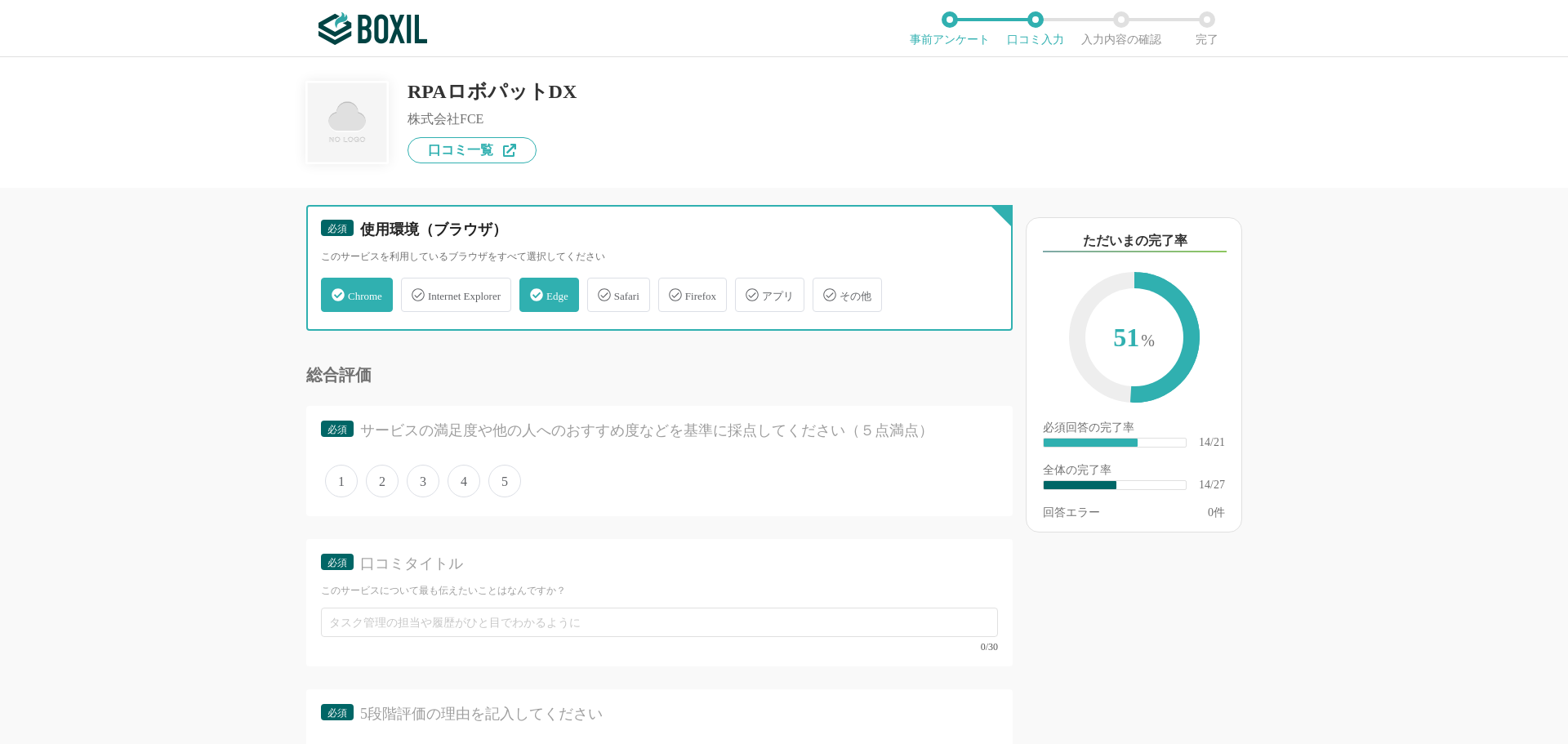
click at [749, 291] on input "アプリ" at bounding box center [743, 285] width 10 height 10
checkbox input "true"
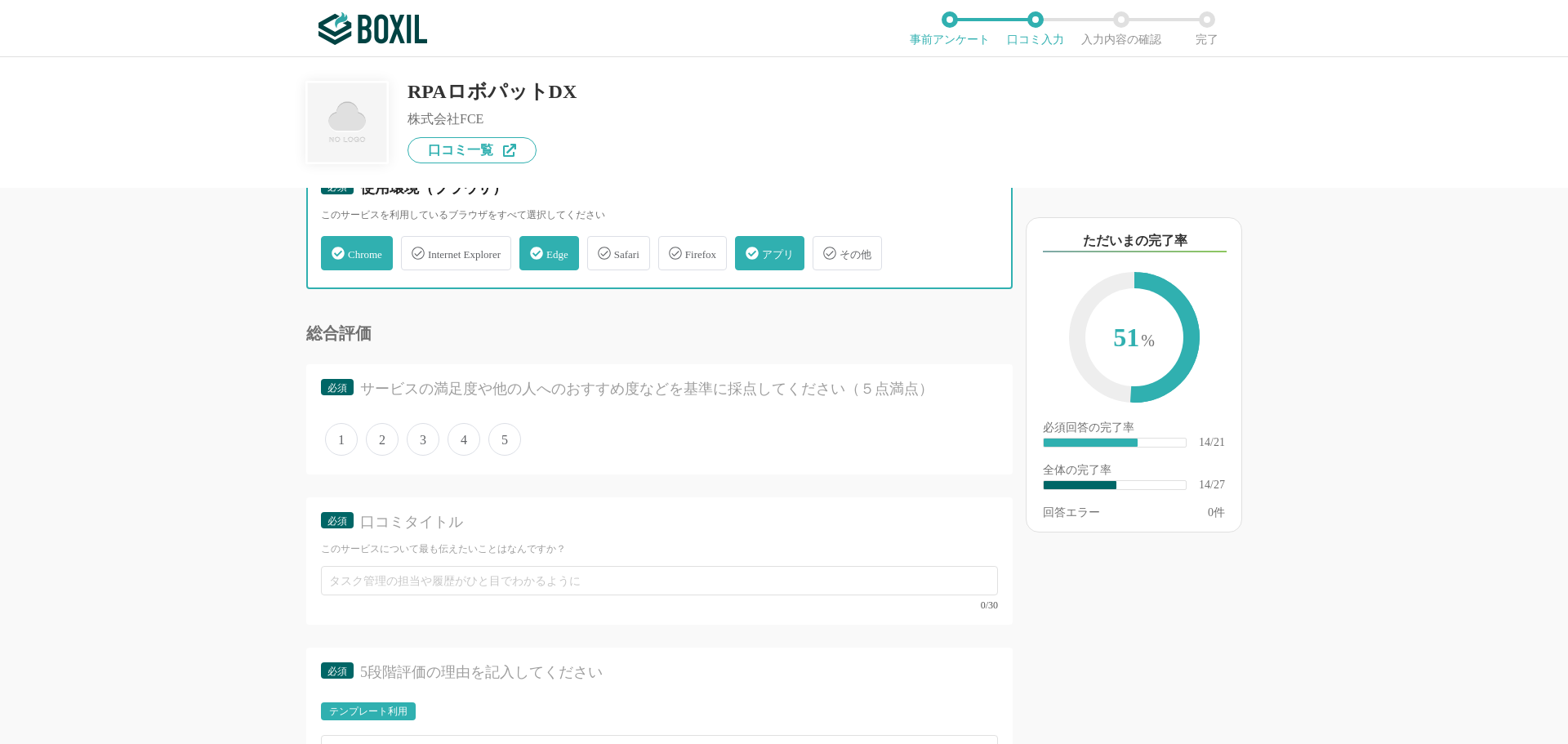
scroll to position [2451, 0]
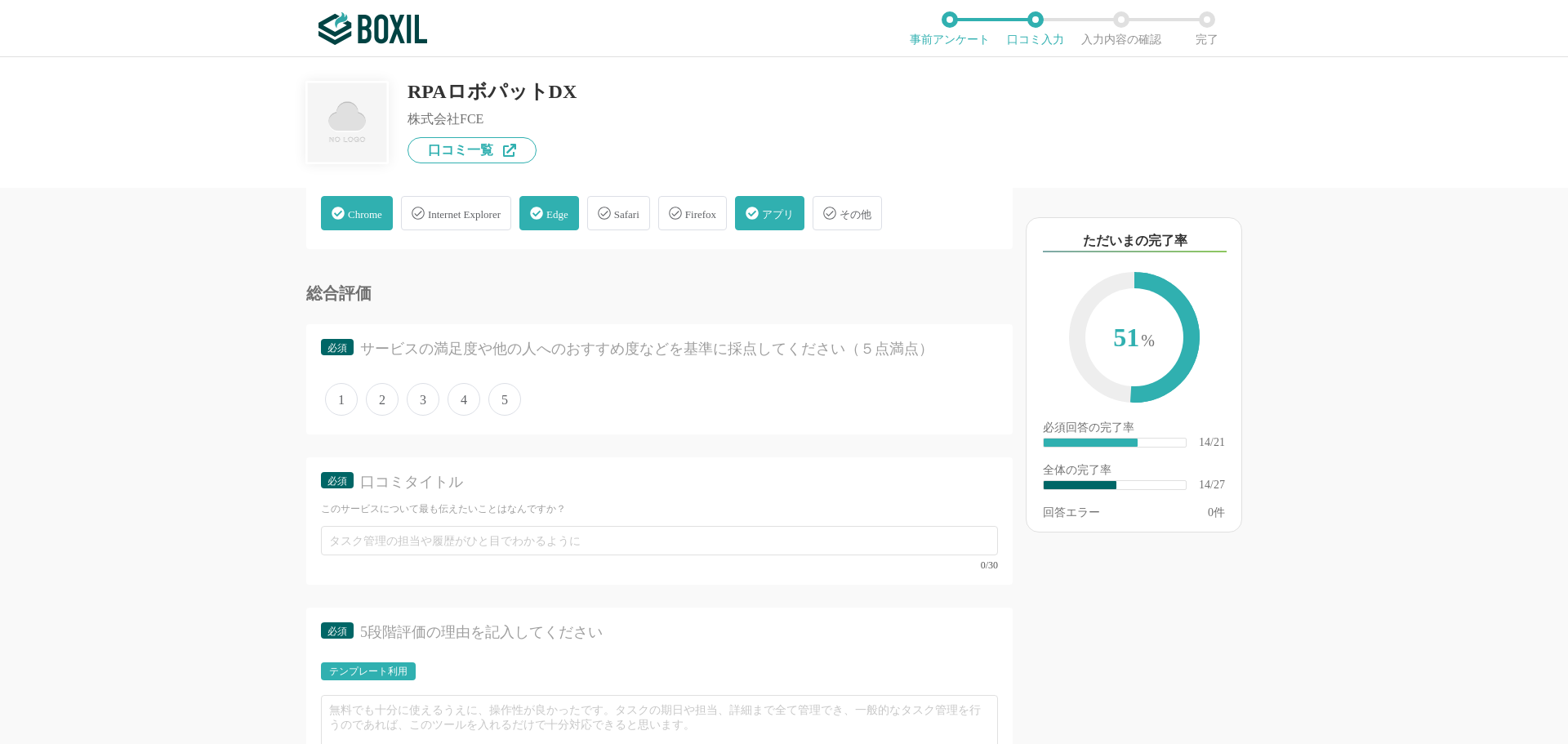
click at [501, 406] on span "5" at bounding box center [504, 399] width 33 height 33
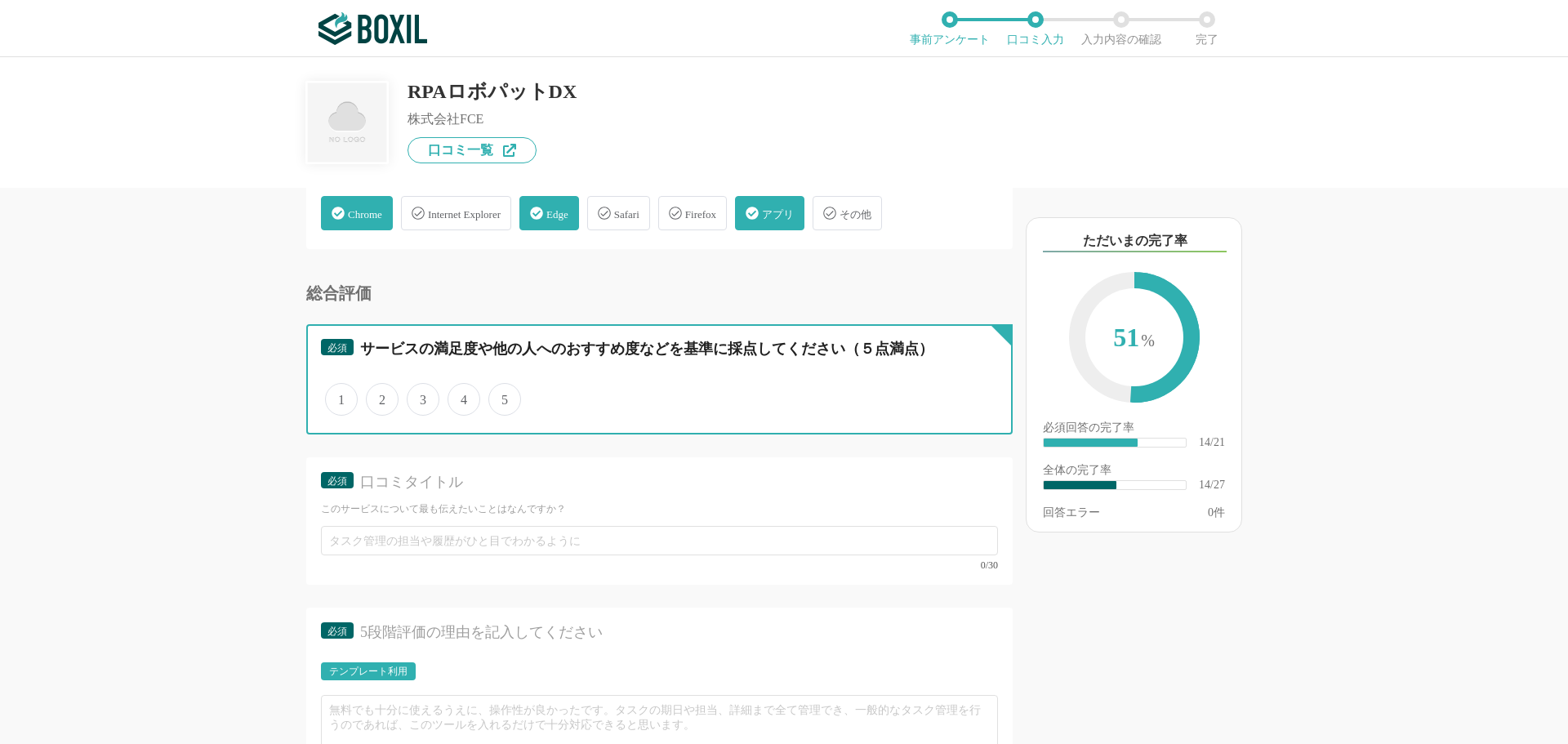
click at [501, 397] on input "5" at bounding box center [497, 390] width 10 height 10
radio input "true"
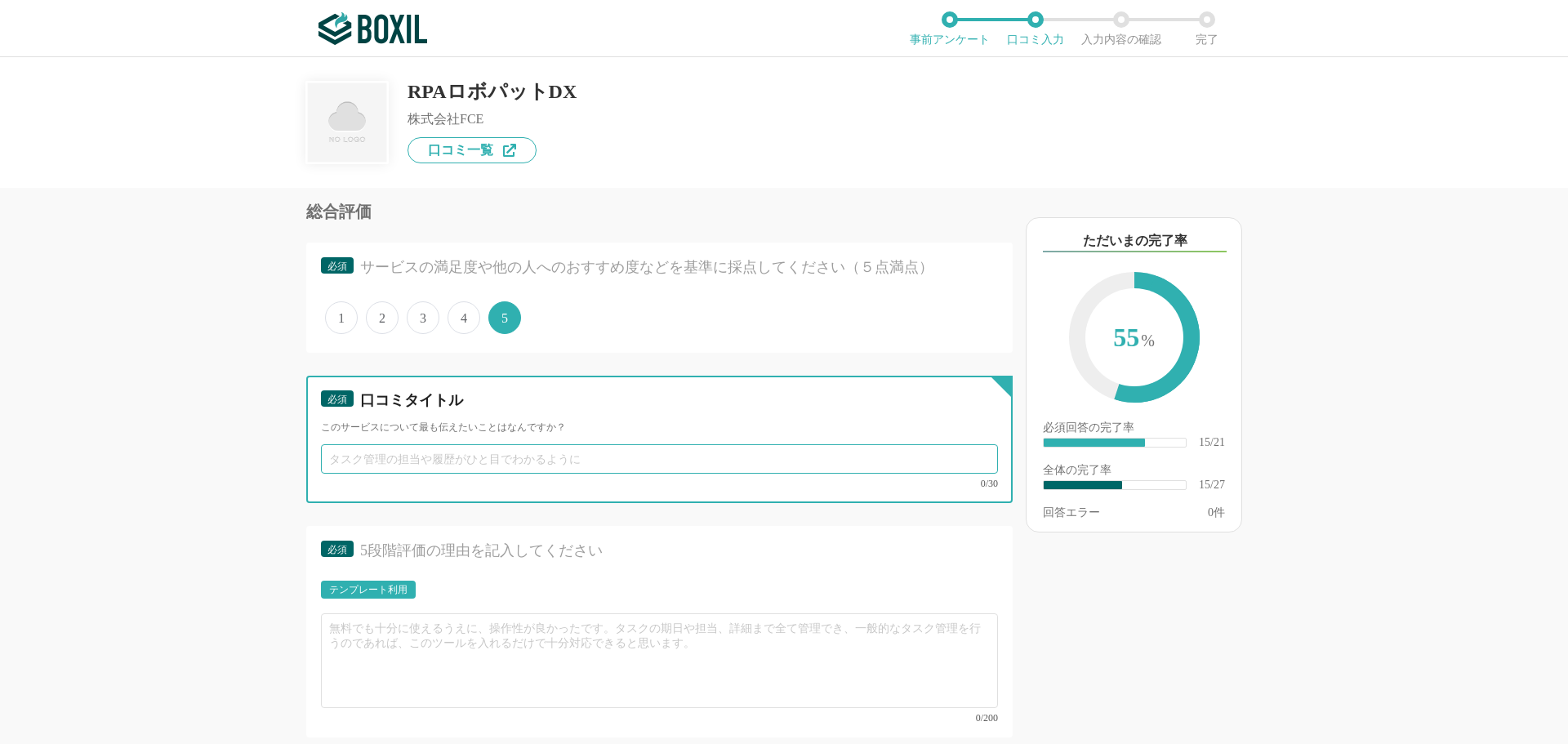
click at [416, 470] on input "text" at bounding box center [659, 459] width 677 height 29
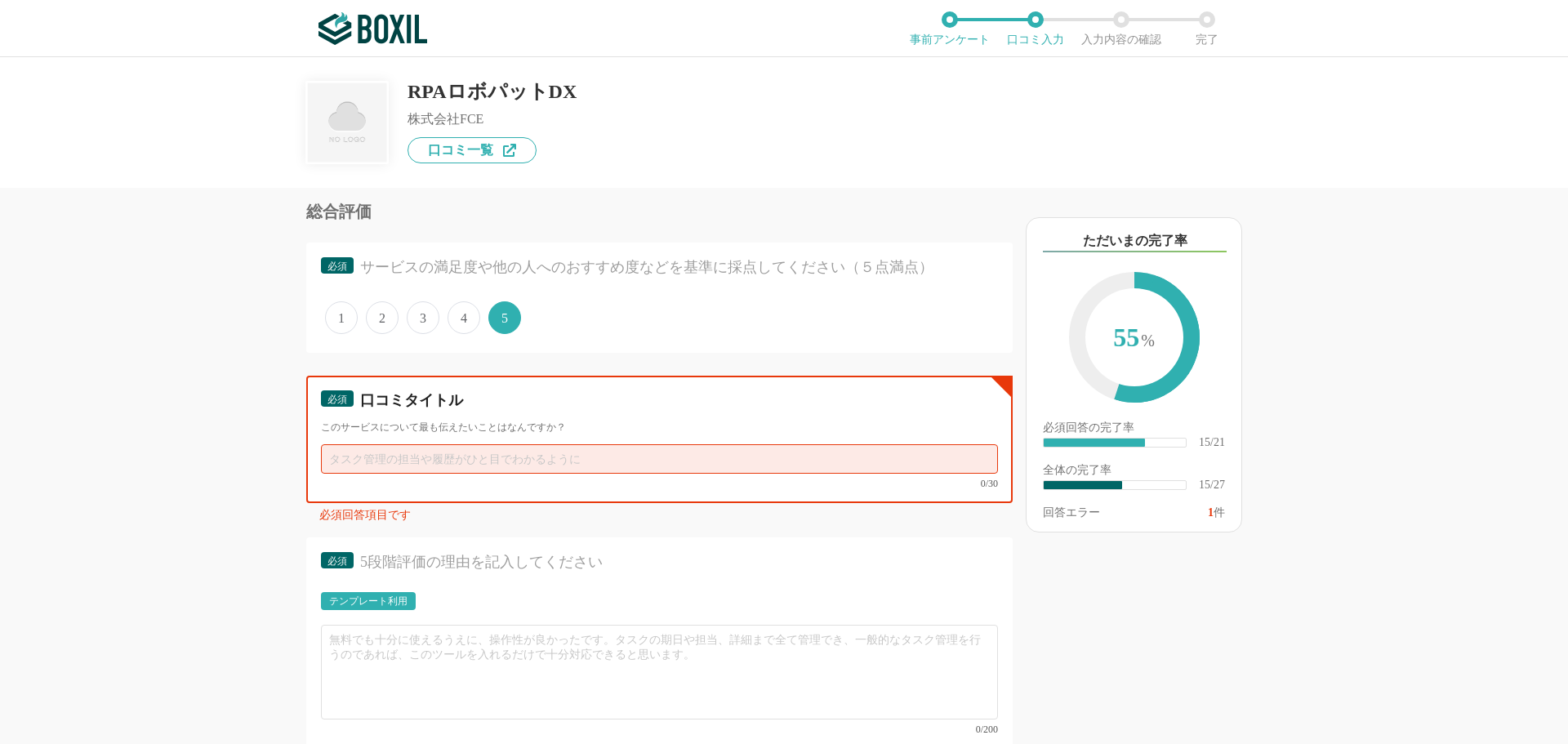
click at [413, 465] on input "text" at bounding box center [659, 459] width 677 height 29
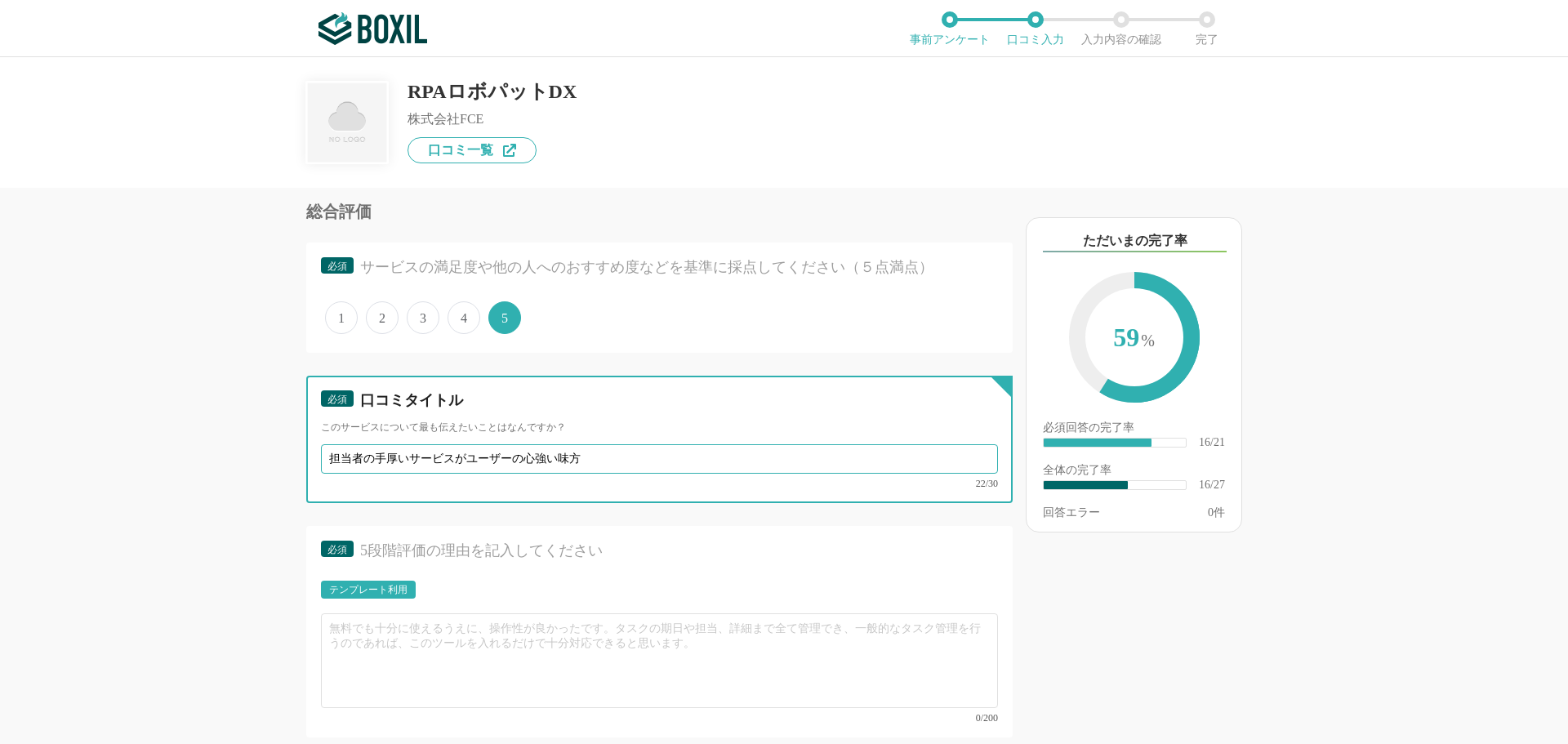
type input "担当者の手厚いサービスがユーザーの心強い味方"
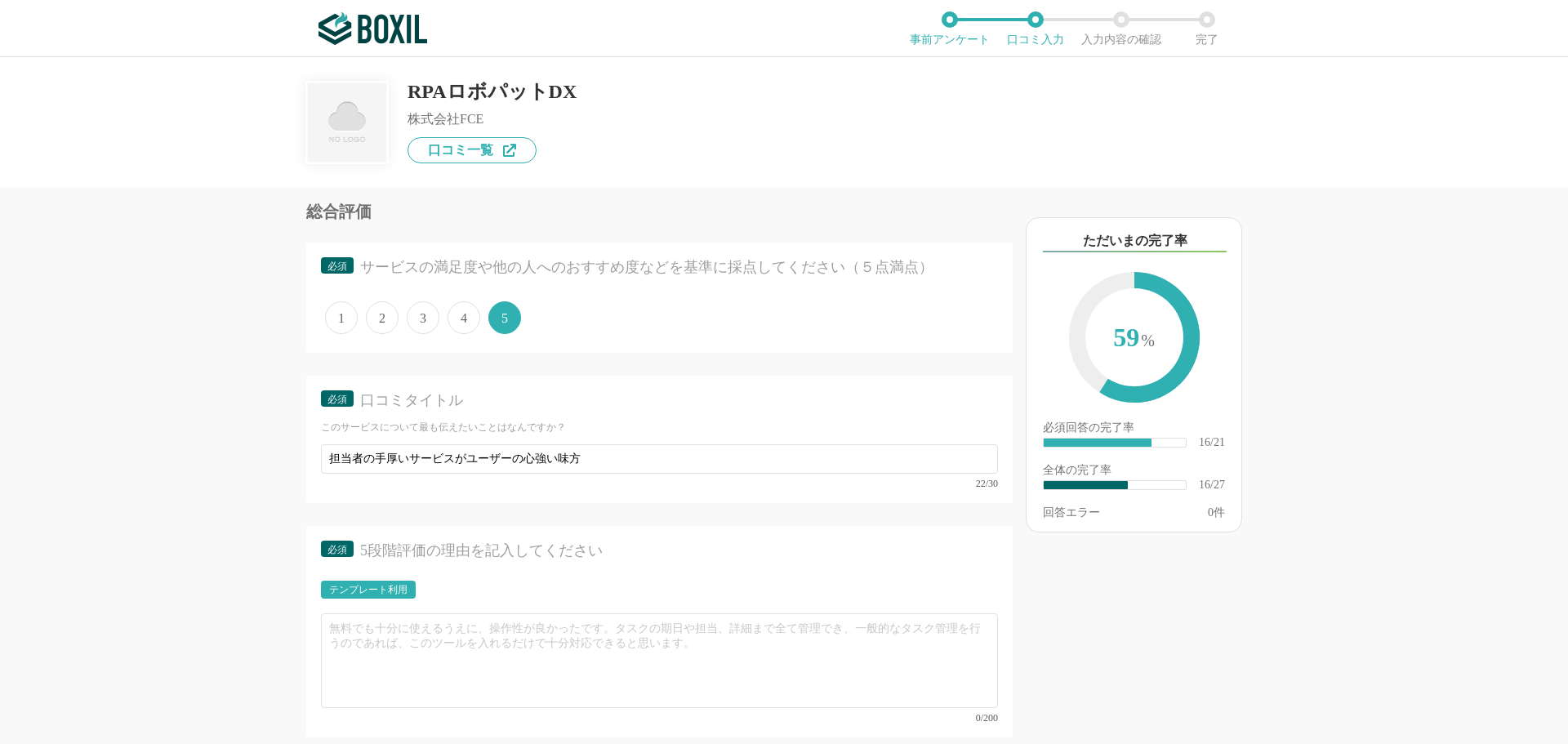
click at [143, 515] on div "他のサービス・ツールと連携していますか？ ※複数選択可 例：Slack、Salesforce 選択したサービス 未選択 必須 導入時に所属していた部署を選択し…" at bounding box center [784, 401] width 1568 height 687
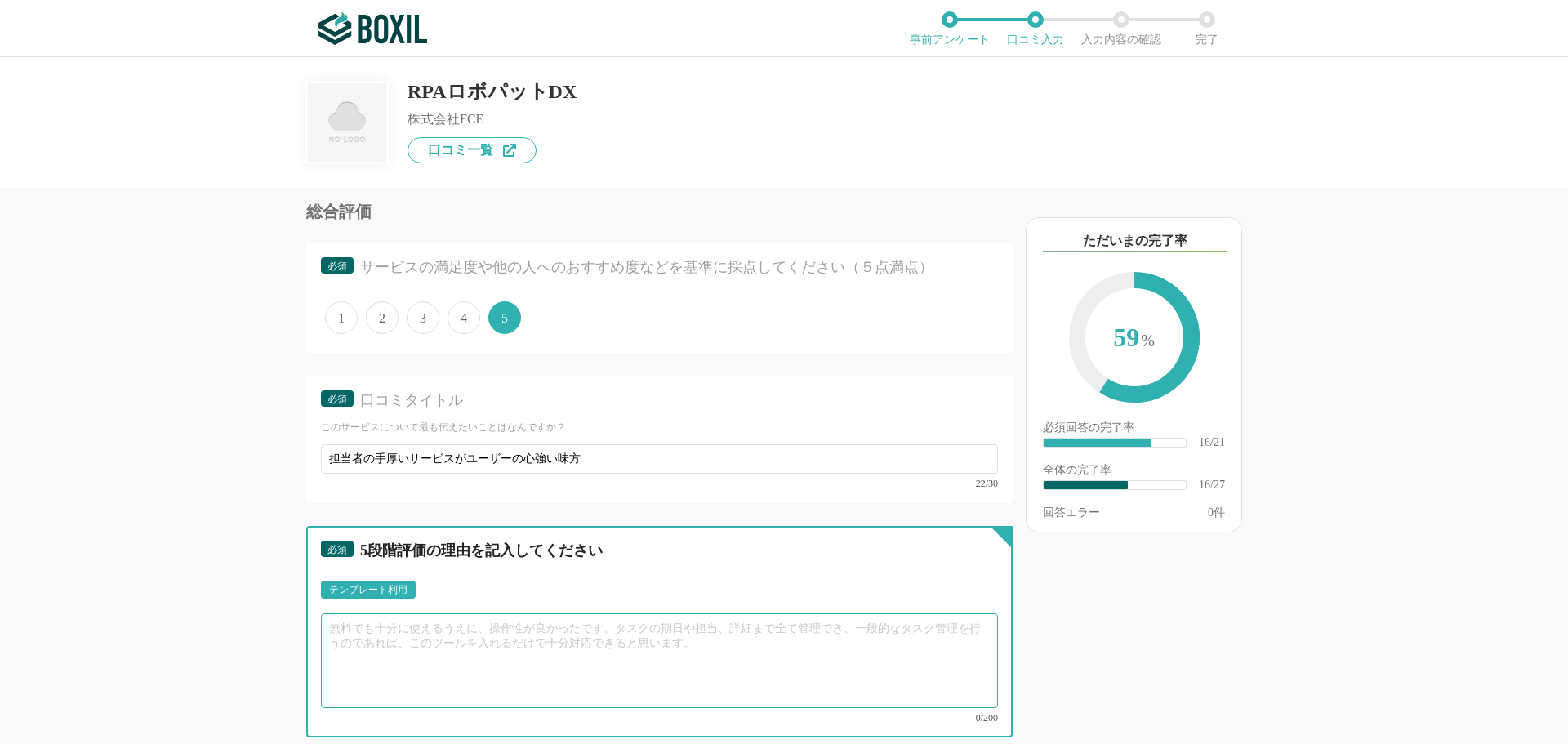
click at [593, 515] on textarea at bounding box center [659, 661] width 677 height 94
paste textarea "トライアル導入から、3が月導入支援まで、担当者の方が手厚くノウハウを教えてくださるところが導入する側にとっても、心強い味方でした。"
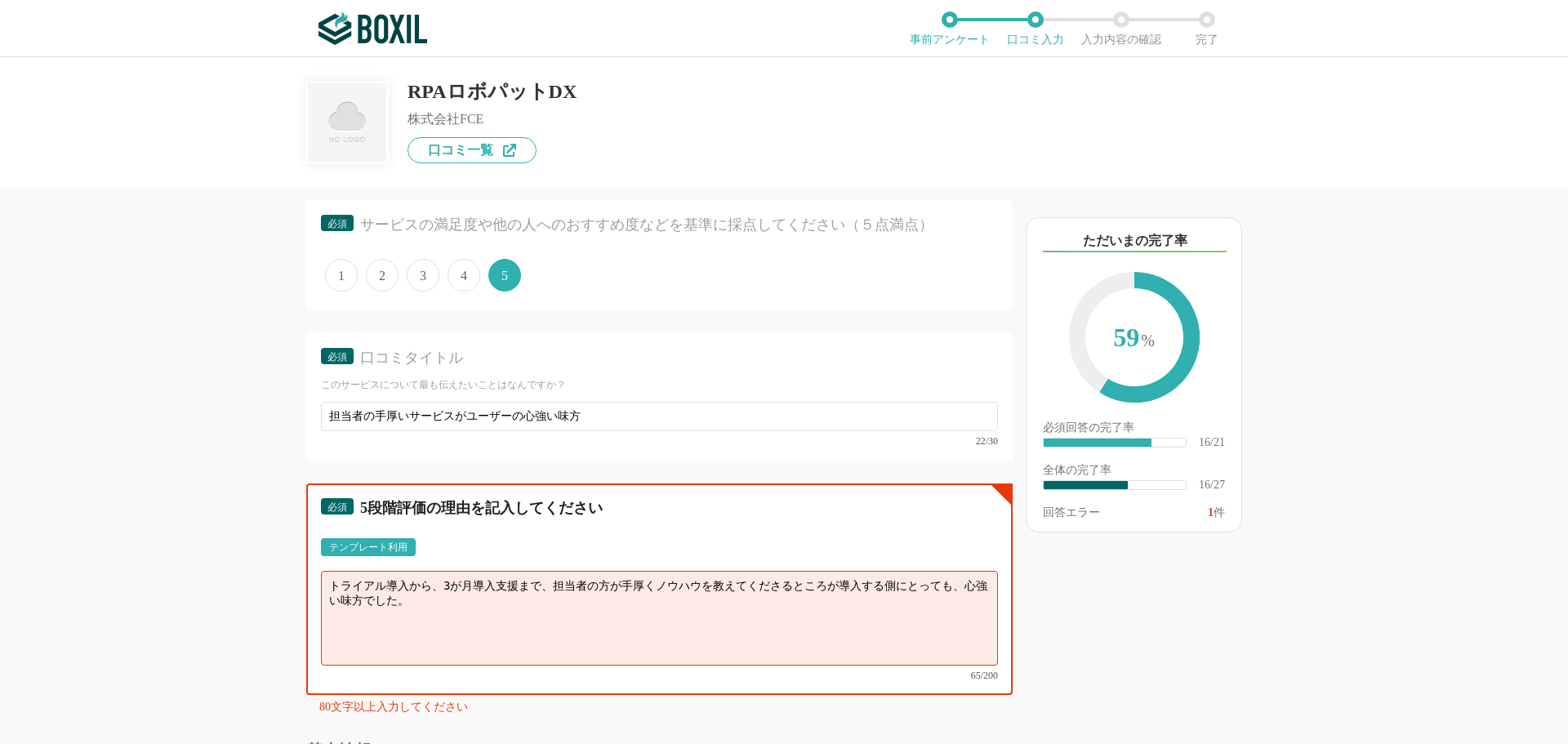
scroll to position [2614, 0]
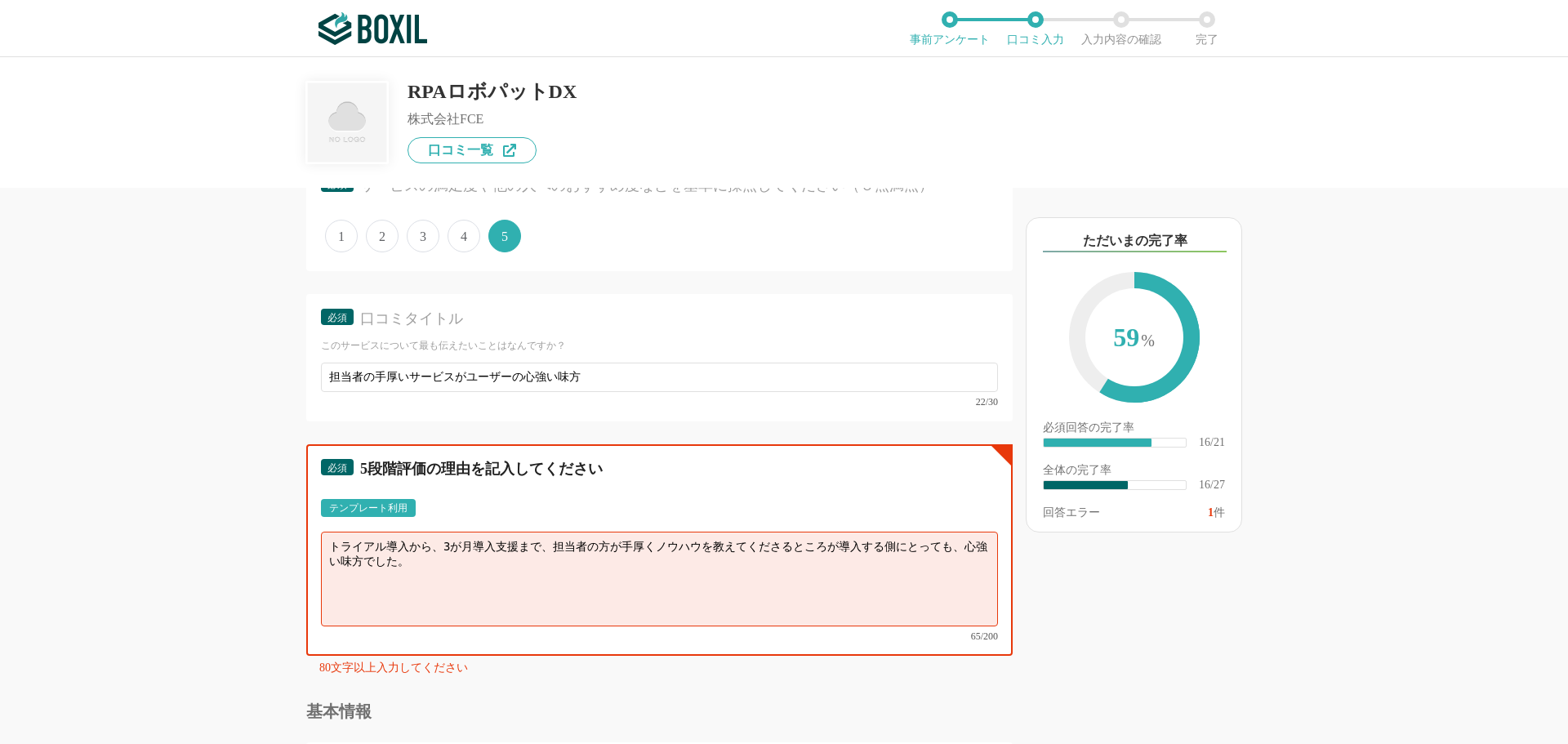
click at [469, 515] on textarea "トライアル導入から、3が月導入支援まで、担当者の方が手厚くノウハウを教えてくださるところが導入する側にとっても、心強い味方でした。" at bounding box center [659, 579] width 677 height 94
click at [464, 515] on textarea "トライアル導入から、3が月導入支援まで、担当者の方が手厚くノウハウを教えてくださるところが導入する側にとっても、心強い味方でした。" at bounding box center [659, 579] width 677 height 94
click at [946, 515] on textarea "トライアル導入から、3か月導入支援まで、担当者の方が手厚くノウハウを教えてくださるところが導入する側にとっても、心強い味方でした。" at bounding box center [659, 579] width 677 height 94
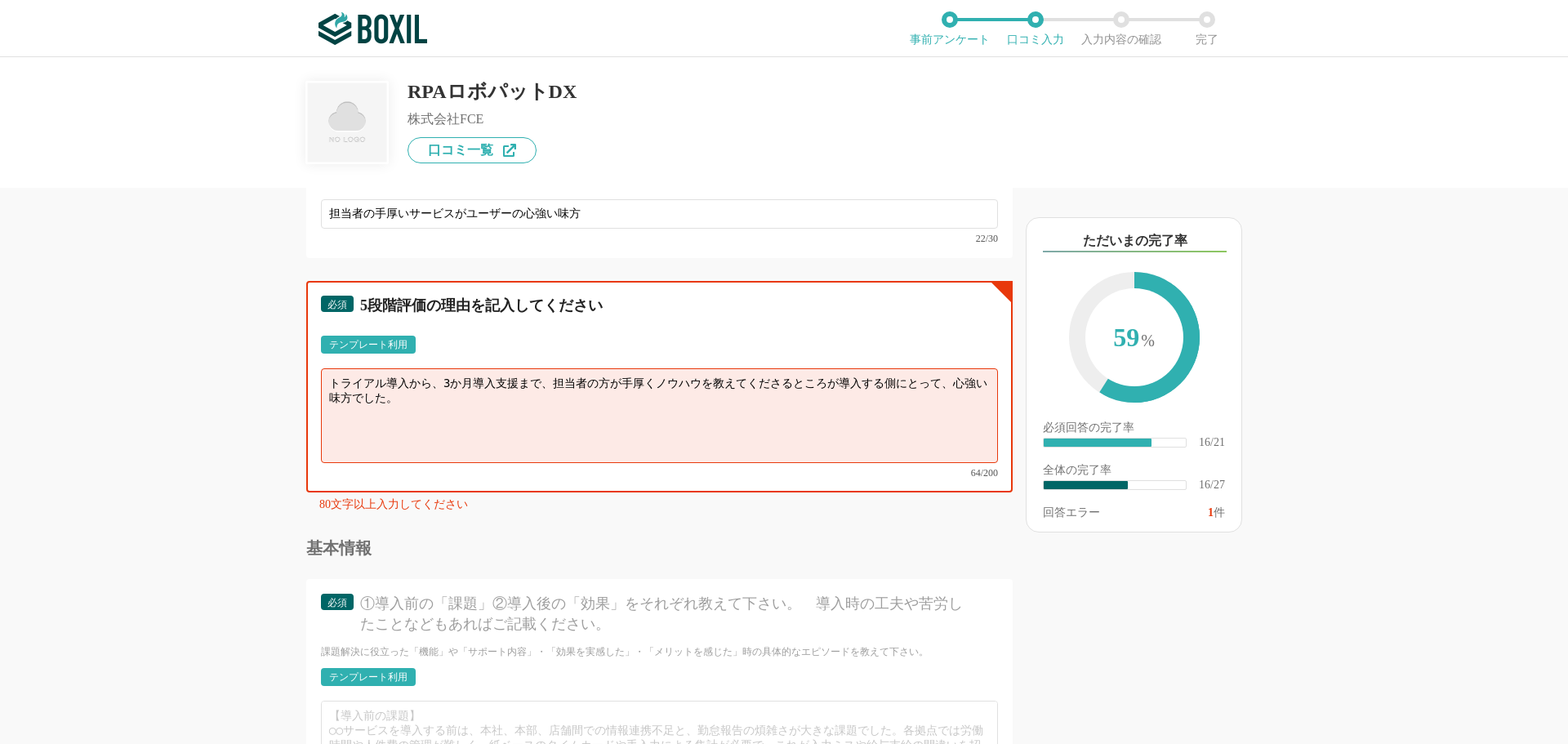
click at [449, 428] on textarea "トライアル導入から、3か月導入支援まで、担当者の方が手厚くノウハウを教えてくださるところが導入する側にとって、心強い味方でした。" at bounding box center [659, 415] width 677 height 94
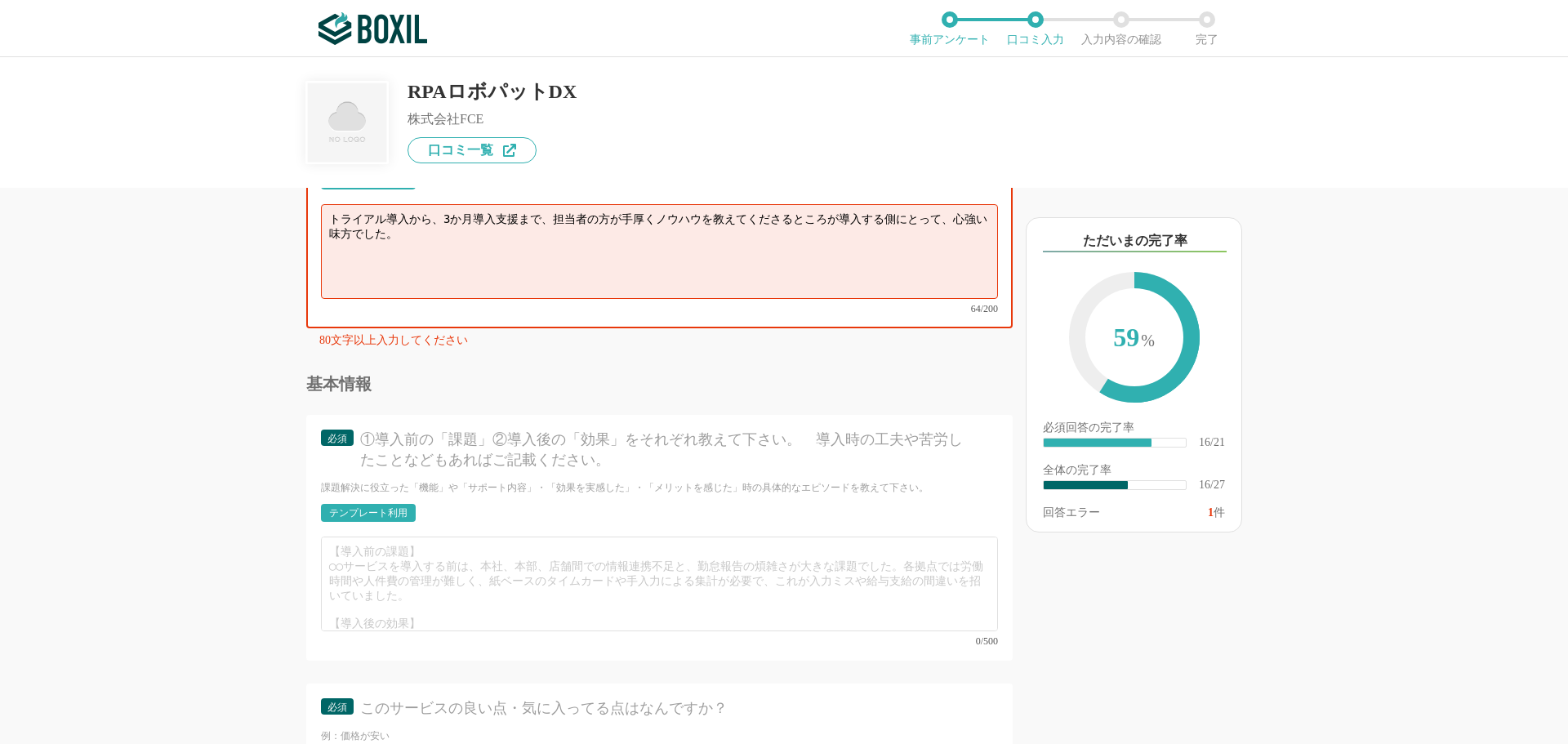
scroll to position [2860, 0]
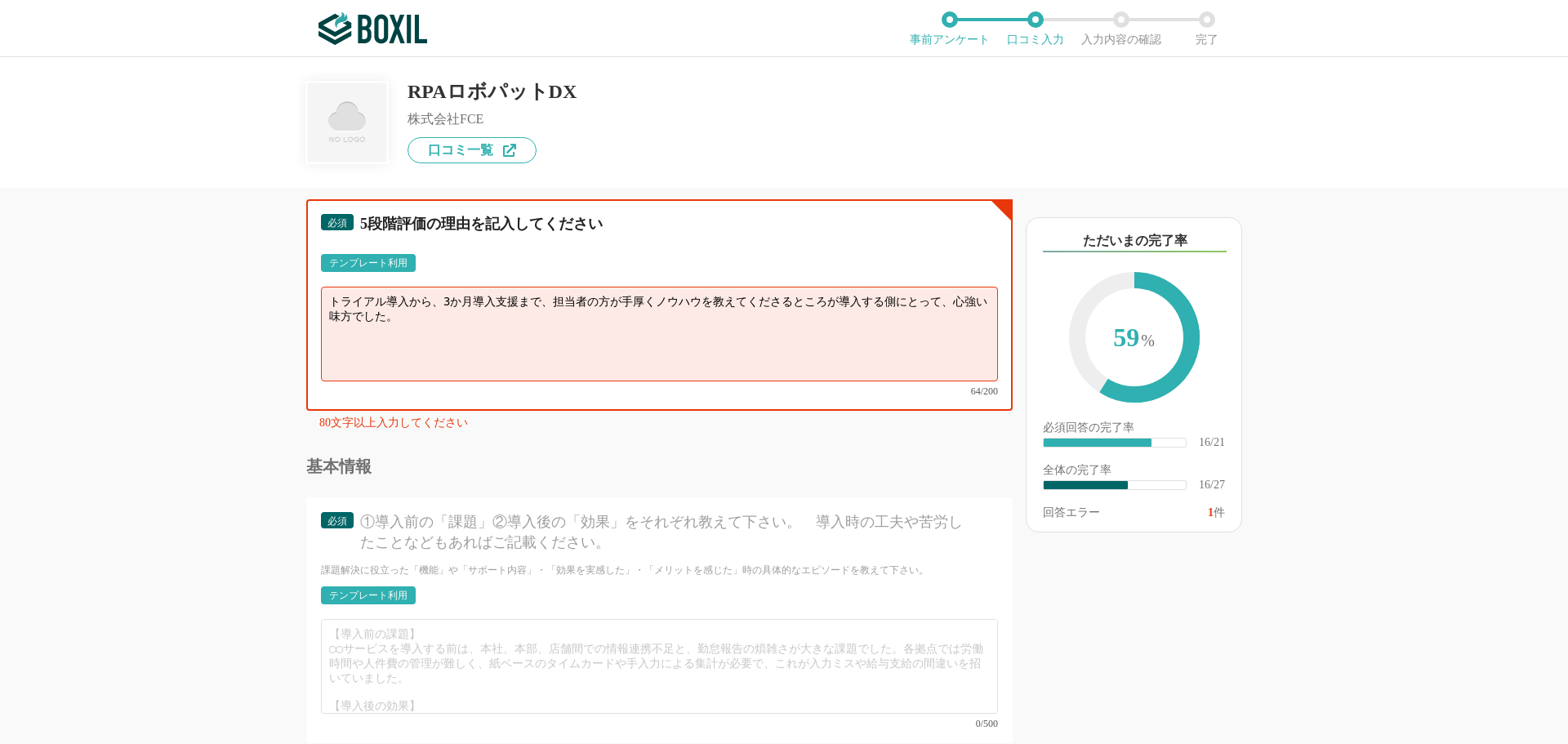
paste textarea "RPAに任せられる仕事はRPAに任せ、私たち人間は、お客様との対話や、より複雑な問題解決といった「人にしかできない価値ある業務」に集中することができるという、…"
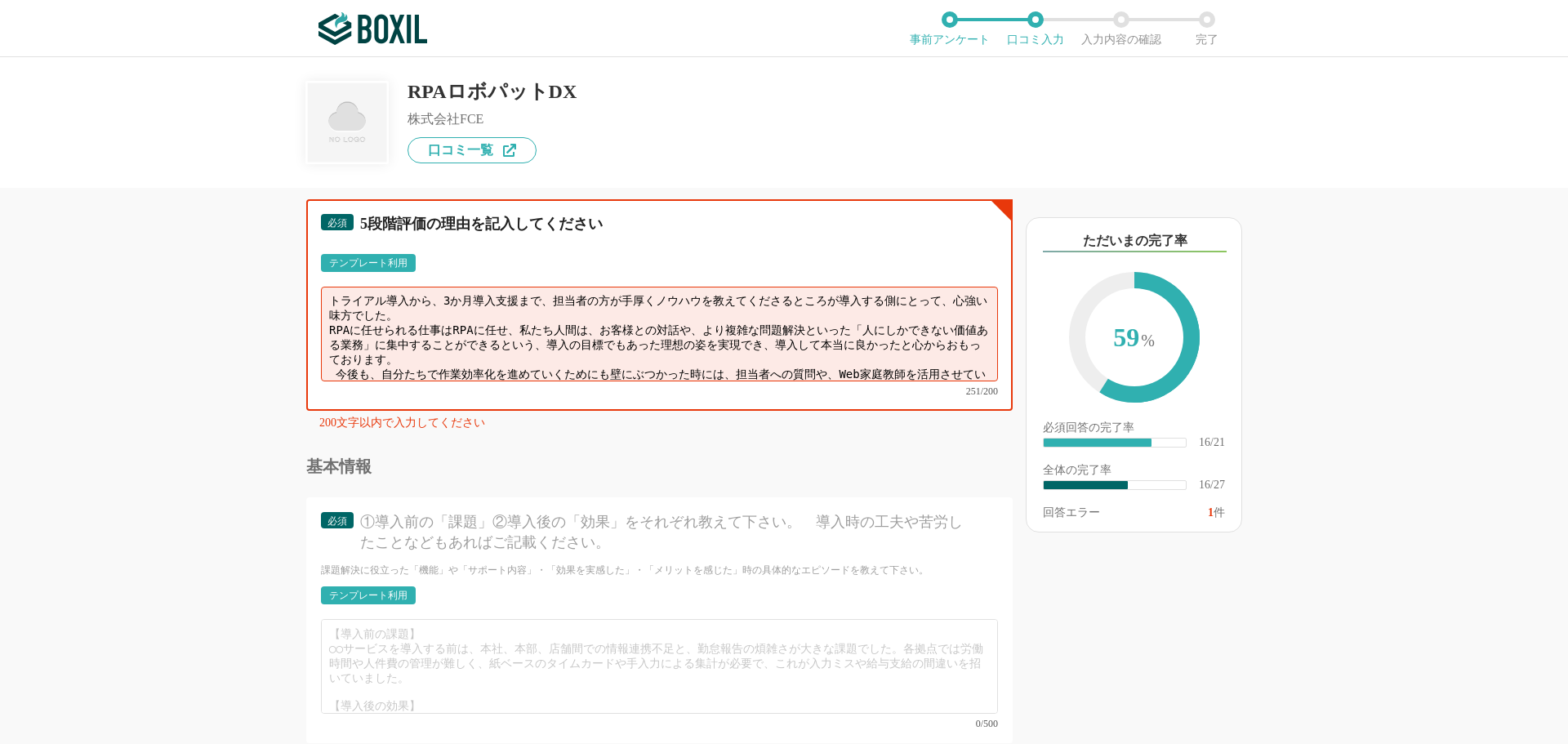
scroll to position [0, 0]
click at [552, 340] on textarea "トライアル導入から、3か月導入支援まで、担当者の方が手厚くノウハウを教えてくださるところが導入する側にとって、心強い味方でした。 RPAに任せられる仕事はRP…" at bounding box center [659, 334] width 677 height 94
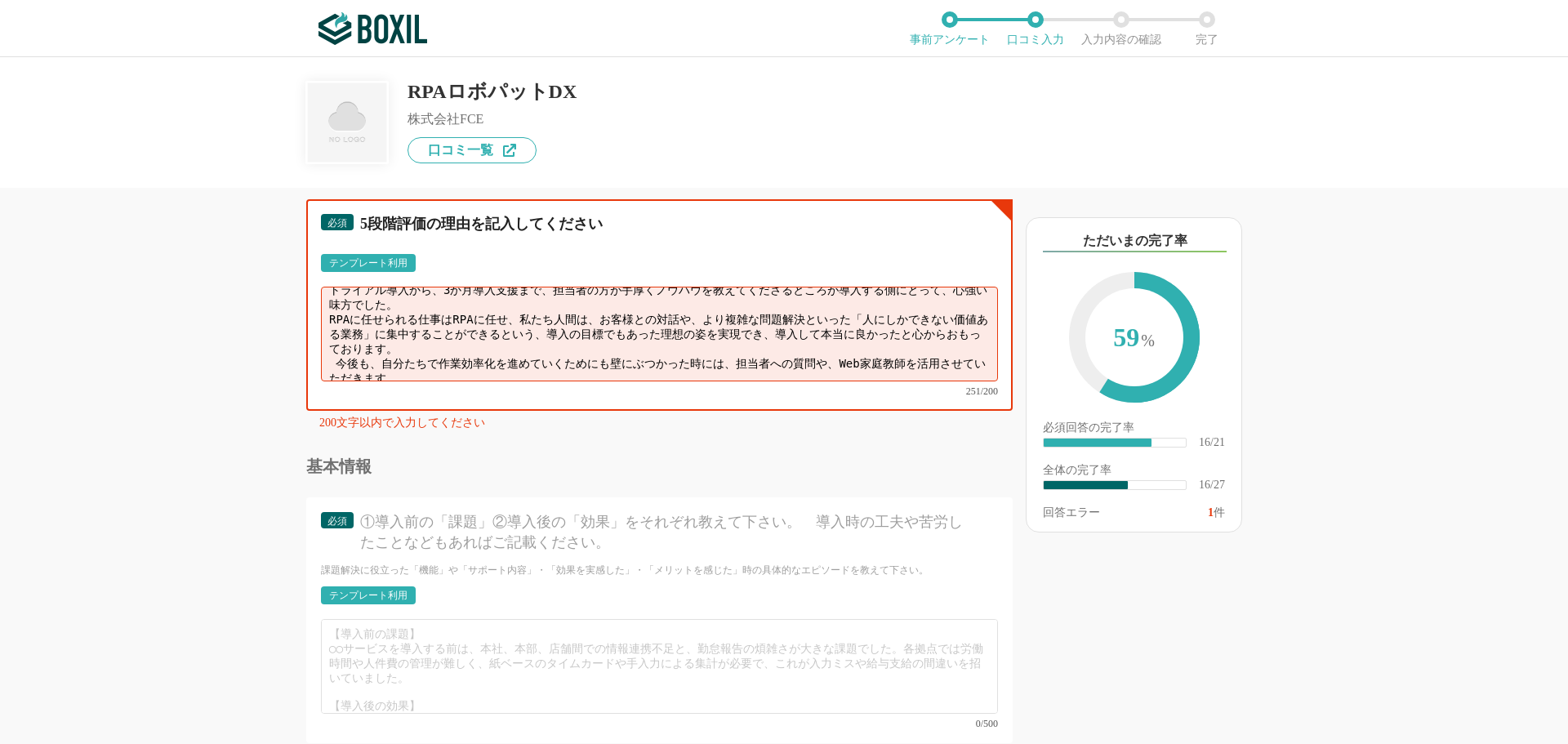
drag, startPoint x: 335, startPoint y: 326, endPoint x: 562, endPoint y: 380, distance: 233.3
click at [562, 380] on div "トライアル導入から、3か月導入支援まで、担当者の方が手厚くノウハウを教えてくださるところが導入する側にとって、心強い味方でした。 RPAに任せられる仕事はRP…" at bounding box center [659, 342] width 677 height 110
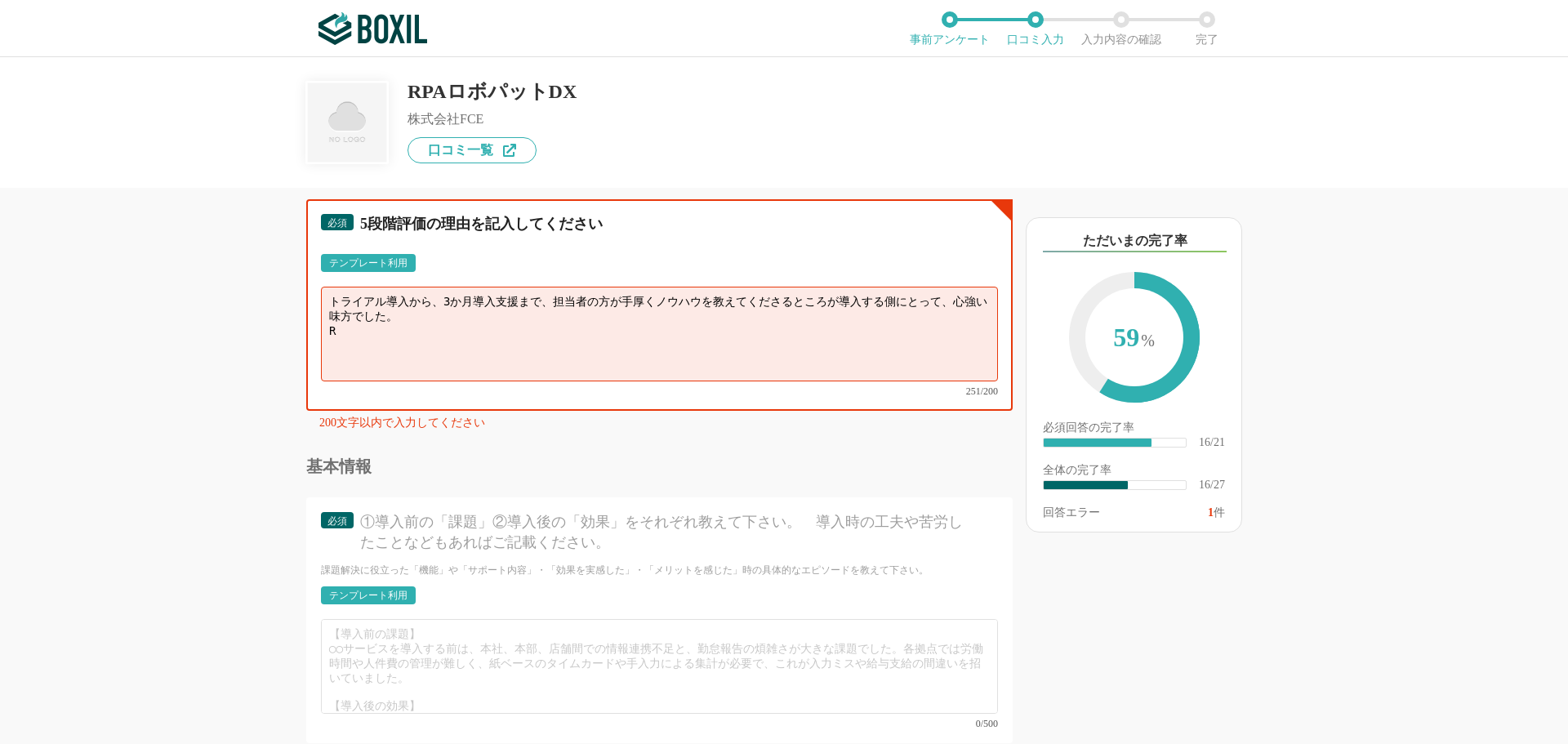
scroll to position [0, 0]
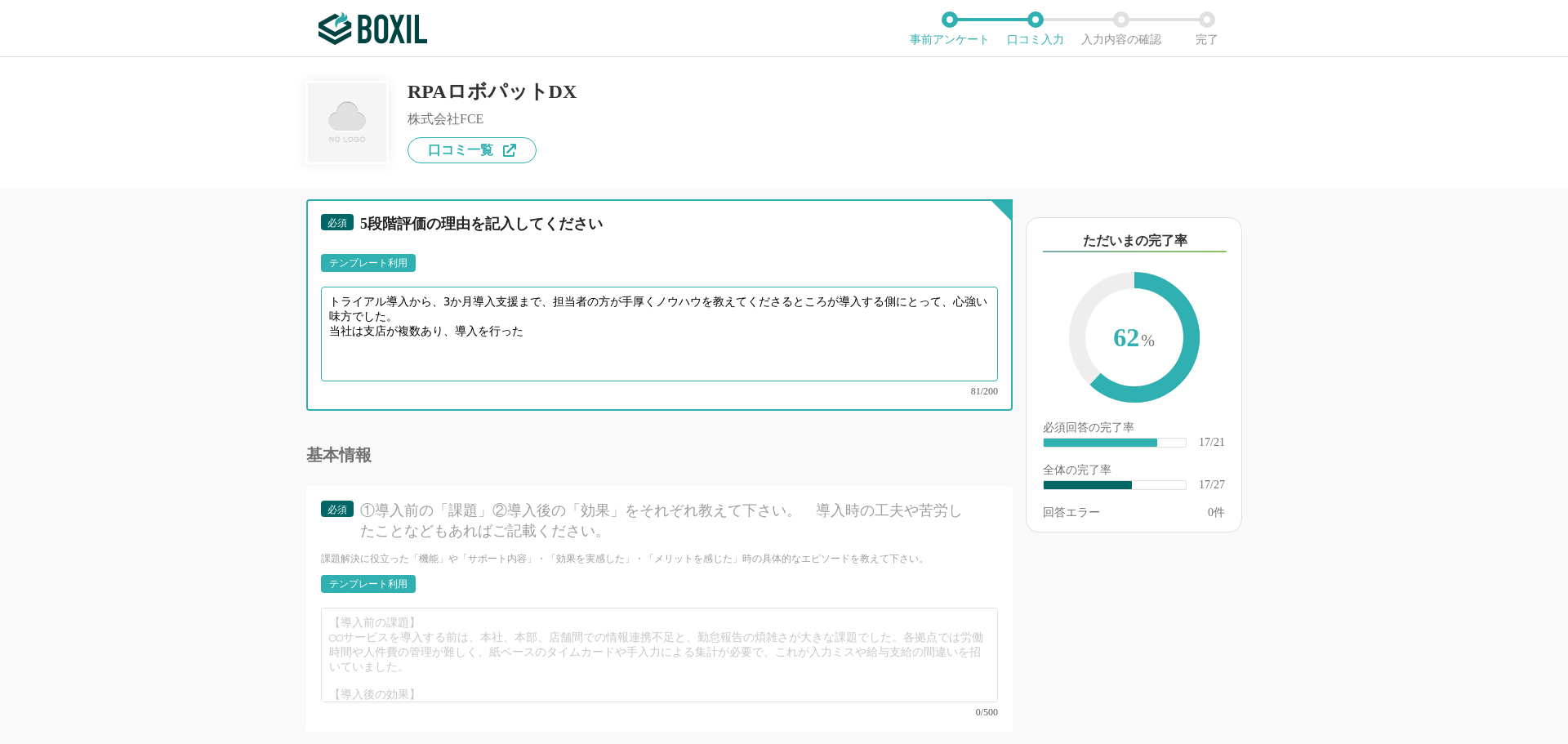
click at [383, 325] on textarea "トライアル導入から、3か月導入支援まで、担当者の方が手厚くノウハウを教えてくださるところが導入する側にとって、心強い味方でした。 当社は支店が複数あり、導入を…" at bounding box center [659, 334] width 677 height 94
click at [616, 339] on textarea "トライアル導入から、3か月導入支援まで、担当者の方が手厚くノウハウを教えてくださるところが導入する側にとって、心強い味方でした。 当社は支店・部署が複数あり、…" at bounding box center [659, 334] width 677 height 94
drag, startPoint x: 591, startPoint y: 339, endPoint x: 329, endPoint y: 340, distance: 262.0
click at [329, 340] on textarea "トライアル導入から、3か月導入支援まで、担当者の方が手厚くノウハウを教えてくださるところが導入する側にとって、心強い味方でした。 当社は支店・部署が複数あり、…" at bounding box center [659, 334] width 677 height 94
click at [332, 325] on textarea "トライアル導入から、3か月導入支援まで、担当者の方が手厚くノウハウを教えてくださるところが導入する側にとって、心強い味方でした。 導入支援においては、タスクを…" at bounding box center [659, 334] width 677 height 94
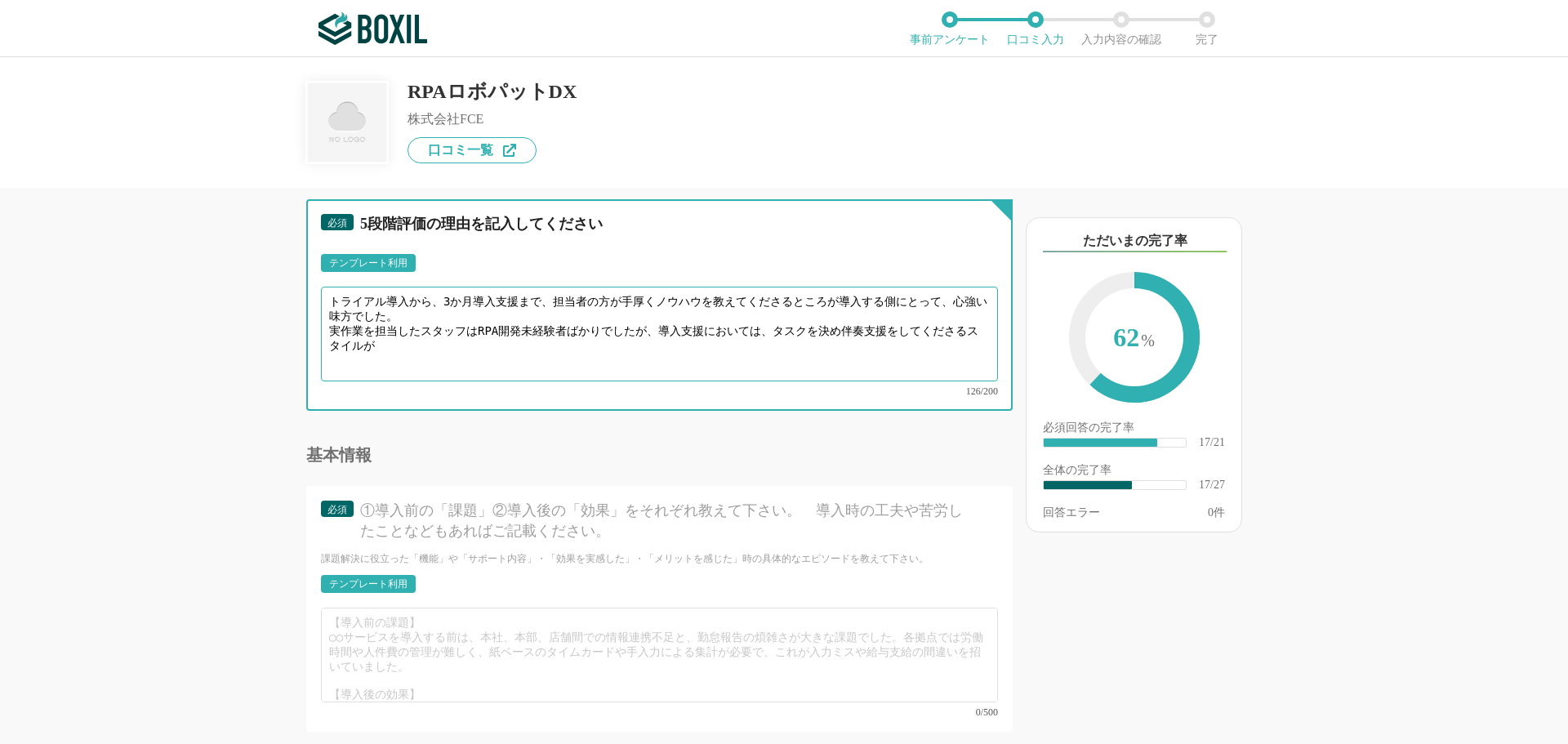
click at [776, 315] on textarea "トライアル導入から、3か月導入支援まで、担当者の方が手厚くノウハウを教えてくださるところが導入する側にとって、心強い味方でした。 実作業を担当したスタッフはR…" at bounding box center [659, 334] width 677 height 94
click at [767, 324] on textarea "トライアル導入から、3か月導入支援まで、担当者の方が手厚くノウハウを教えてくださるところが導入する側にとって、心強い味方でした。 実作業を担当したスタッフはR…" at bounding box center [659, 334] width 677 height 94
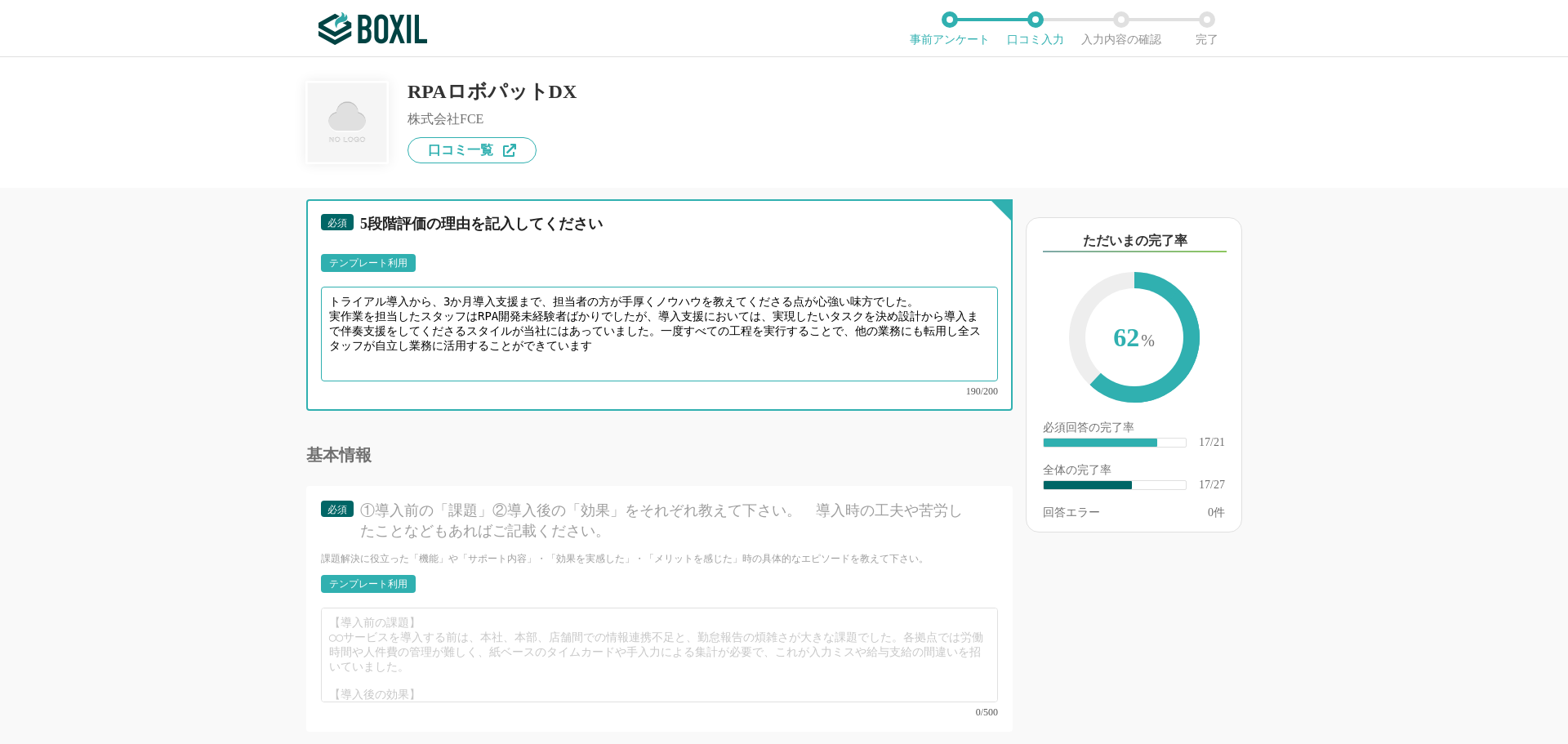
click at [694, 346] on textarea "トライアル導入から、3か月導入支援まで、担当者の方が手厚くノウハウを教えてくださる点が心強い味方でした。 実作業を担当したスタッフはRPA開発未経験者ばかりで…" at bounding box center [659, 334] width 677 height 94
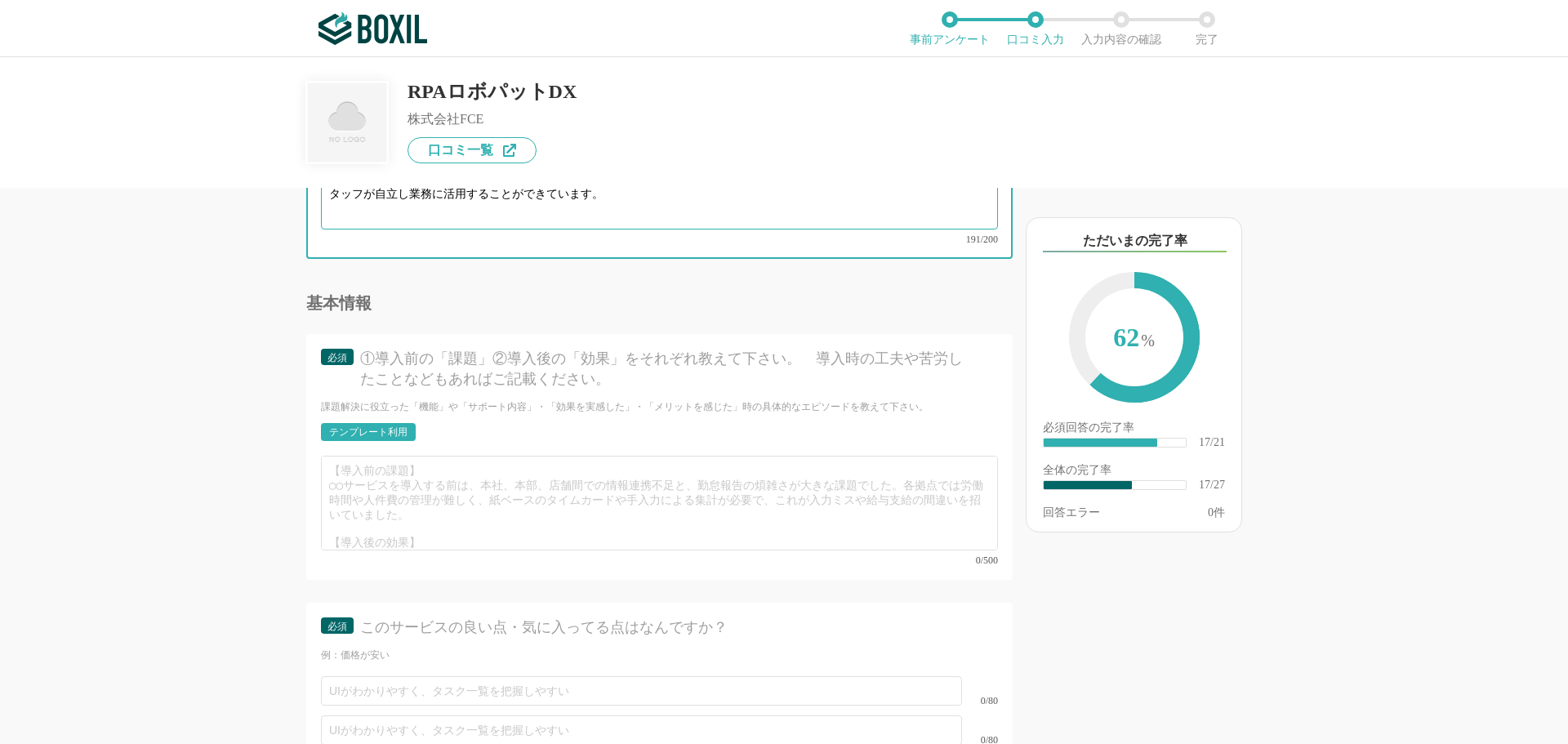
scroll to position [3023, 0]
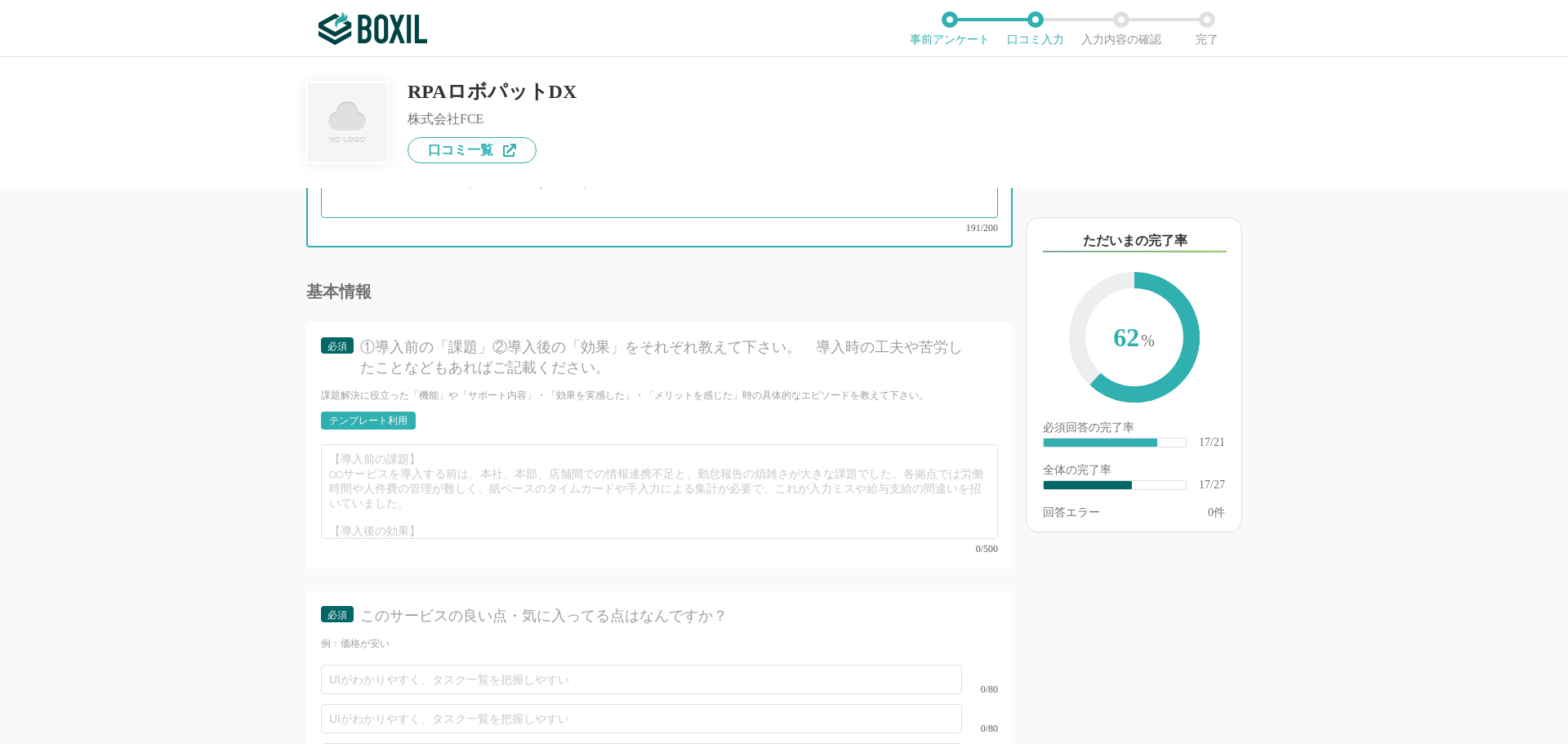
type textarea "トライアル導入から、3か月導入支援まで、担当者の方が手厚くノウハウを教えてくださる点が心強い味方でした。 実作業を担当したスタッフはRPA開発未経験者ばかりで…"
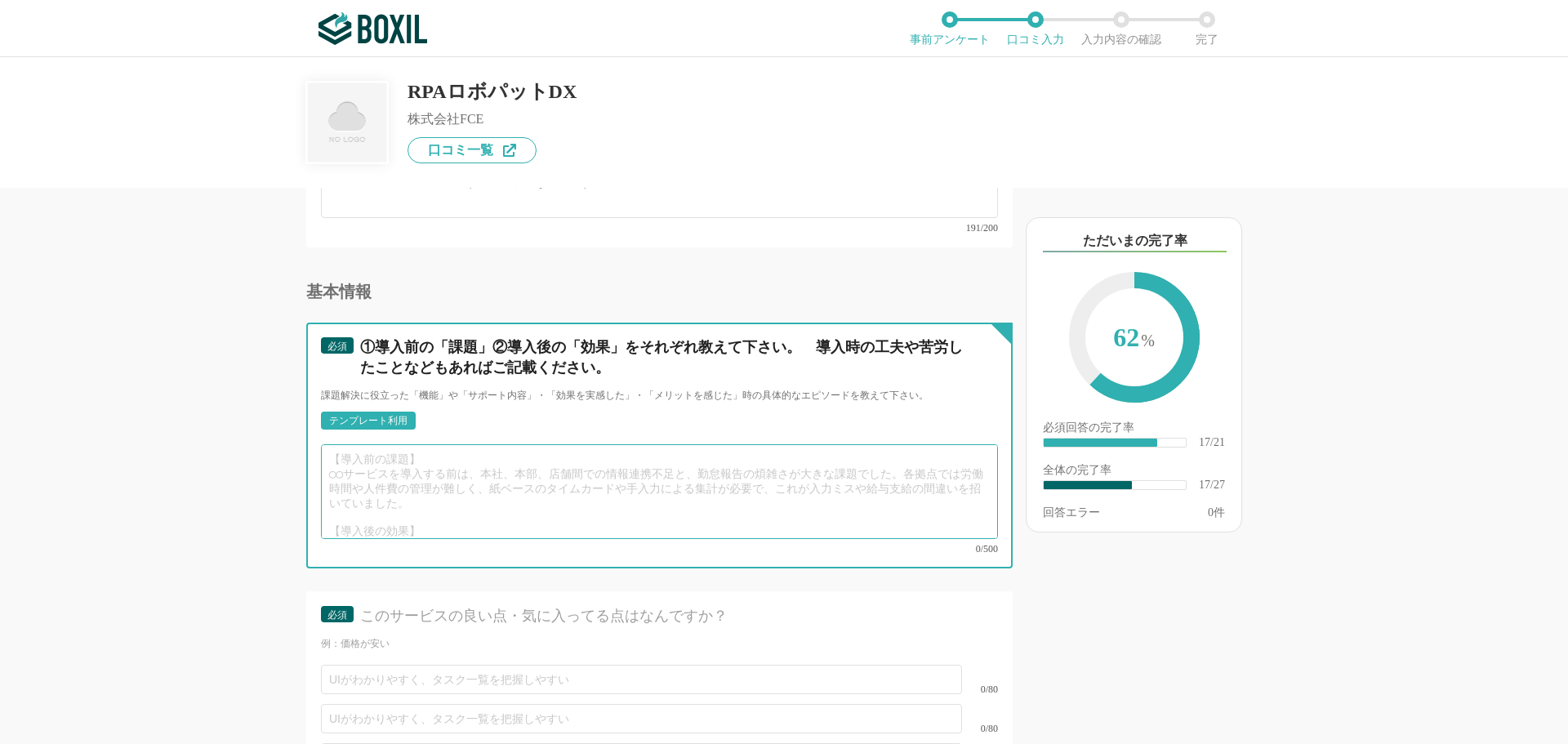
click at [403, 459] on textarea at bounding box center [659, 492] width 677 height 94
type textarea "複"
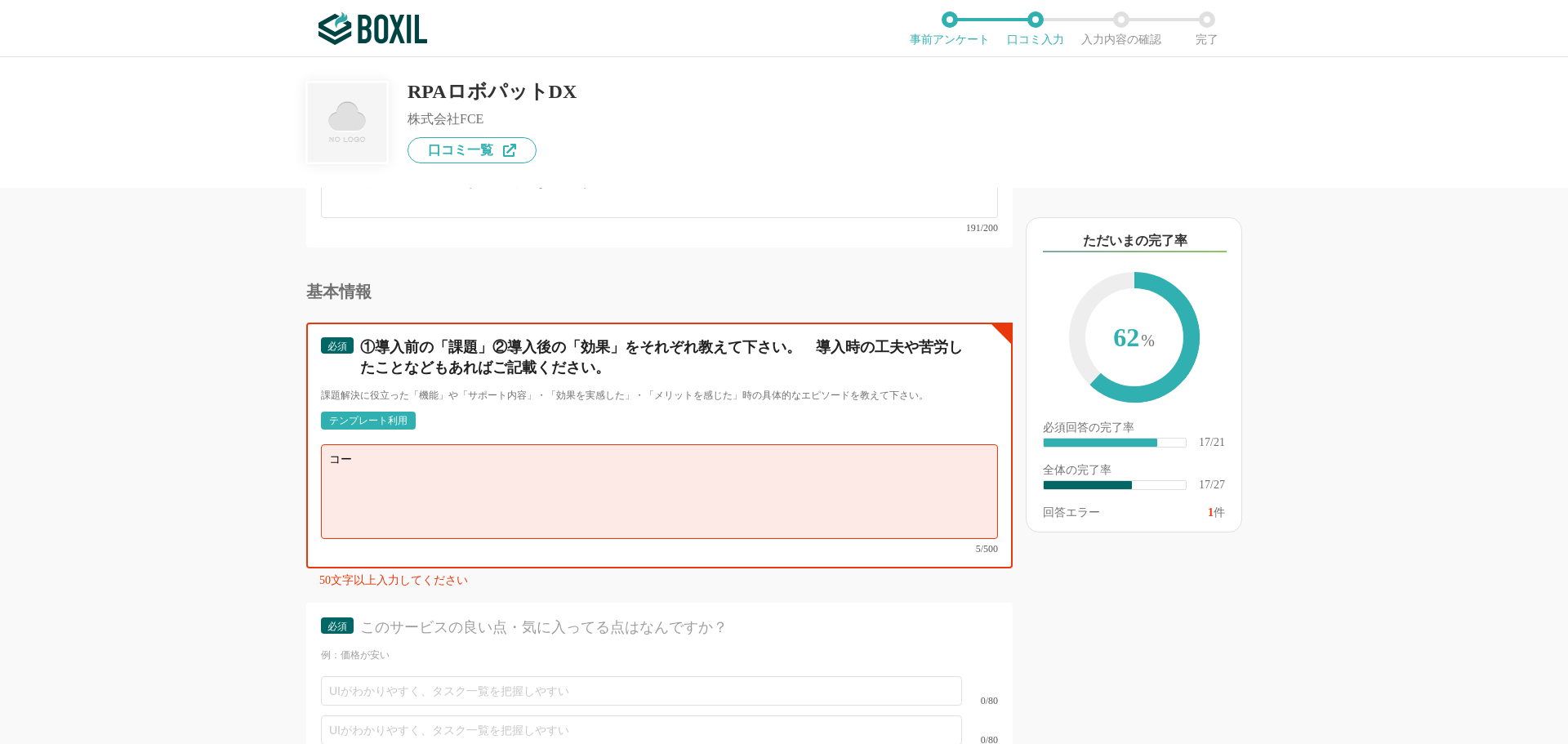
type textarea "コ"
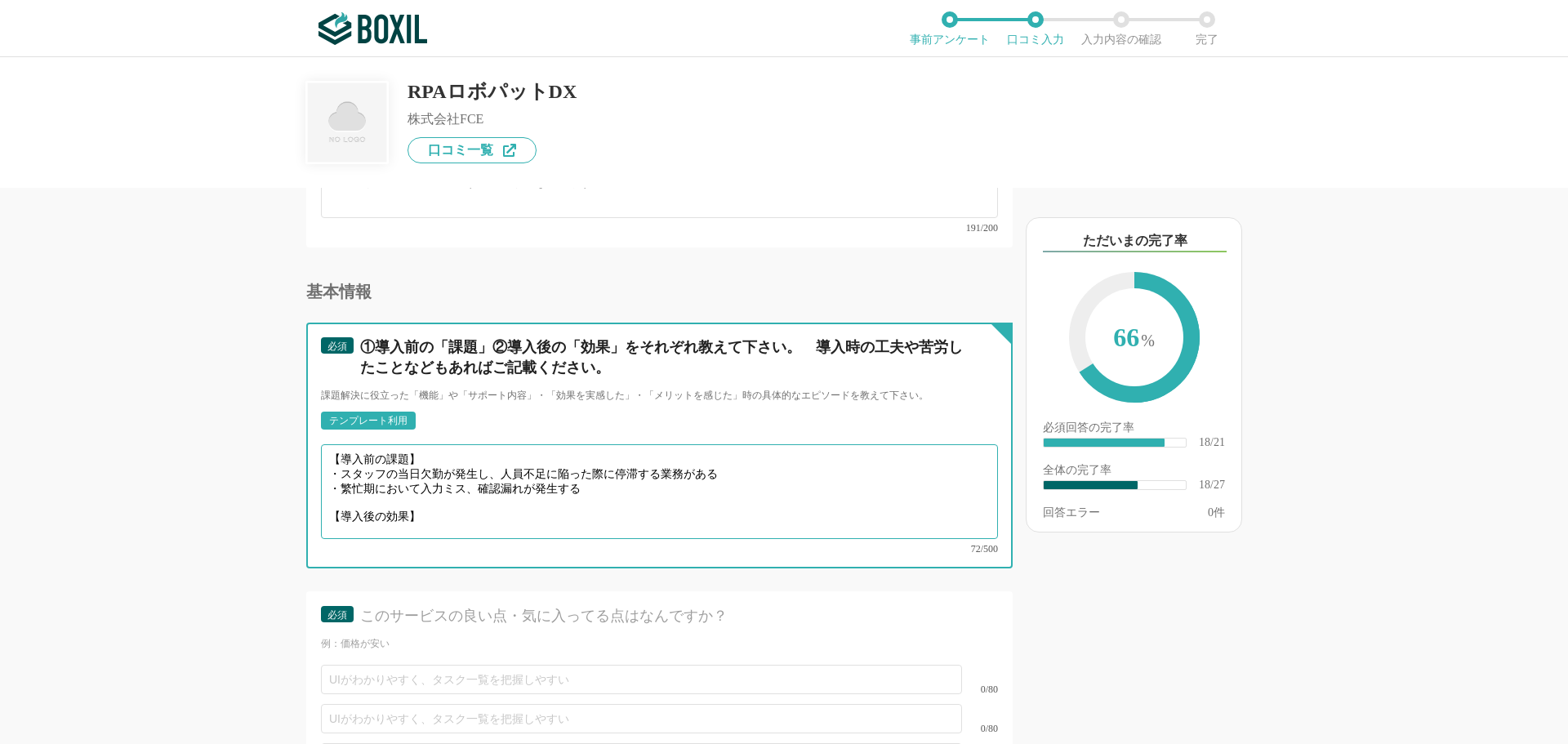
click at [558, 502] on textarea "【導入前の課題】 ・スタッフの当日欠勤が発生し、人員不足に陥った際に停滞する業務がある ・繁忙期において入力ミス、確認漏れが発生する 【導入後の効果】" at bounding box center [659, 492] width 677 height 94
click at [531, 502] on textarea "【導入前の課題】 ・スタッフの当日欠勤が発生し、人員不足に陥った際に停滞する業務がある ・繁忙期において入力ミス、確認漏れが発生する 【導入後の効果】 ・24…" at bounding box center [659, 492] width 677 height 94
click at [342, 508] on textarea "【導入前の課題】 ・スタッフの当日欠勤が発生し、人員不足に陥った際に停滞する業務がある ・繁忙期において入力ミス、確認漏れが発生する 【導入後の効果】 ・24…" at bounding box center [659, 492] width 677 height 94
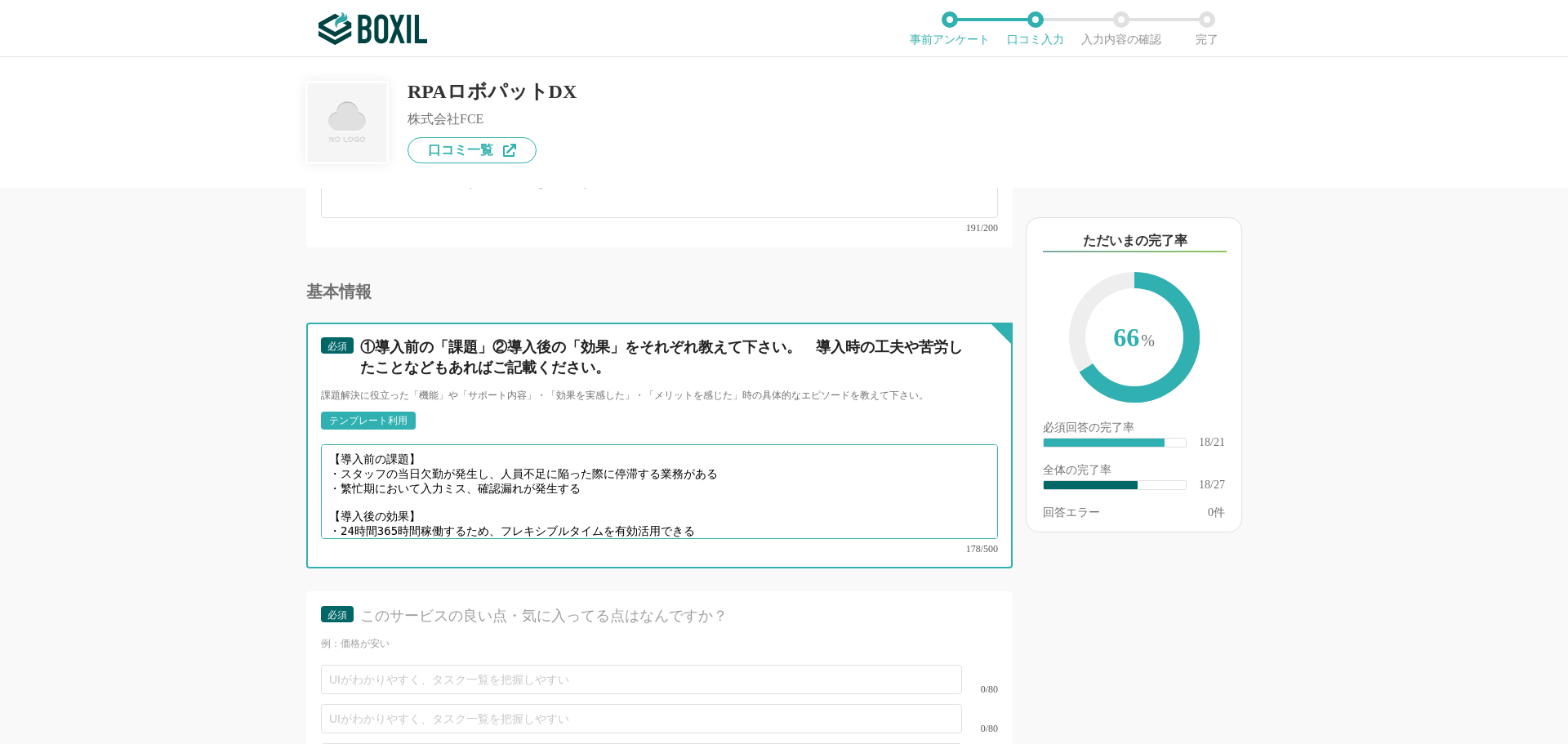
type textarea "【導入前の課題】 ・スタッフの当日欠勤が発生し、人員不足に陥った際に停滞する業務がある ・繁忙期において入力ミス、確認漏れが発生する 【導入後の効果】 ・24…"
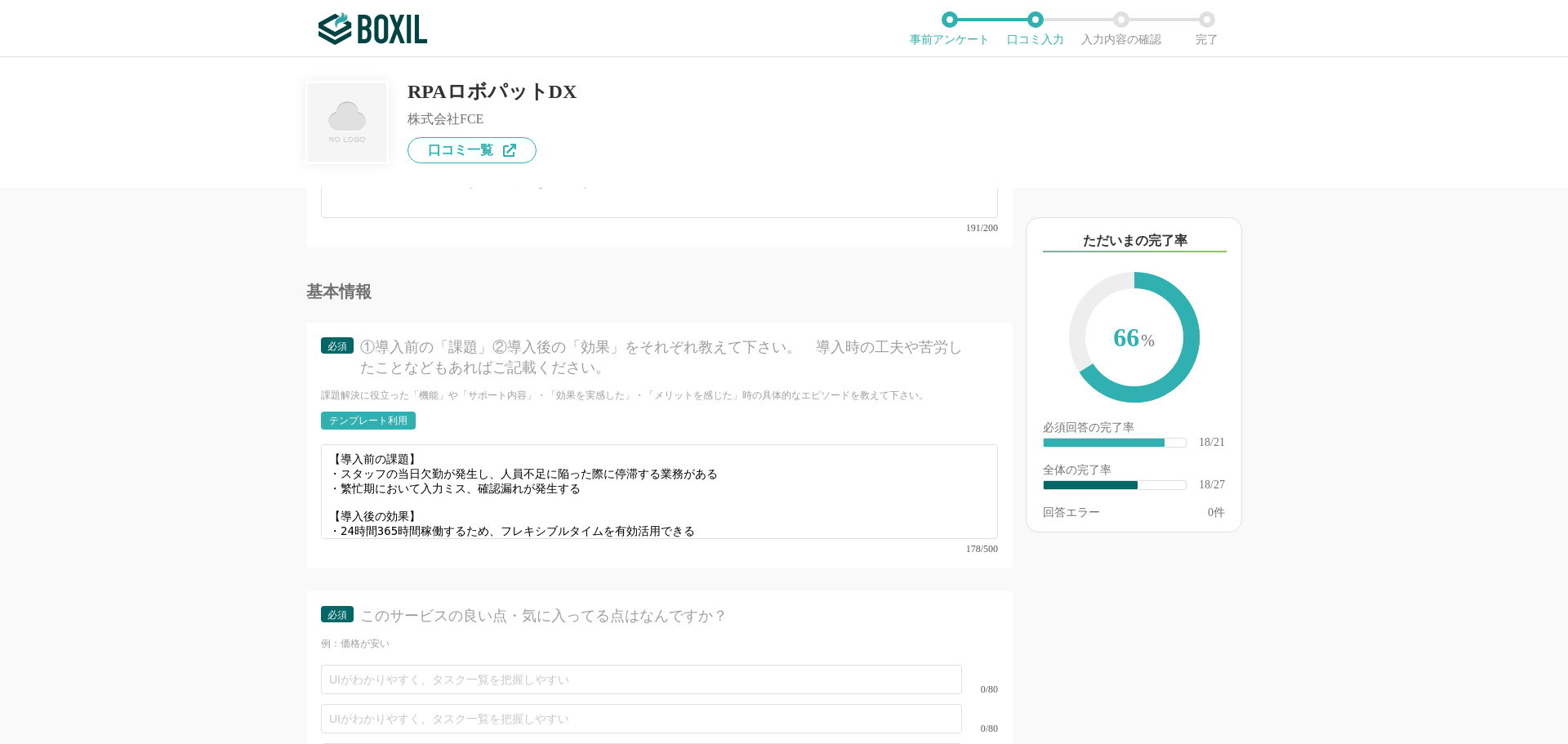
click at [230, 515] on div "他のサービス・ツールと連携していますか？ ※複数選択可 例：Slack、Salesforce 選択したサービス 未選択 必須 導入時に所属していた部署を選択し…" at bounding box center [604, 465] width 817 height 556
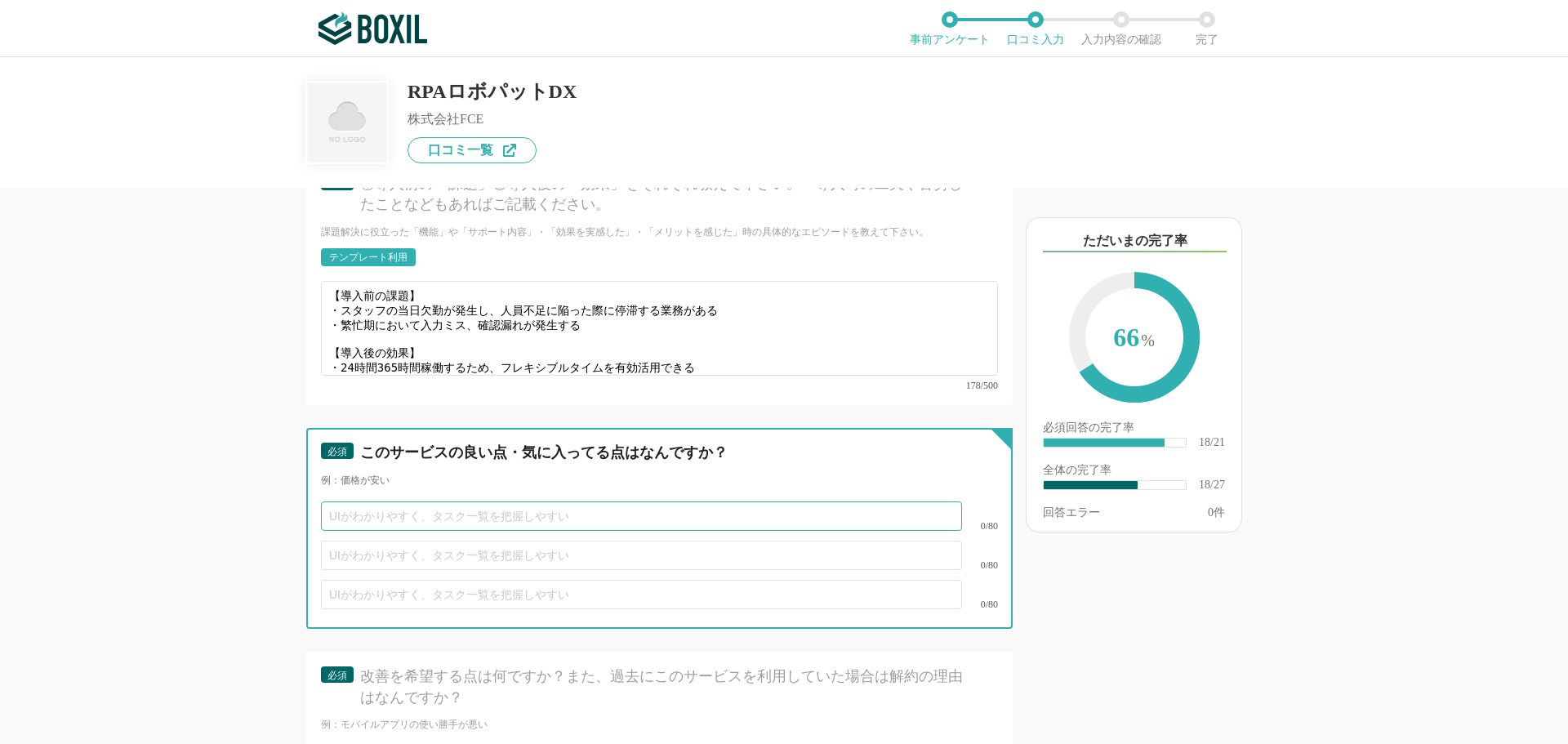
click at [357, 501] on input "text" at bounding box center [641, 516] width 641 height 29
type input "[PERSON_NAME]"
type input "初心者でも操作が平易"
type input "実"
type input "す"
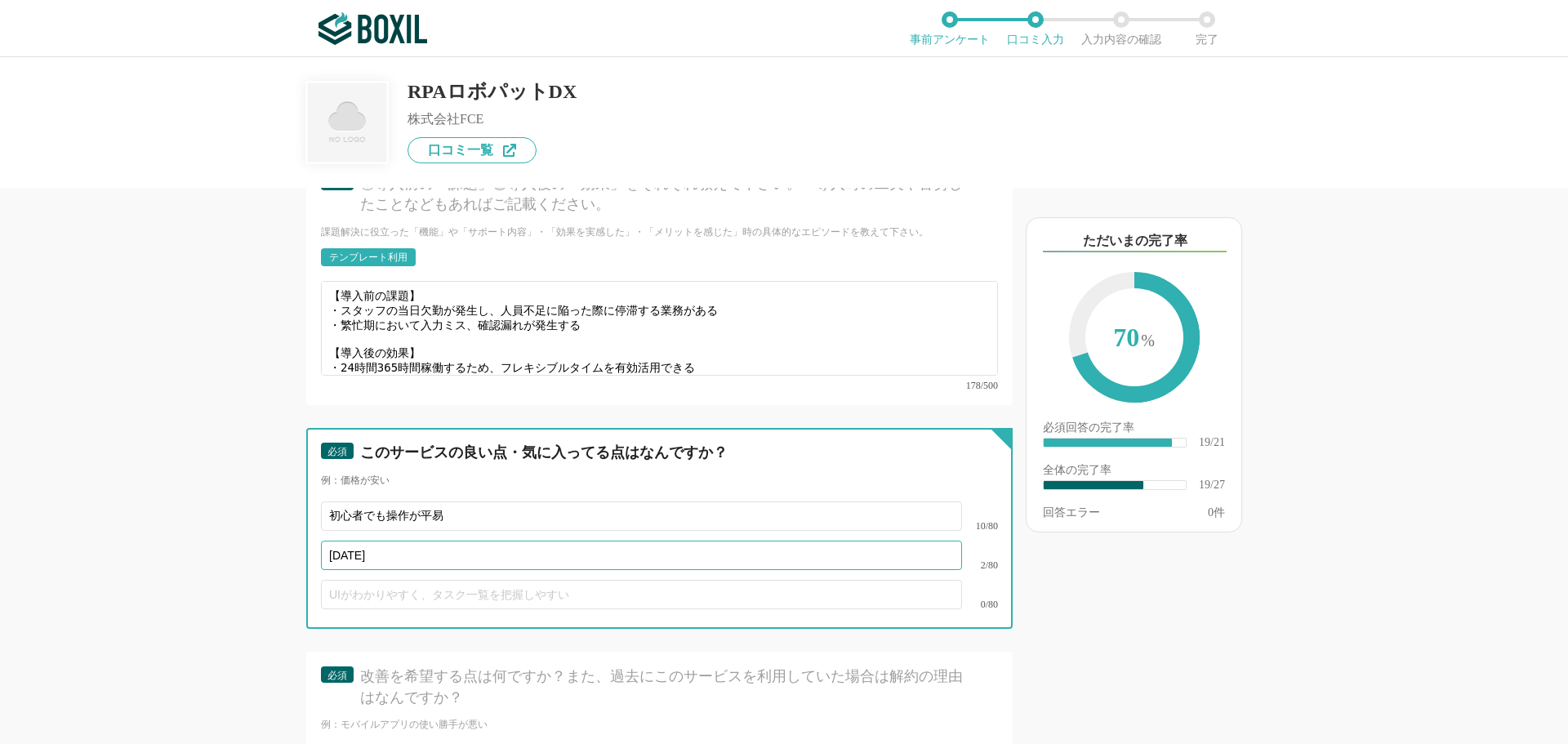
type input "昨"
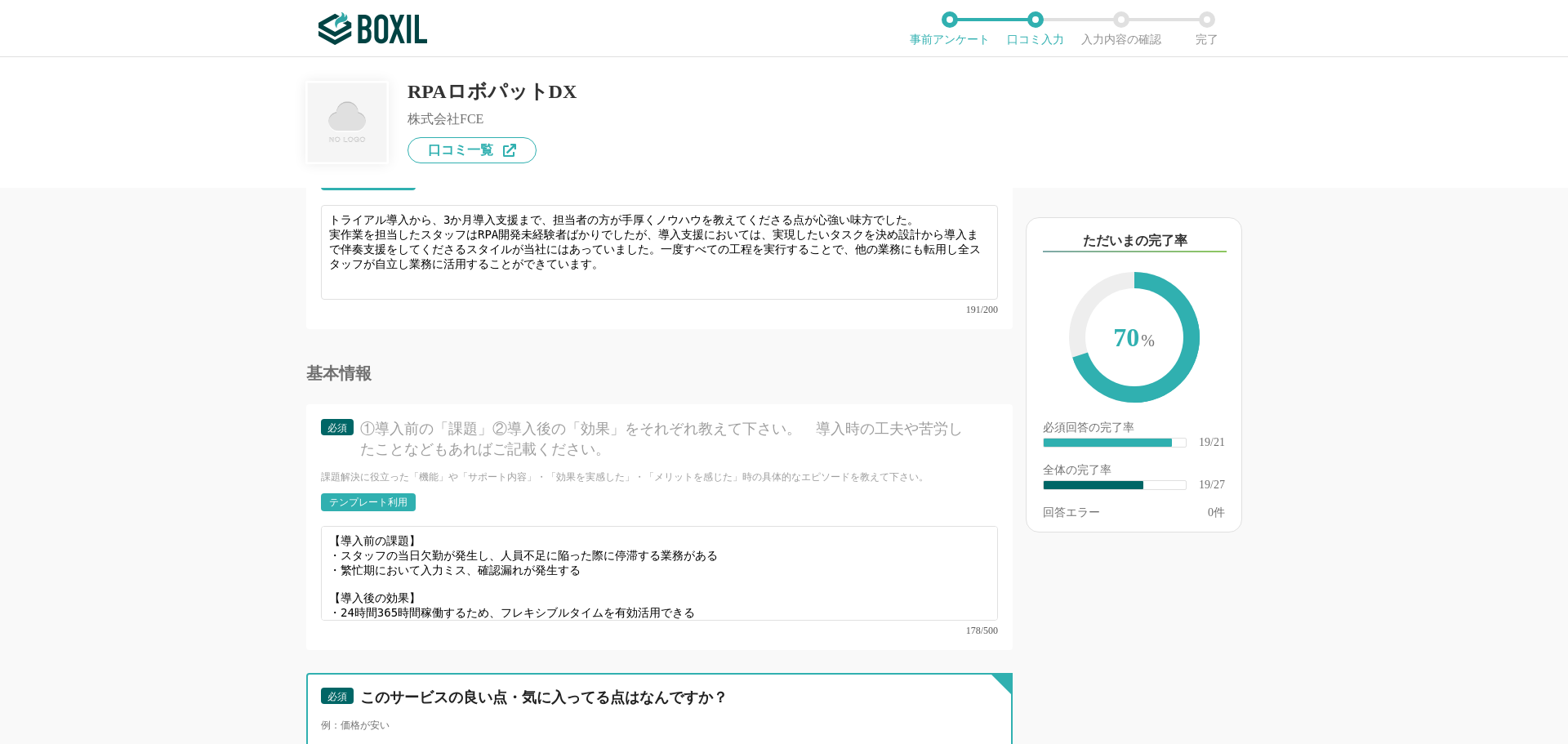
scroll to position [2860, 0]
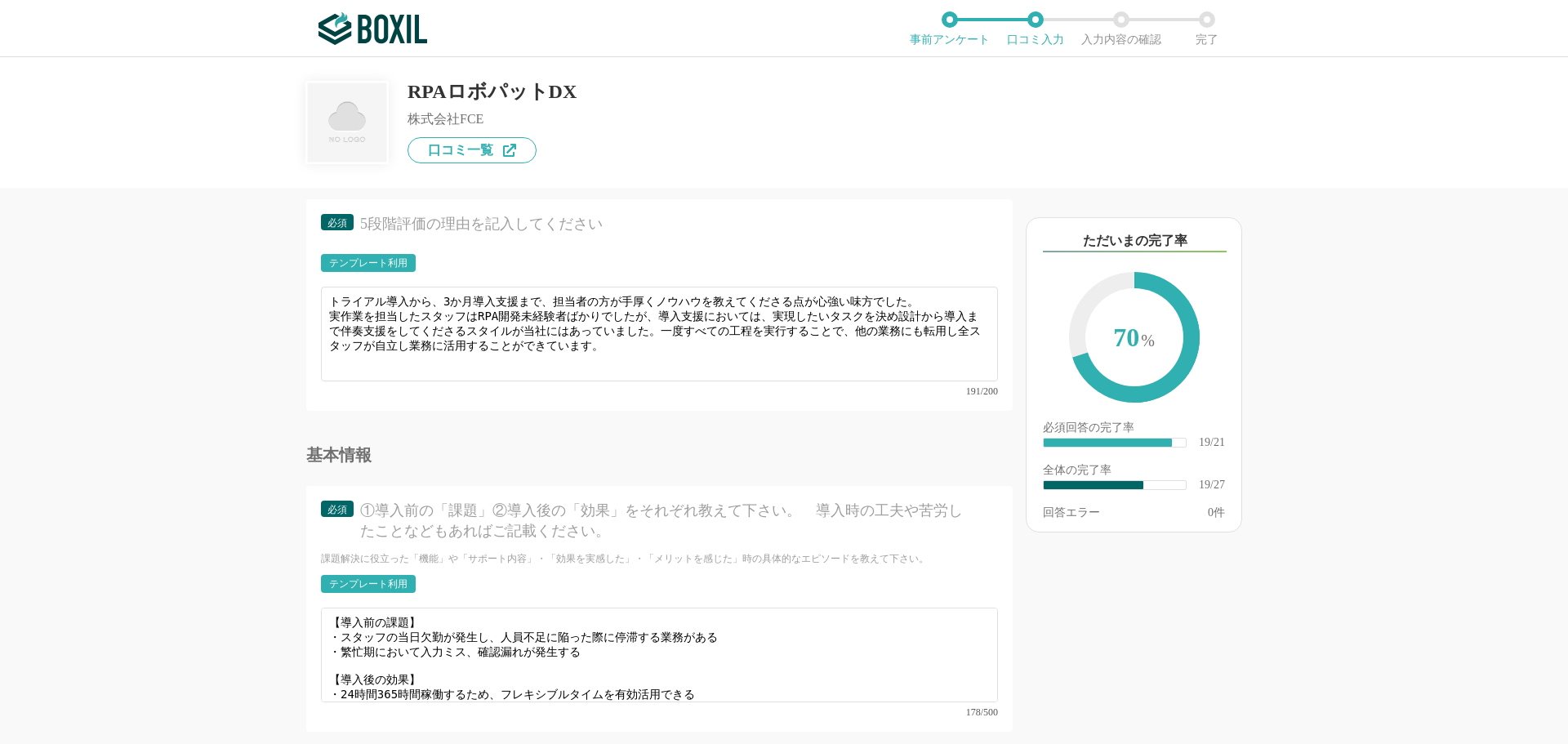
type input "機能について気軽に質問できる環境が整っている（Web家庭教師）"
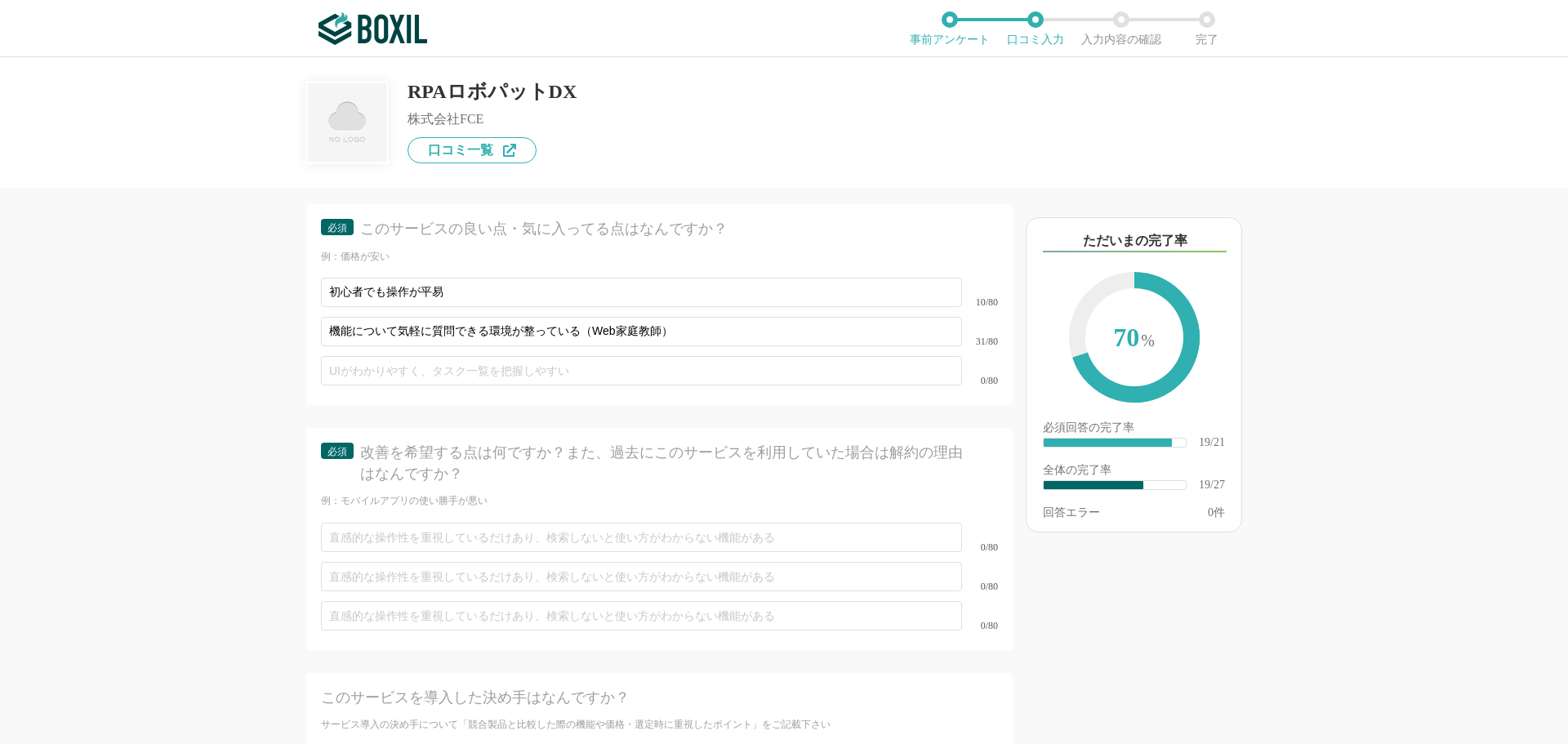
scroll to position [3431, 0]
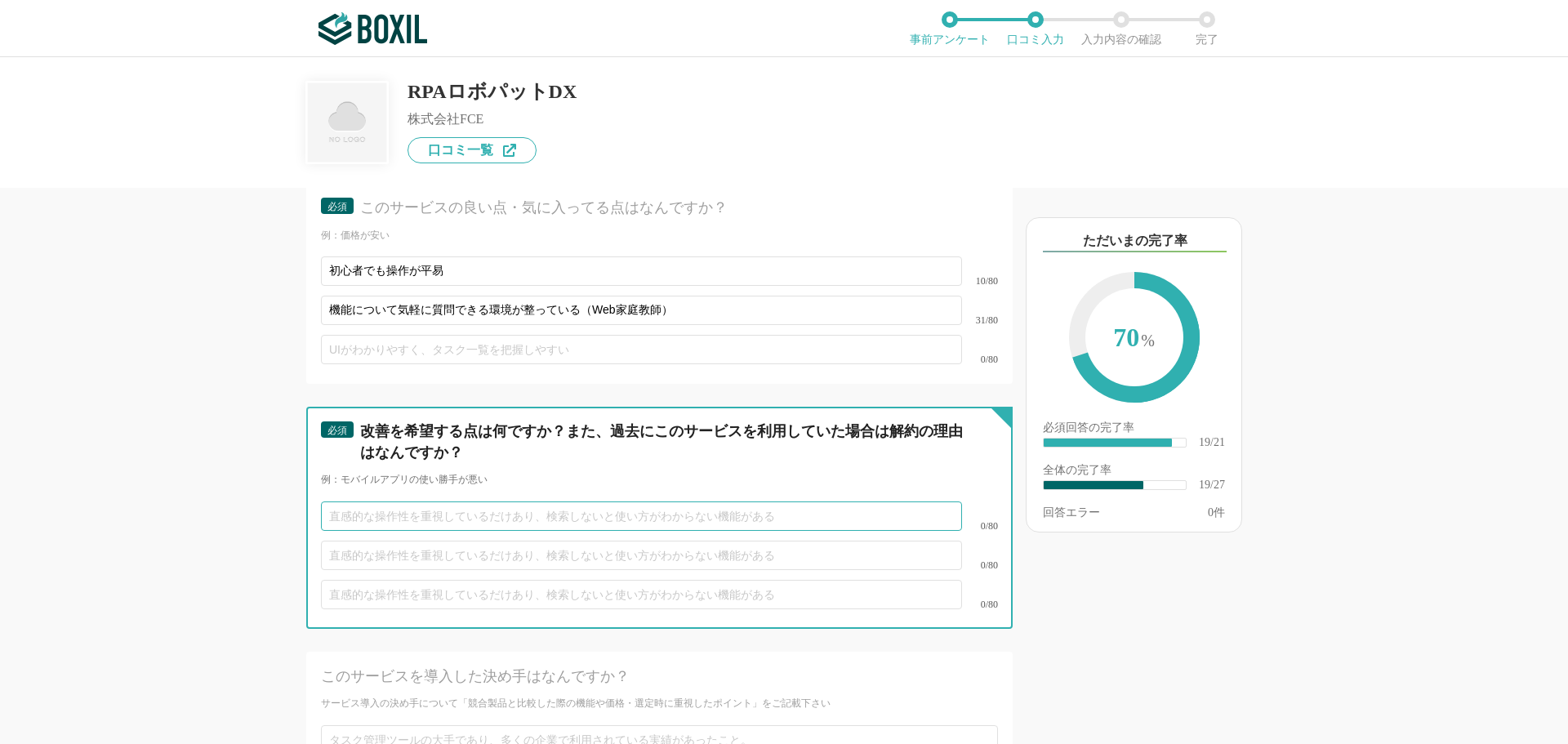
click at [351, 503] on input "text" at bounding box center [641, 516] width 641 height 29
click at [815, 502] on input "不足していると感じた機能が続々追加リリースされているので（OCR等）" at bounding box center [641, 516] width 641 height 29
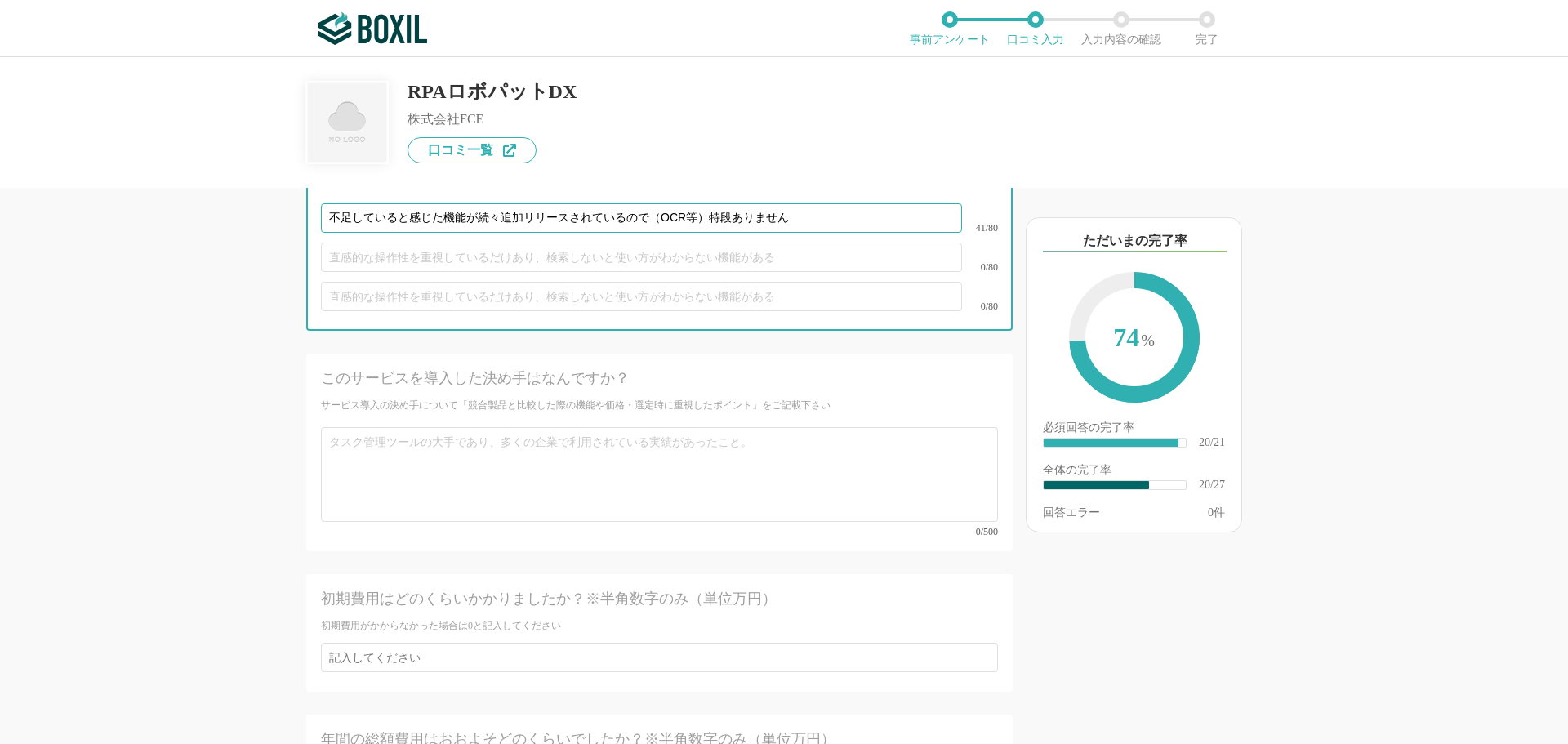
scroll to position [3758, 0]
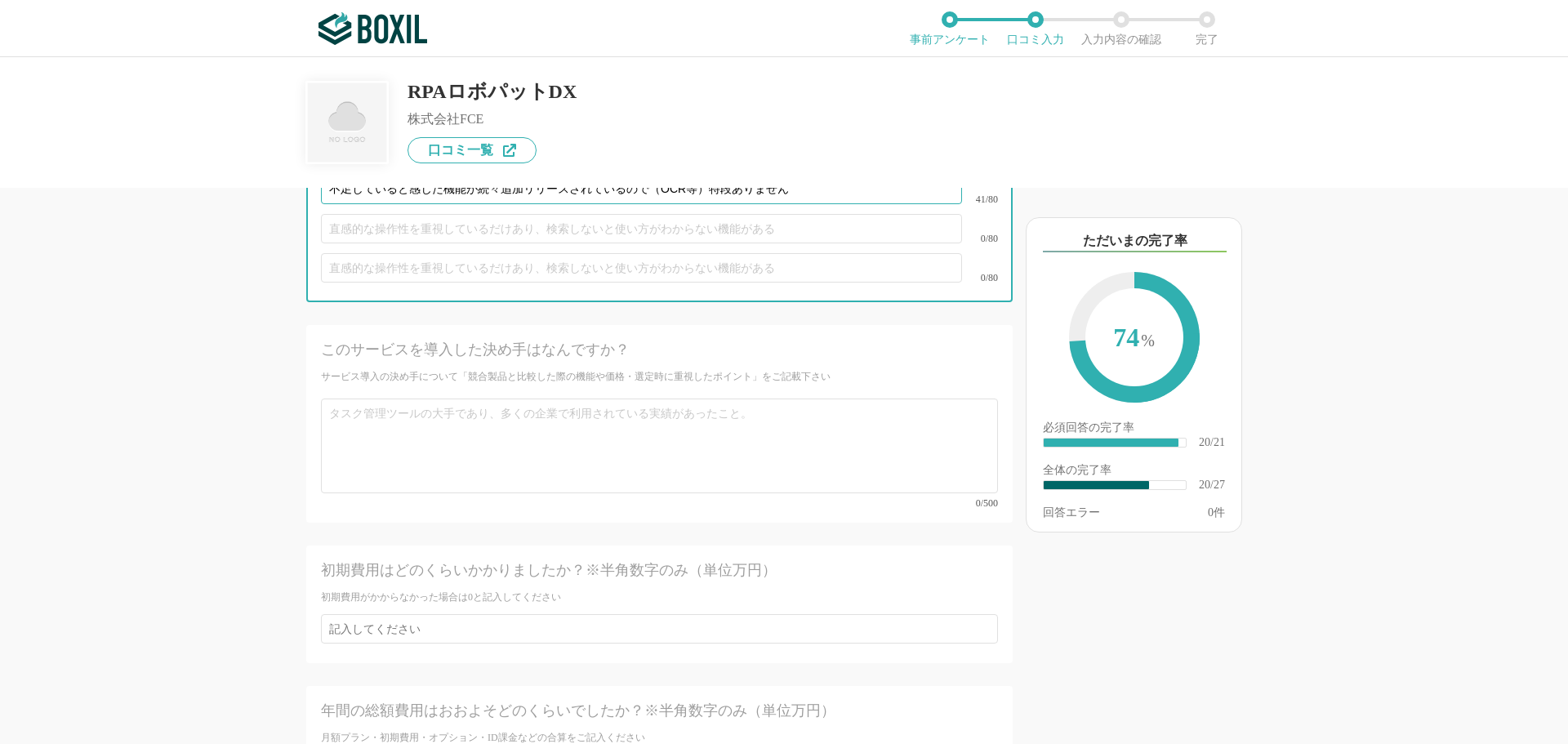
type input "不足していると感じた機能が続々追加リリースされているので（OCR等）特段ありません"
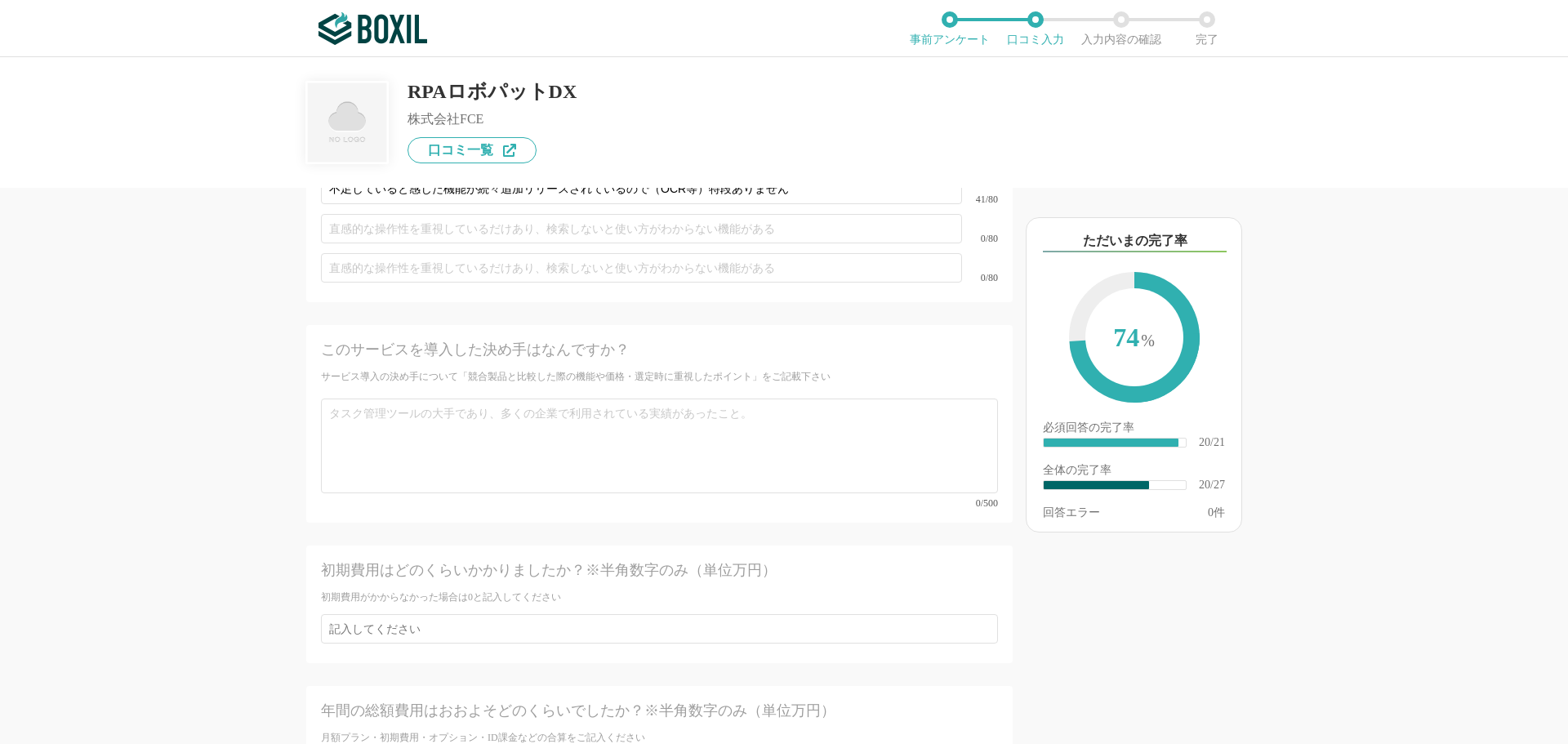
click at [215, 443] on div "他のサービス・ツールと連携していますか？ ※複数選択可 例：Slack、Salesforce 選択したサービス 未選択 必須 導入時に所属していた部署を選択し…" at bounding box center [604, 465] width 817 height 556
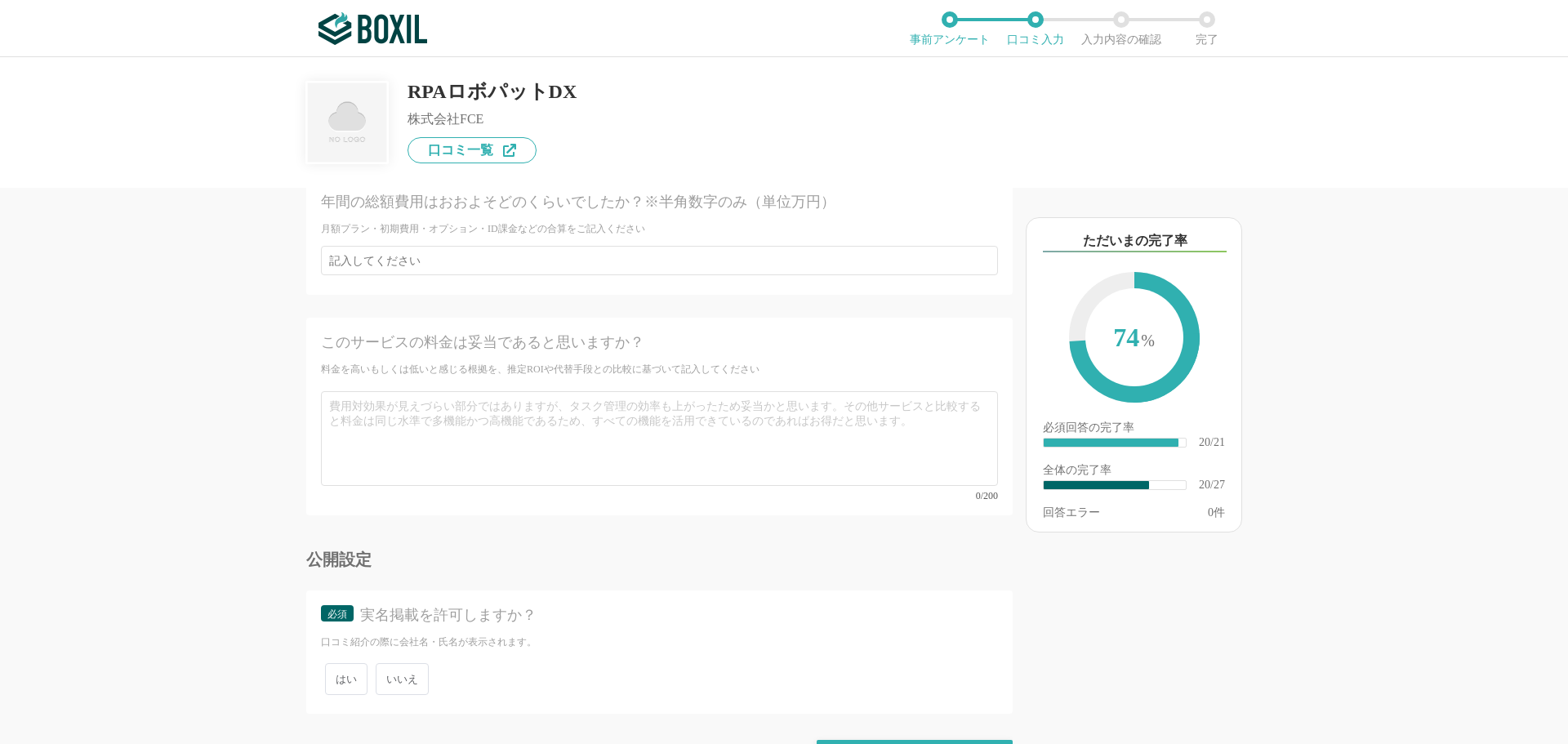
scroll to position [4285, 0]
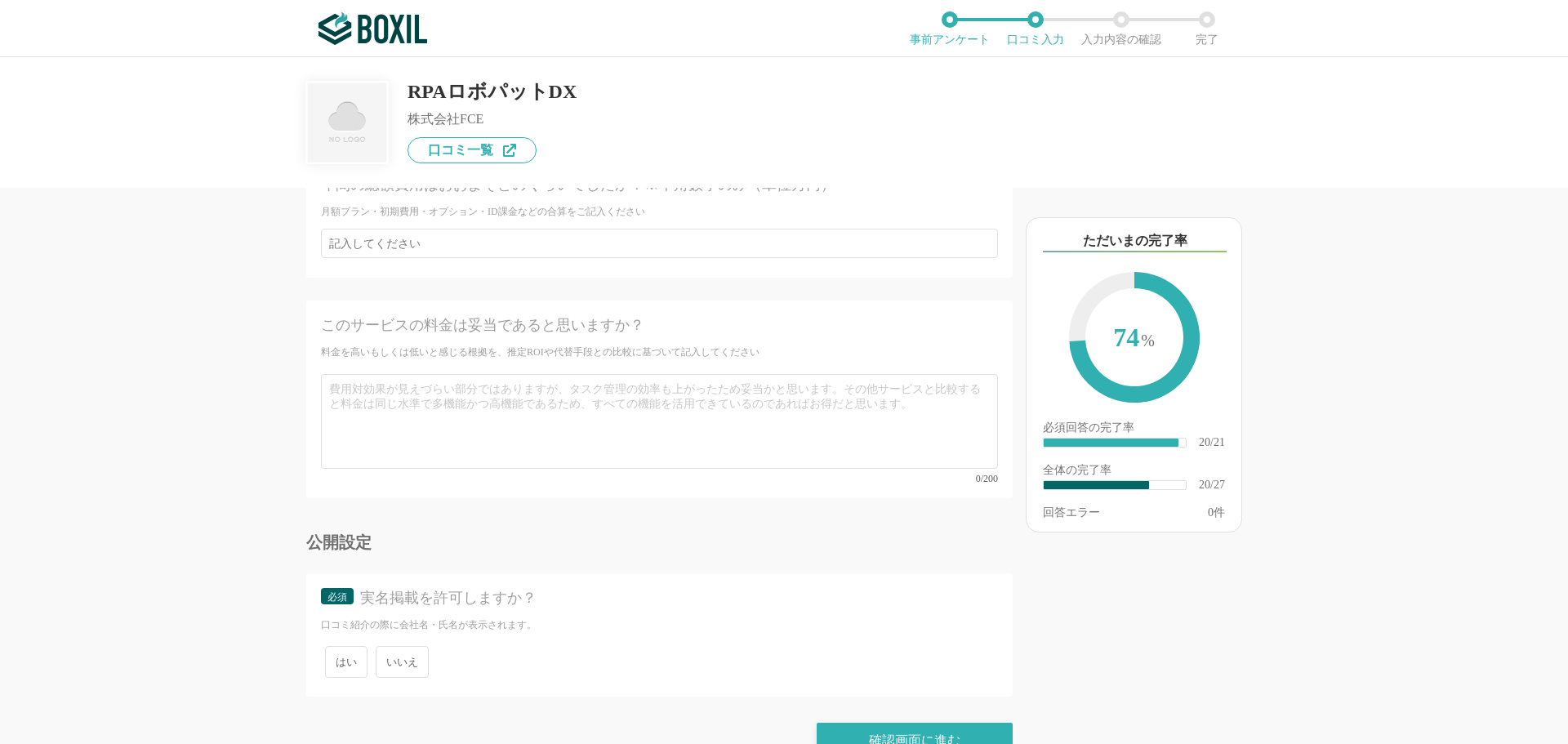
click at [415, 515] on span "いいえ" at bounding box center [402, 662] width 53 height 32
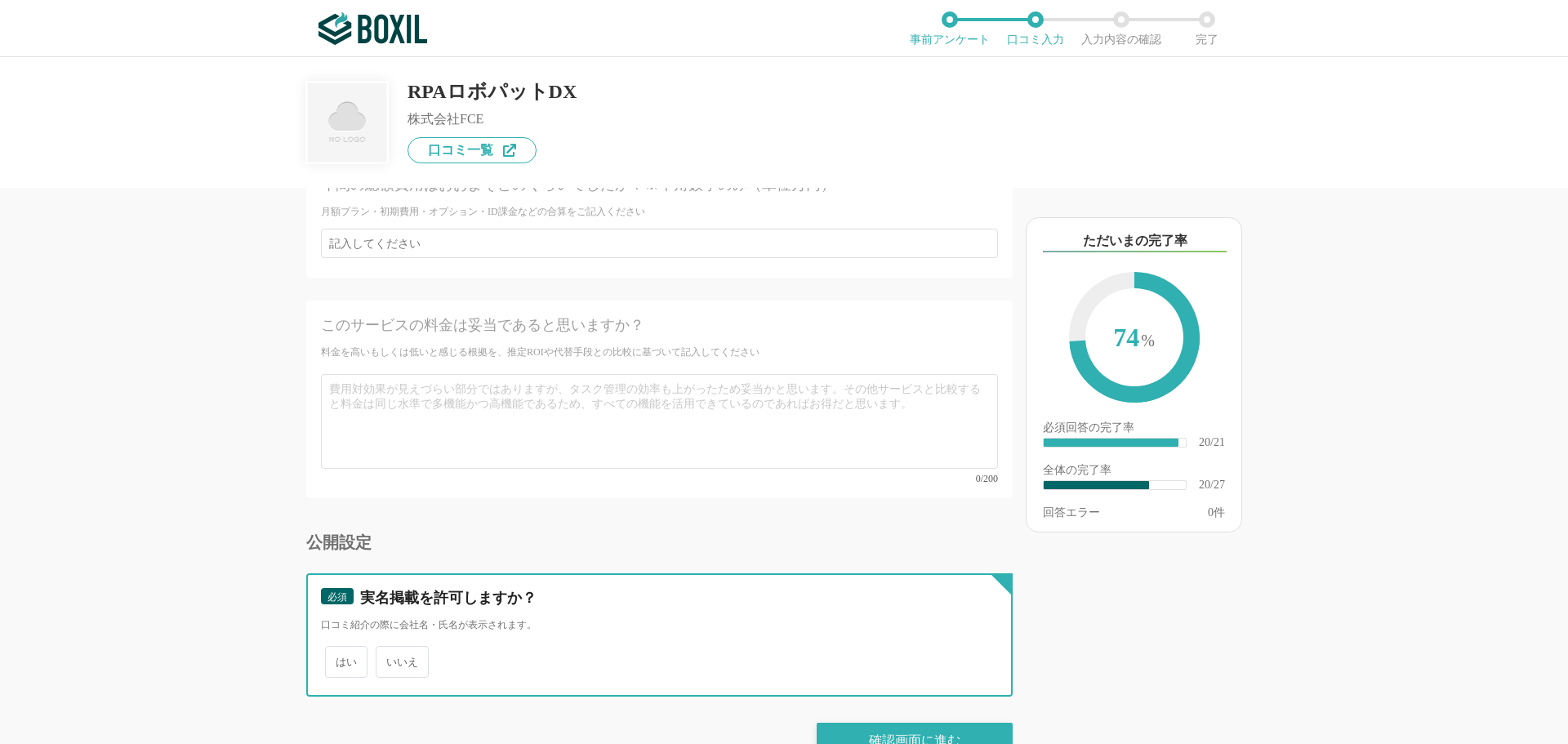
click at [391, 515] on input "いいえ" at bounding box center [384, 653] width 10 height 10
radio input "true"
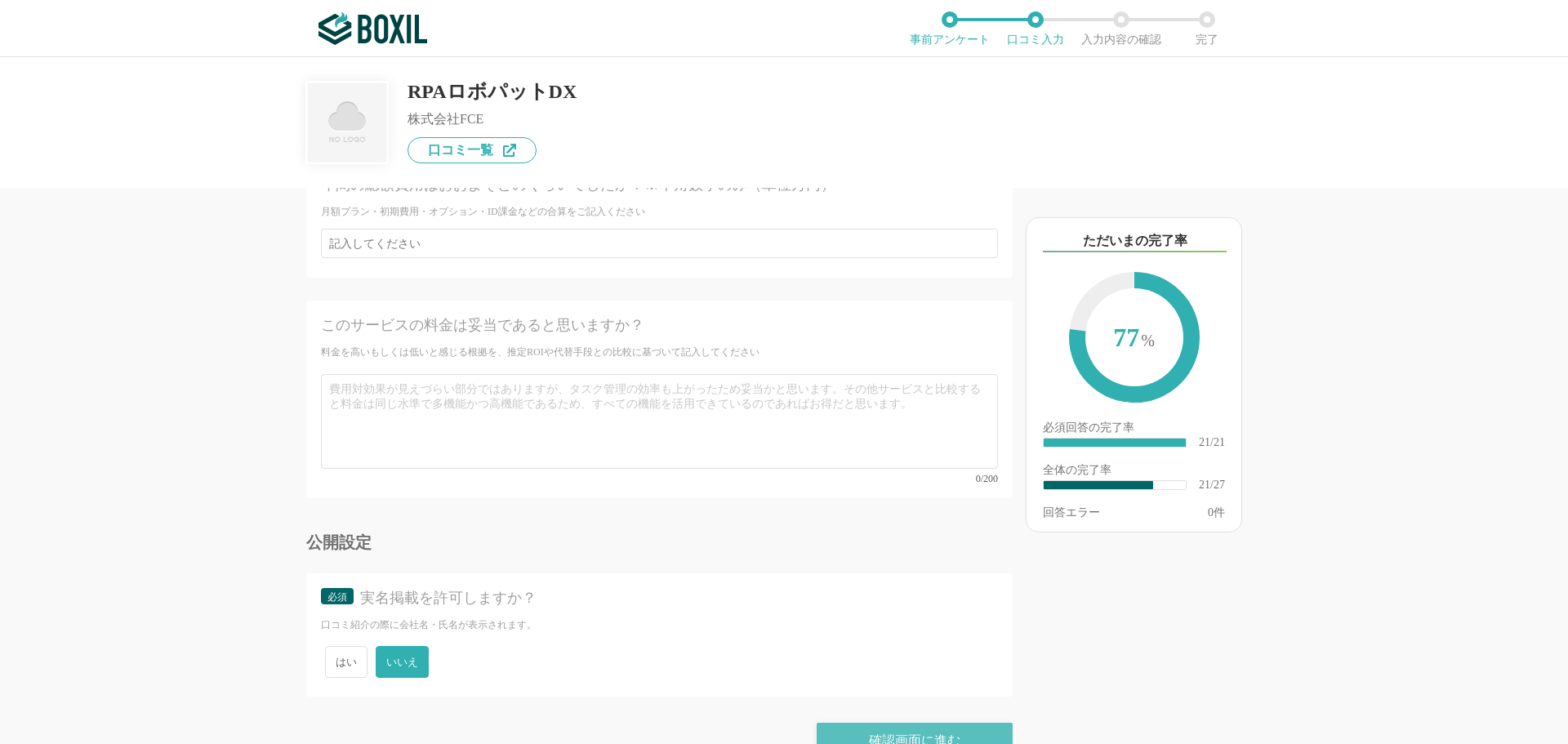
click at [918, 515] on div "確認画面に進む" at bounding box center [915, 741] width 196 height 36
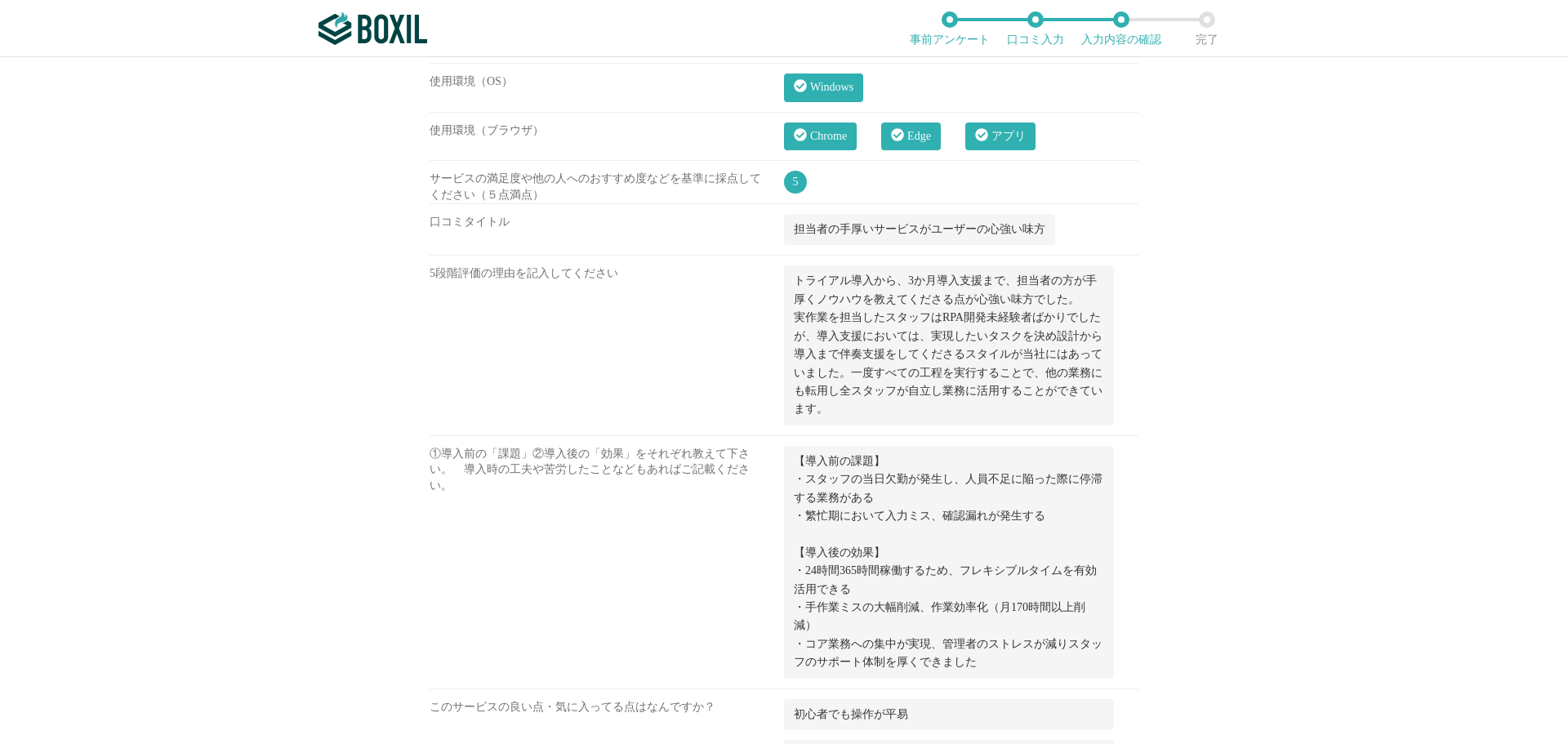
scroll to position [1226, 0]
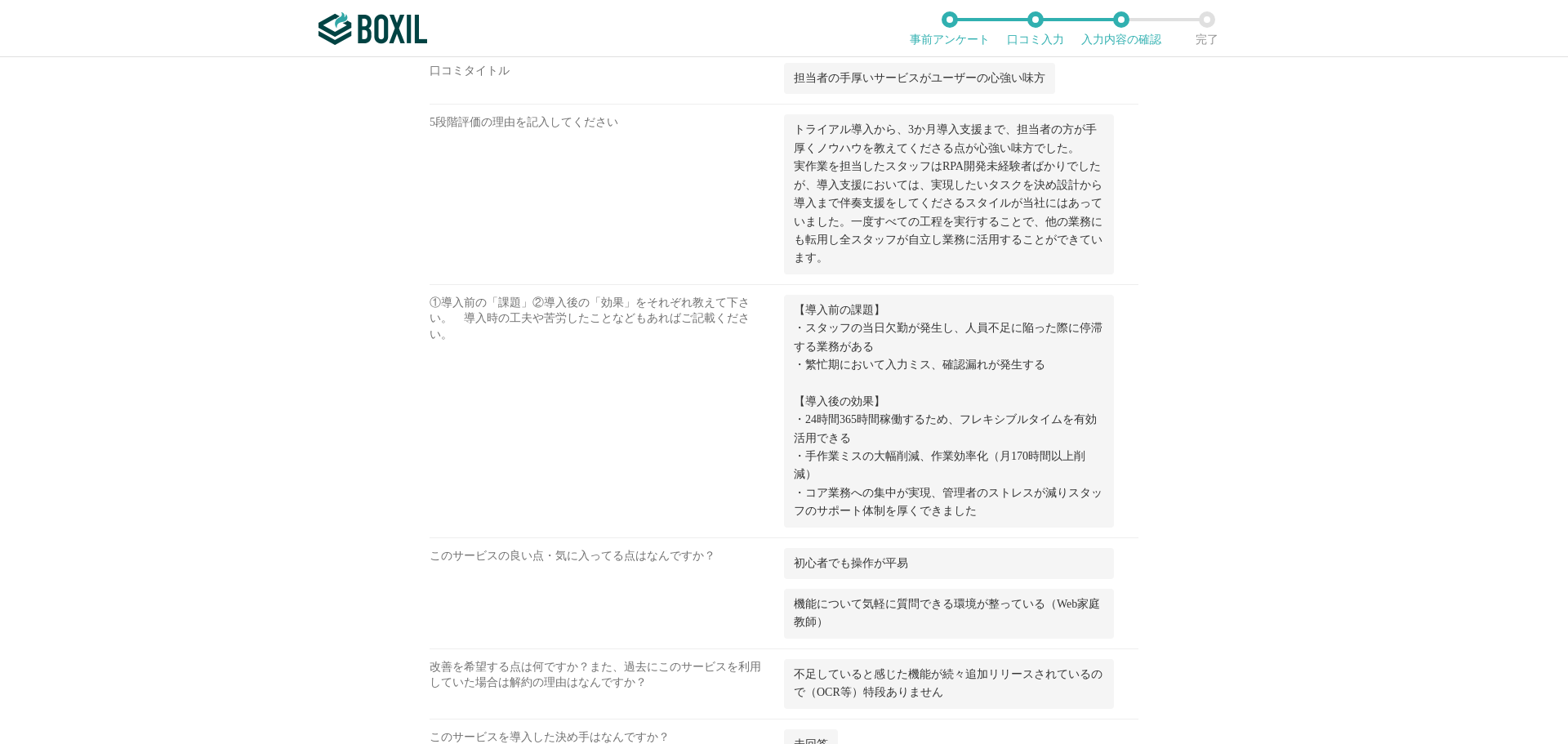
click at [417, 515] on div "RPAロボパットDX 株式会社FCE 口コミ一覧 この口コミは 匿名投稿 です。 会社名 と 氏名 は口コミ紹介の際に公開されません。 ただし、サービス提供会…" at bounding box center [784, 401] width 1568 height 687
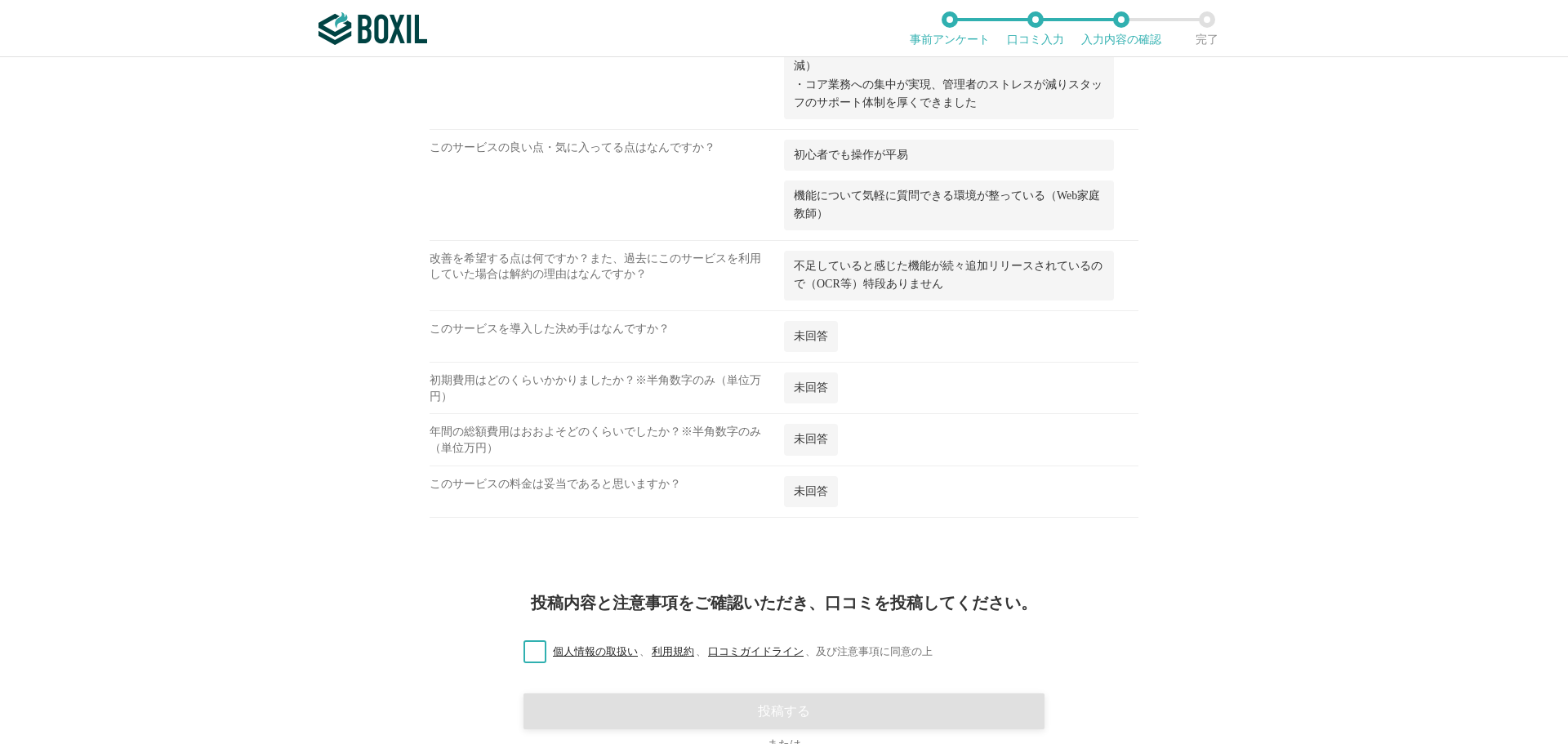
scroll to position [1770, 0]
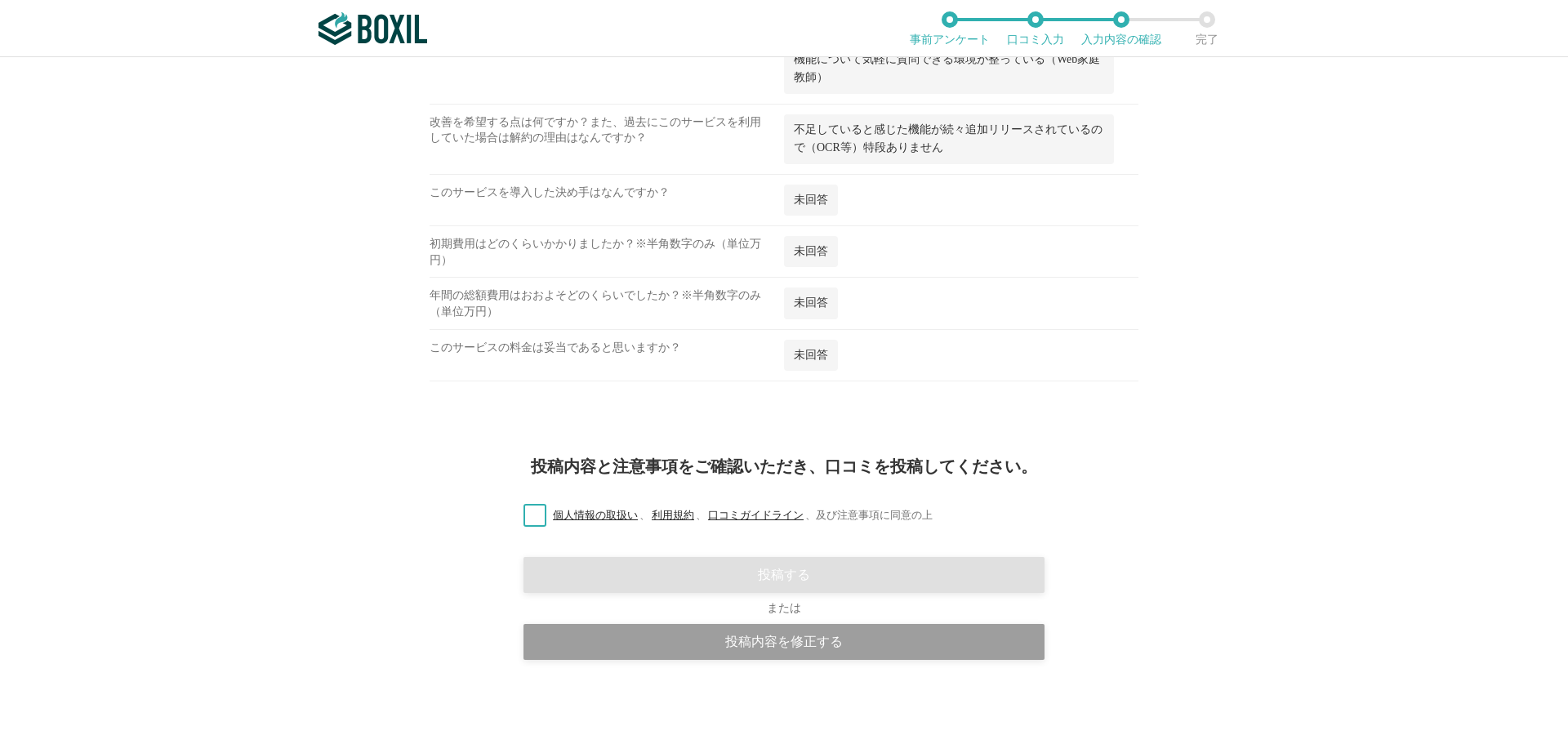
click at [531, 515] on label "個人情報の取扱い 、 利用規約 、 口コミガイドライン 、 及び注意事項に同意の上" at bounding box center [721, 516] width 422 height 17
click at [0, 0] on input "個人情報の取扱い 、 利用規約 、 口コミガイドライン 、 及び注意事項に同意の上" at bounding box center [0, 0] width 0 height 0
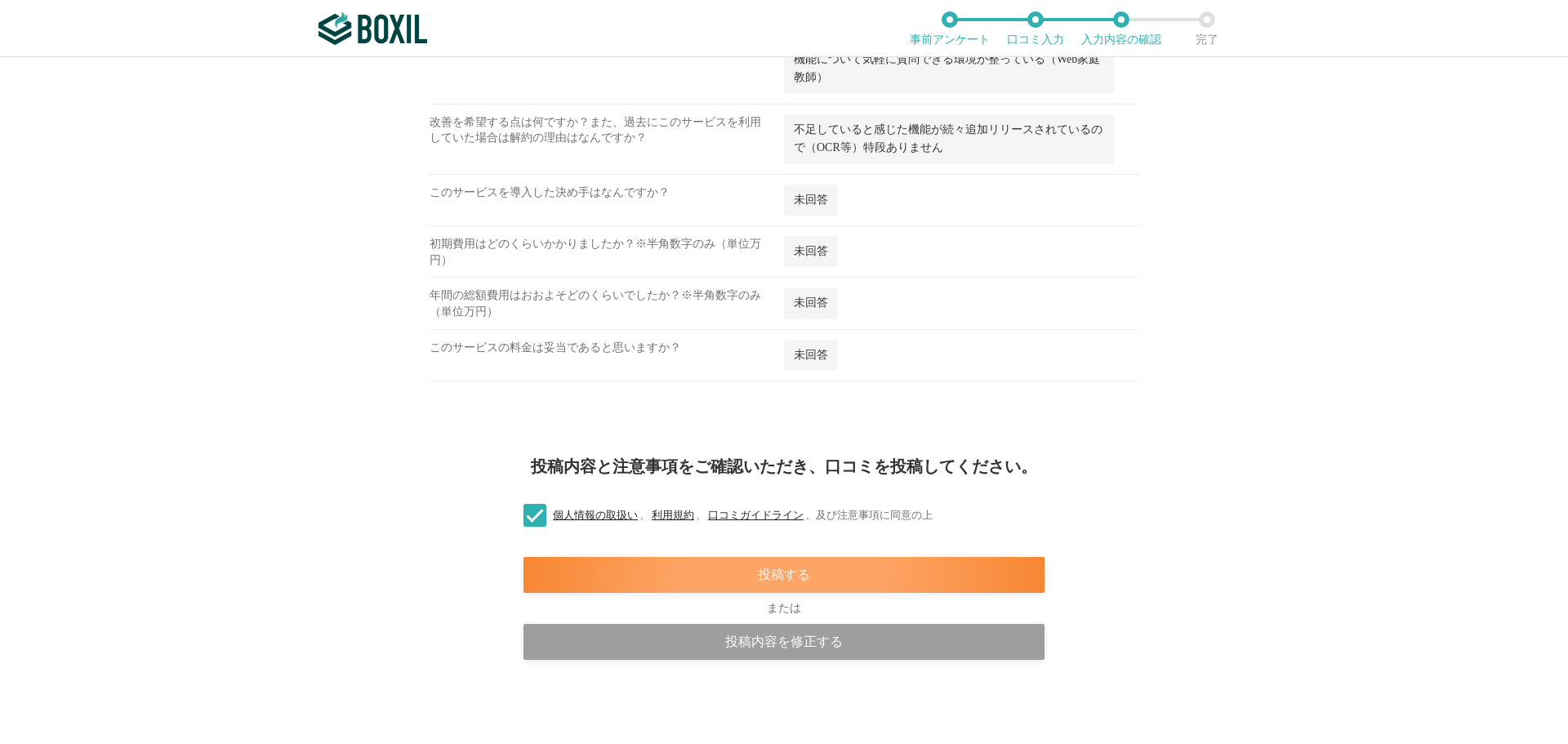
click at [706, 515] on div "投稿する" at bounding box center [784, 575] width 521 height 36
